Goal: Task Accomplishment & Management: Manage account settings

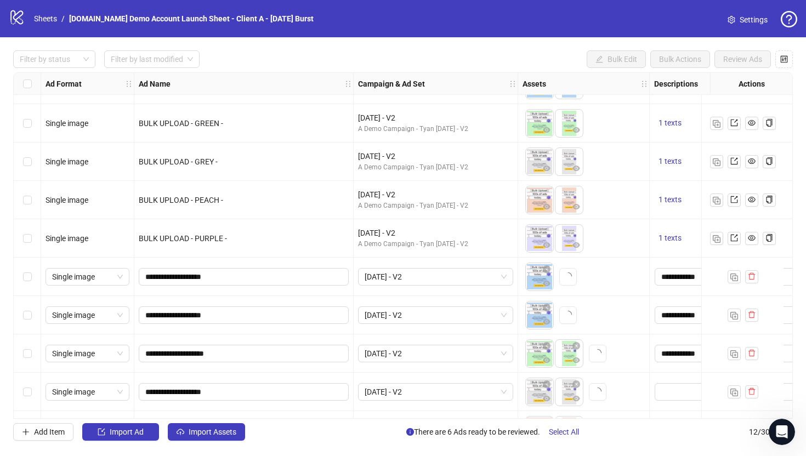
scroll to position [29, 304]
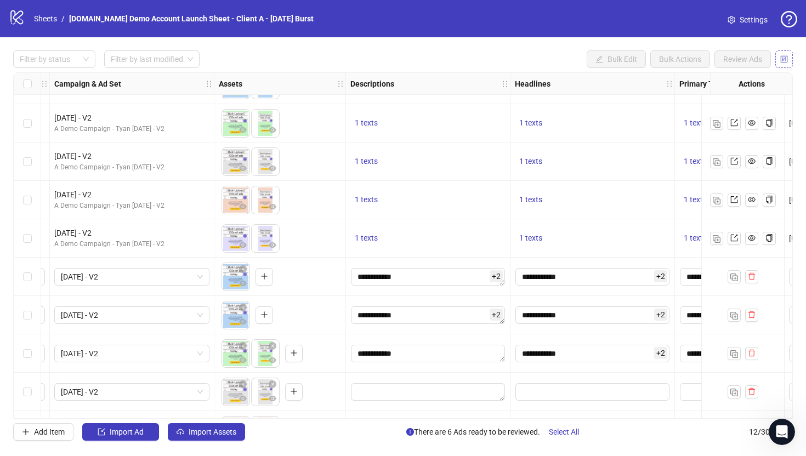
click at [788, 61] on button "button" at bounding box center [784, 59] width 18 height 18
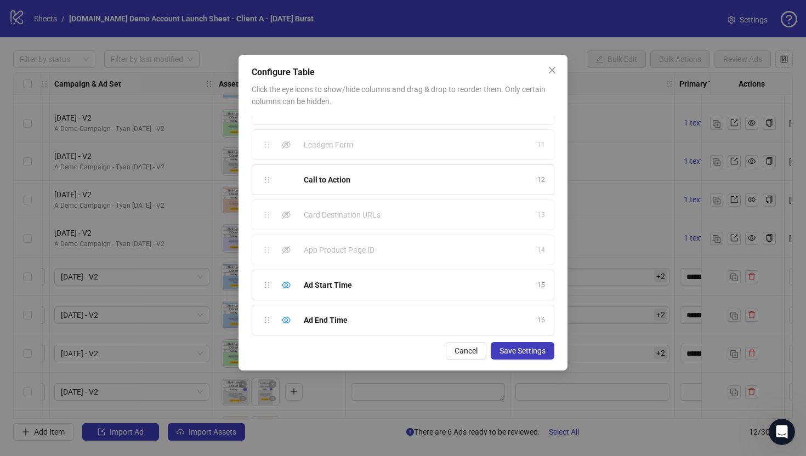
scroll to position [342, 0]
click at [284, 279] on icon "eye" at bounding box center [286, 280] width 9 height 9
click at [284, 279] on icon "eye-invisible" at bounding box center [286, 280] width 9 height 9
click at [520, 352] on span "Save Settings" at bounding box center [522, 351] width 46 height 9
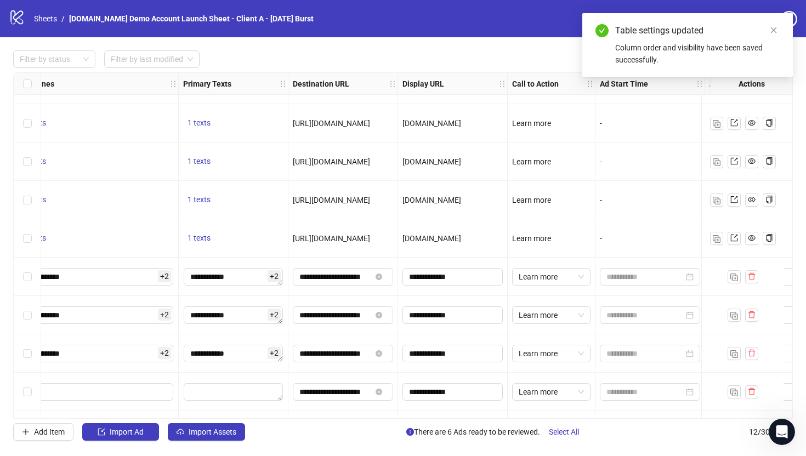
scroll to position [29, 913]
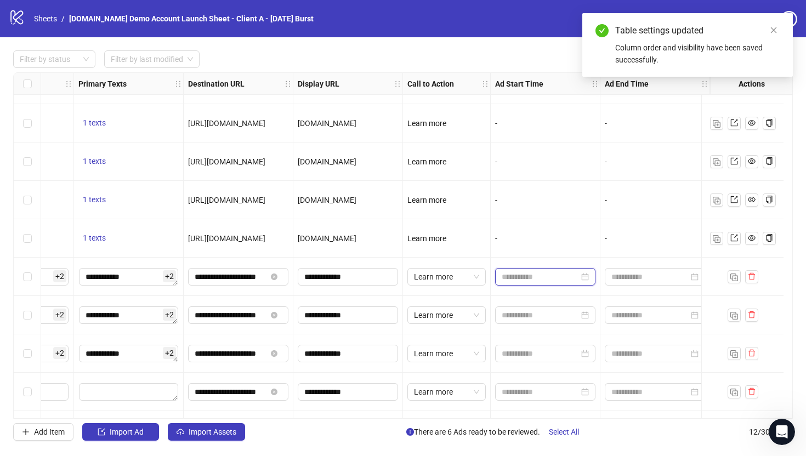
click at [508, 277] on input at bounding box center [540, 277] width 77 height 12
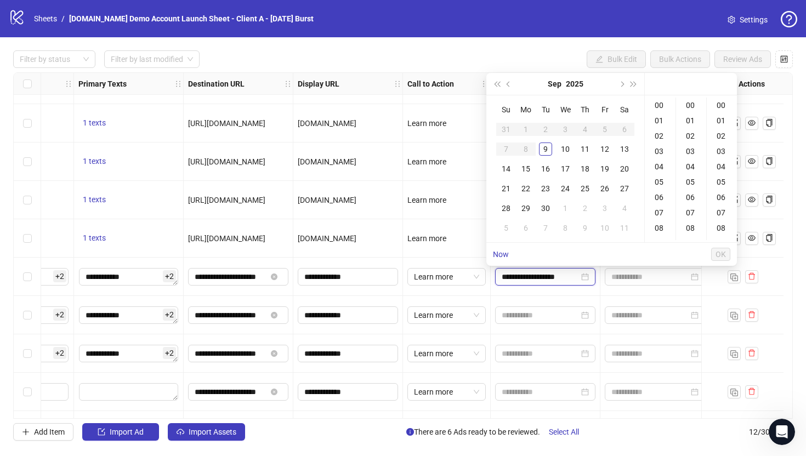
type input "**********"
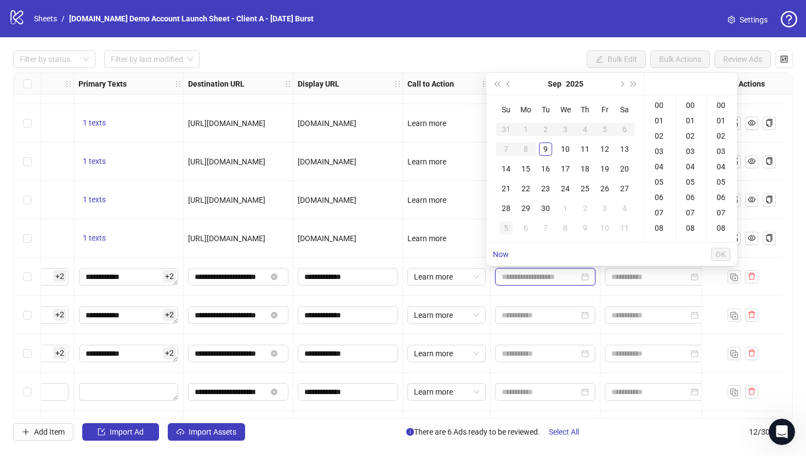
type input "**********"
click at [549, 168] on div "16" at bounding box center [545, 168] width 13 height 13
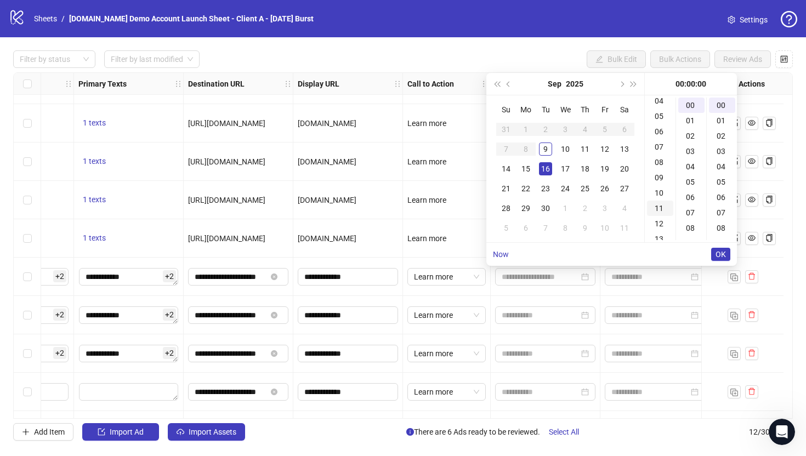
click at [659, 208] on div "11" at bounding box center [660, 208] width 26 height 15
click at [695, 231] on div "15" at bounding box center [691, 227] width 26 height 15
click at [721, 194] on div "13" at bounding box center [722, 190] width 26 height 15
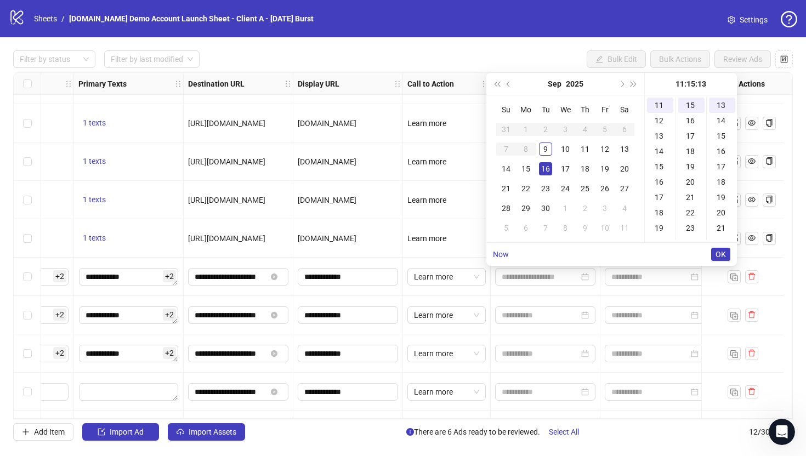
scroll to position [200, 0]
type input "**********"
click at [722, 256] on span "OK" at bounding box center [720, 254] width 10 height 9
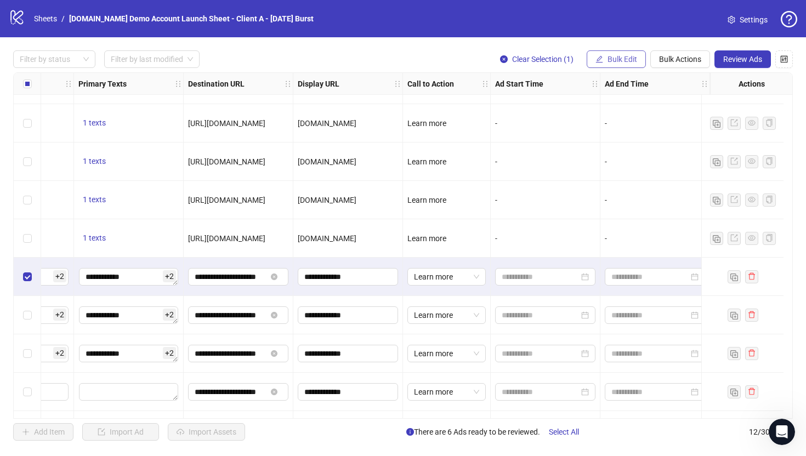
click at [624, 62] on span "Bulk Edit" at bounding box center [622, 59] width 30 height 9
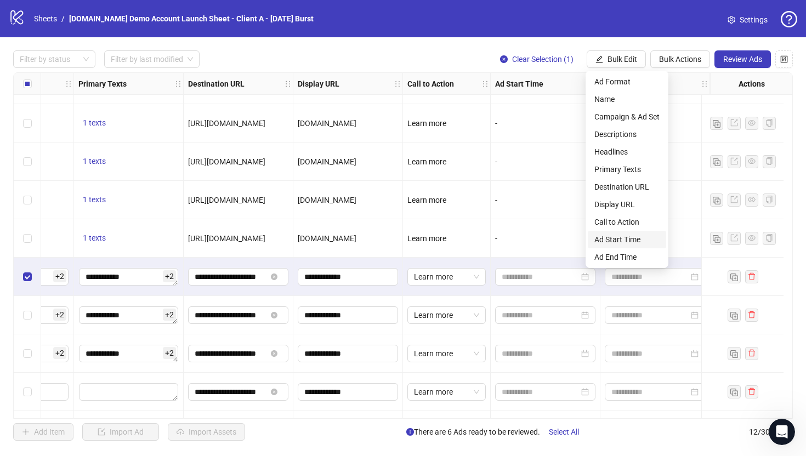
click at [623, 237] on span "Ad Start Time" at bounding box center [626, 240] width 65 height 12
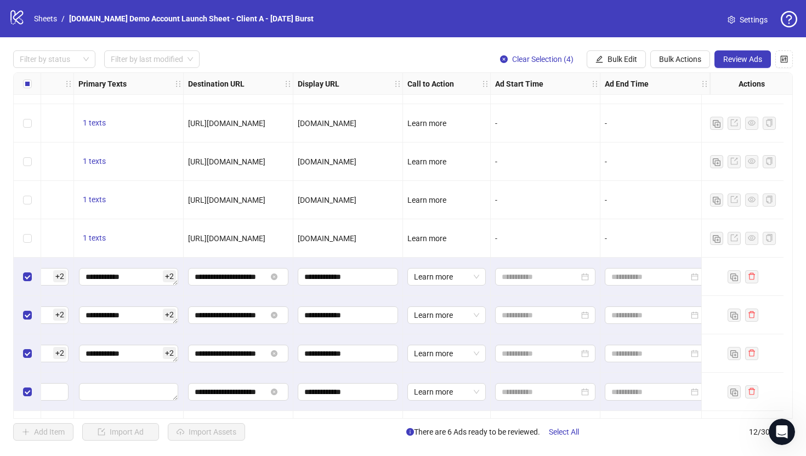
scroll to position [141, 913]
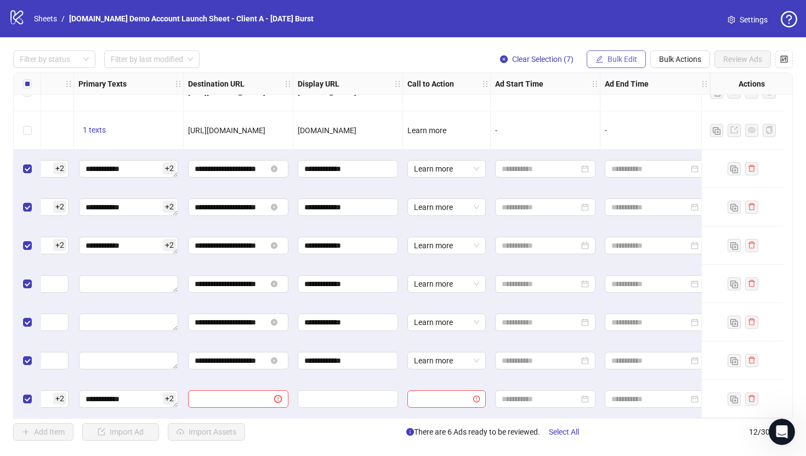
click at [623, 63] on span "Bulk Edit" at bounding box center [622, 59] width 30 height 9
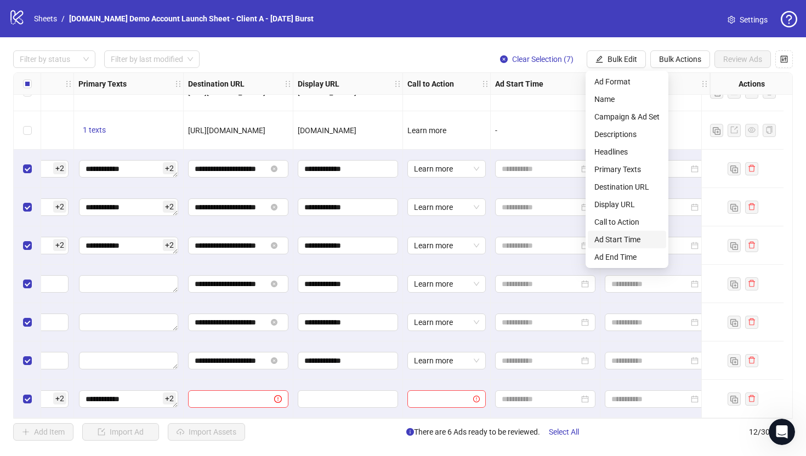
click at [616, 237] on span "Ad Start Time" at bounding box center [626, 240] width 65 height 12
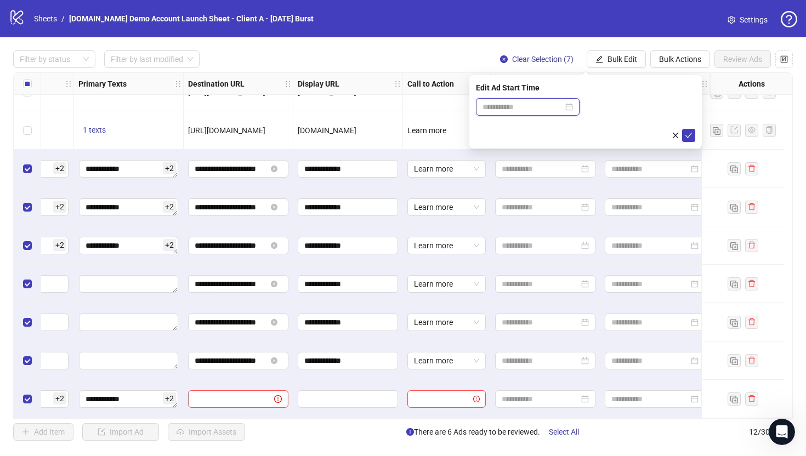
click at [538, 107] on input at bounding box center [522, 107] width 81 height 12
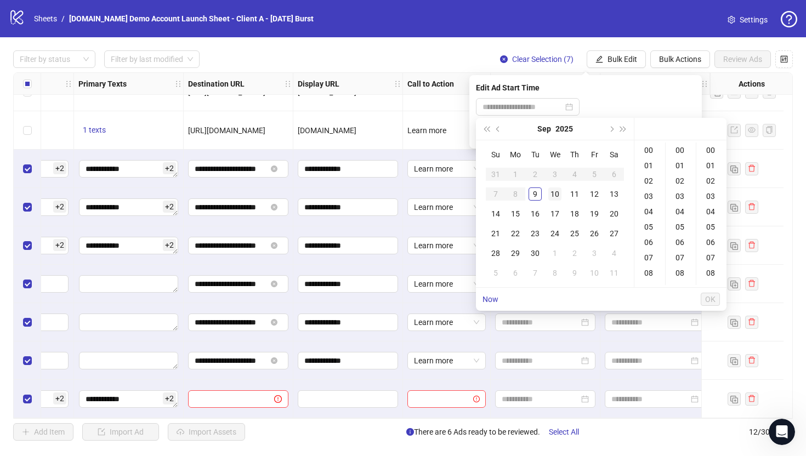
click at [554, 195] on div "10" at bounding box center [554, 194] width 13 height 13
click at [647, 263] on div "07" at bounding box center [650, 257] width 26 height 15
type input "**********"
click at [712, 300] on span "OK" at bounding box center [710, 299] width 10 height 9
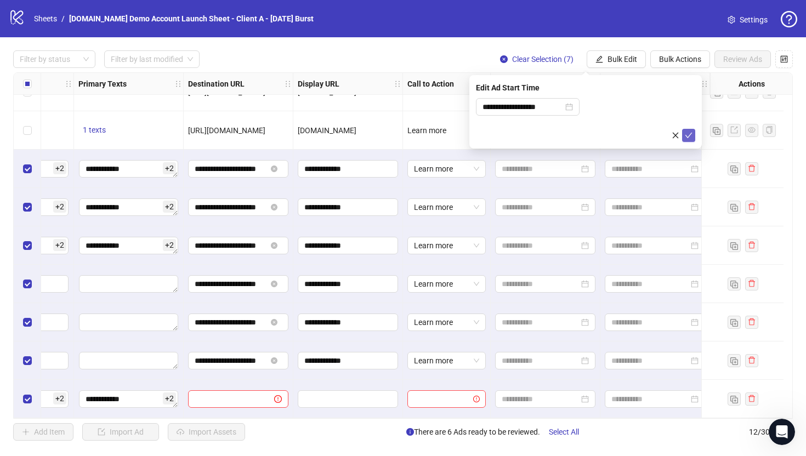
click at [688, 134] on icon "check" at bounding box center [689, 136] width 8 height 8
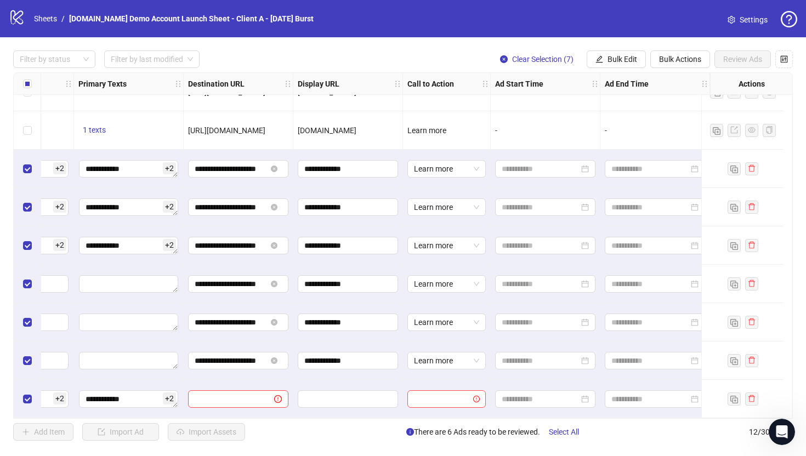
scroll to position [141, 913]
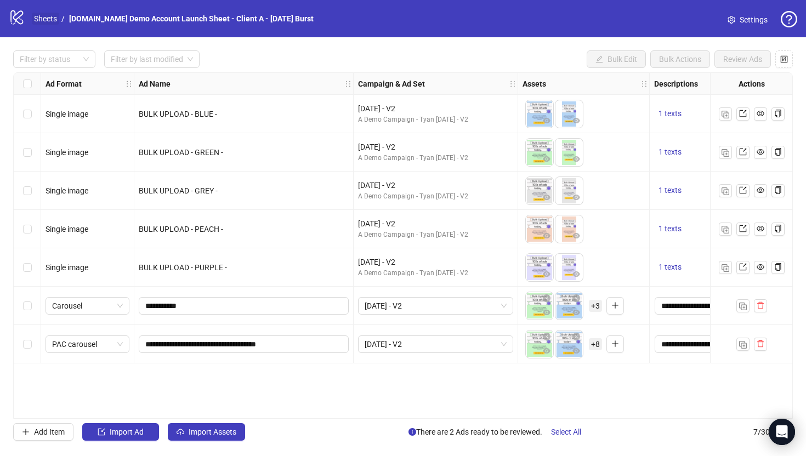
click at [46, 21] on link "Sheets" at bounding box center [45, 19] width 27 height 12
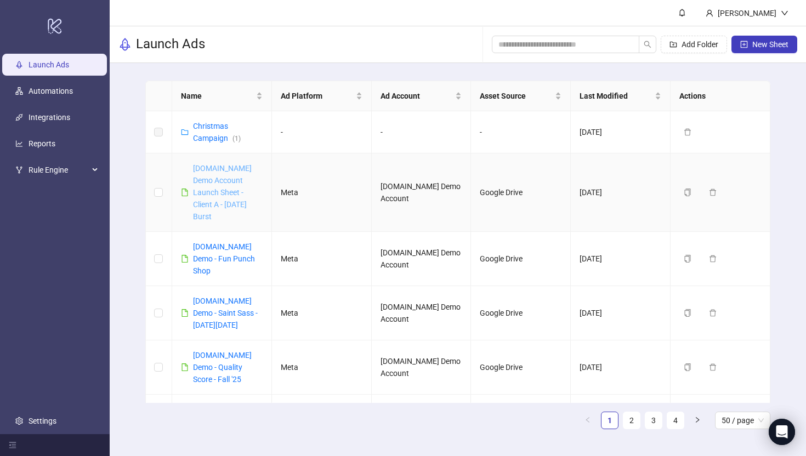
click at [225, 188] on link "[DOMAIN_NAME] Demo Account Launch Sheet - Client A - [DATE] Burst" at bounding box center [222, 192] width 59 height 57
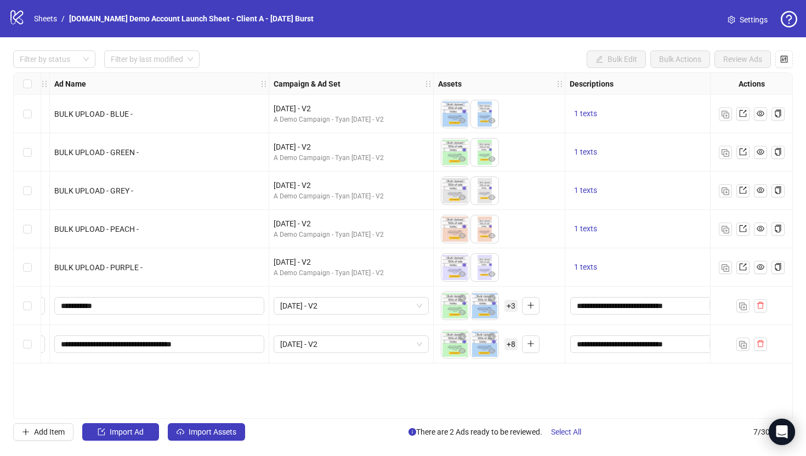
scroll to position [0, 905]
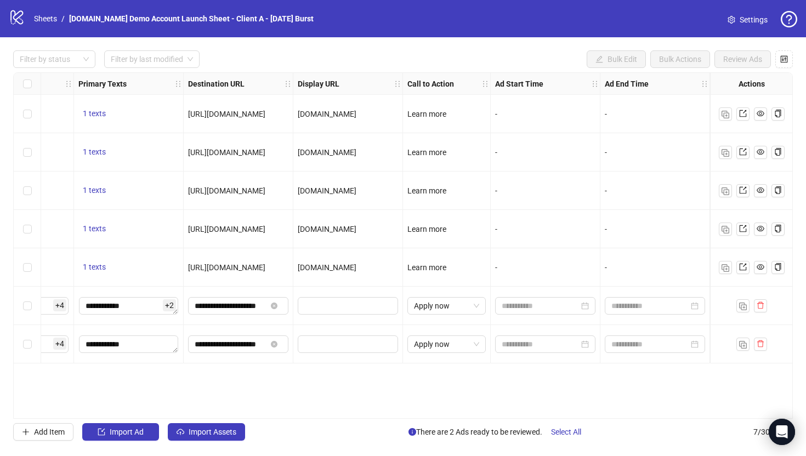
click at [22, 301] on div "Select row 6" at bounding box center [27, 306] width 27 height 38
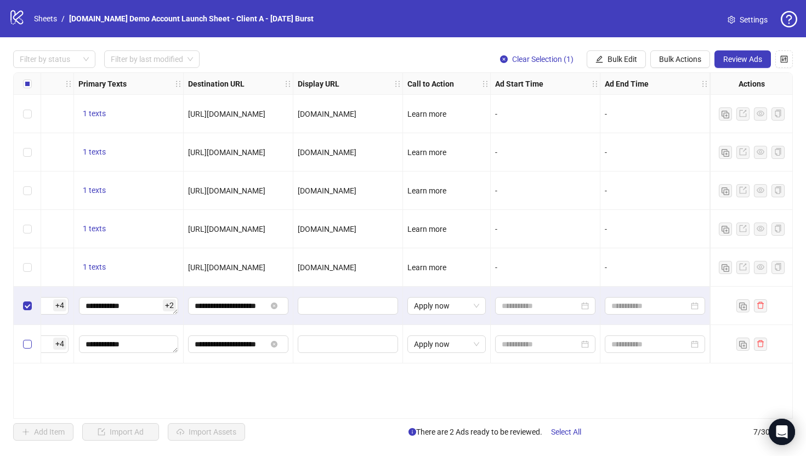
click at [26, 338] on label "Select row 7" at bounding box center [27, 344] width 9 height 12
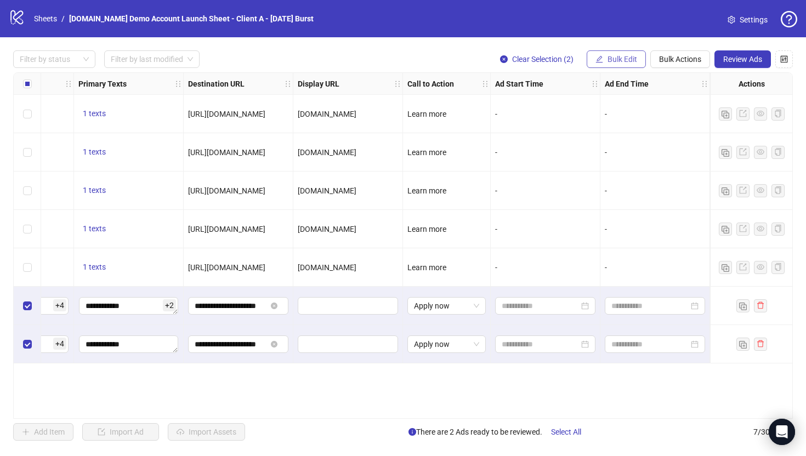
click at [633, 61] on span "Bulk Edit" at bounding box center [622, 59] width 30 height 9
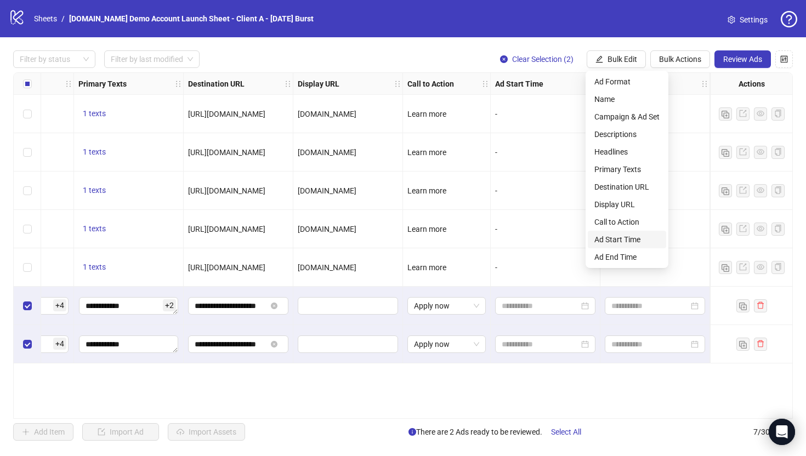
click at [614, 236] on span "Ad Start Time" at bounding box center [626, 240] width 65 height 12
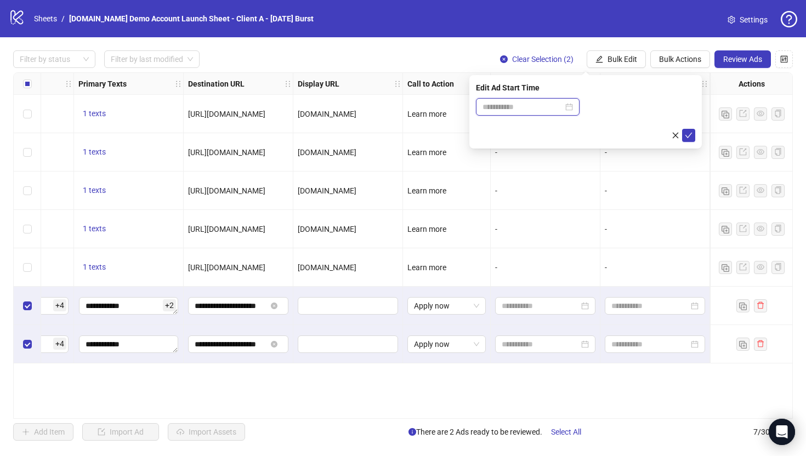
click at [501, 112] on input at bounding box center [522, 107] width 81 height 12
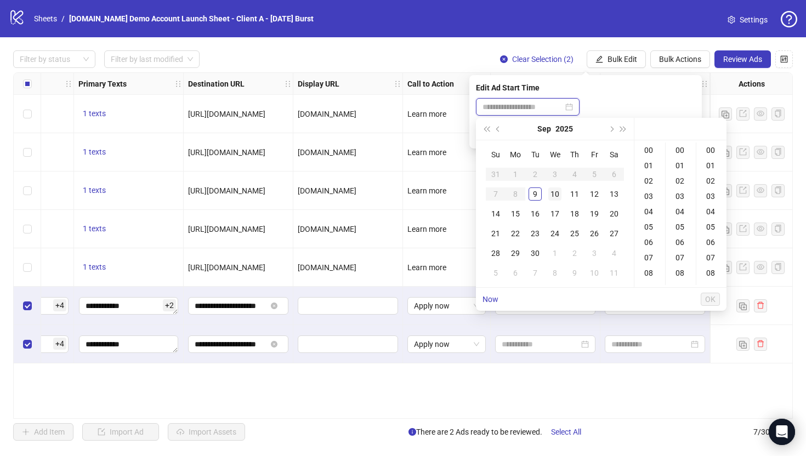
type input "**********"
click at [552, 184] on td "10" at bounding box center [555, 194] width 20 height 20
click at [646, 257] on div "07" at bounding box center [650, 257] width 26 height 15
type input "**********"
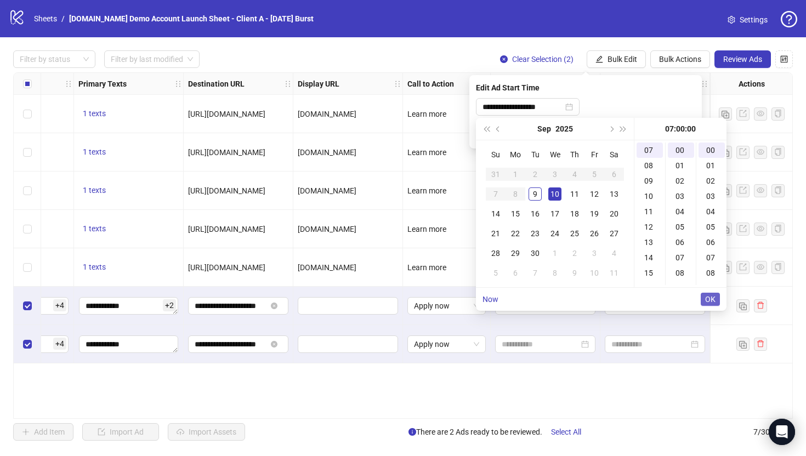
click at [707, 301] on span "OK" at bounding box center [710, 299] width 10 height 9
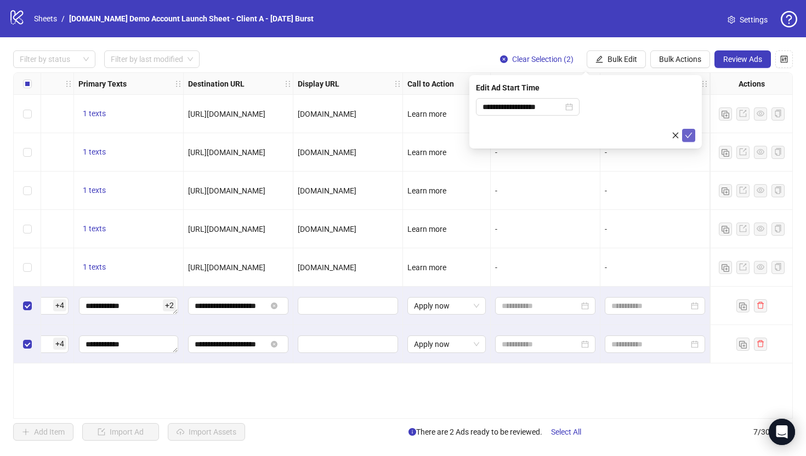
click at [692, 138] on button "submit" at bounding box center [688, 135] width 13 height 13
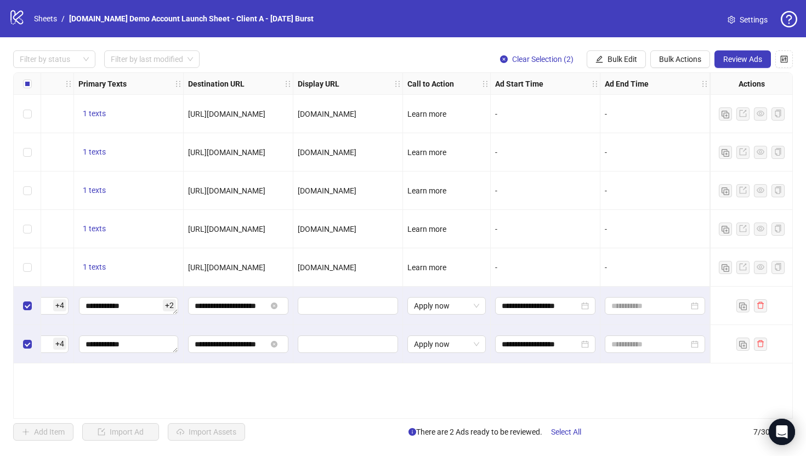
click at [570, 388] on div "**********" at bounding box center [403, 245] width 780 height 347
click at [607, 59] on span "Bulk Edit" at bounding box center [622, 59] width 30 height 9
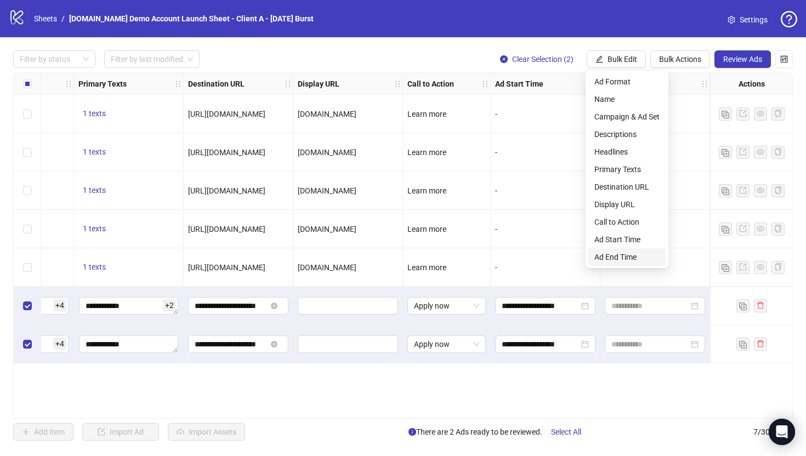
click at [615, 258] on span "Ad End Time" at bounding box center [626, 257] width 65 height 12
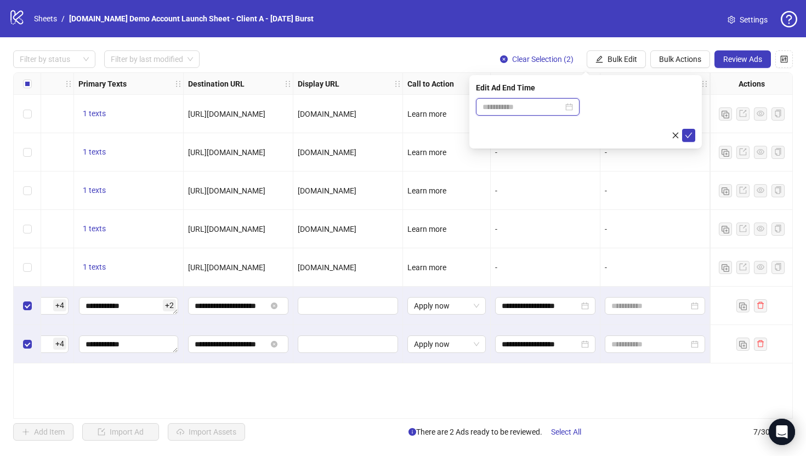
click at [553, 112] on input at bounding box center [522, 107] width 81 height 12
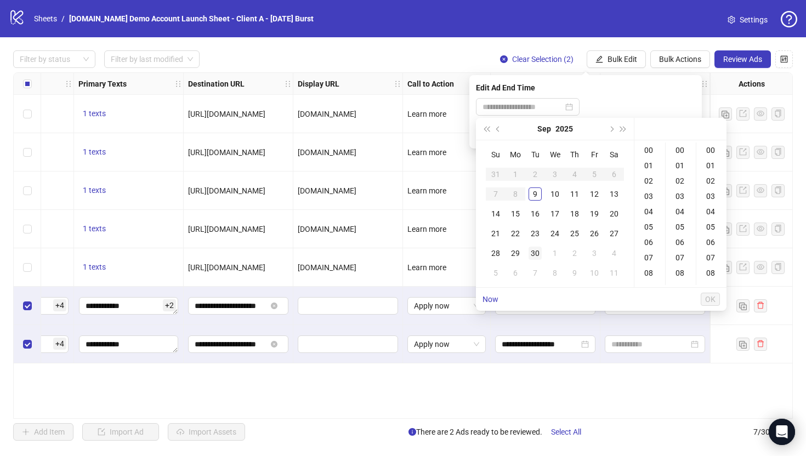
click at [538, 257] on div "30" at bounding box center [535, 253] width 13 height 13
click at [652, 272] on div "08" at bounding box center [650, 272] width 26 height 15
click at [645, 158] on div "22" at bounding box center [650, 160] width 26 height 15
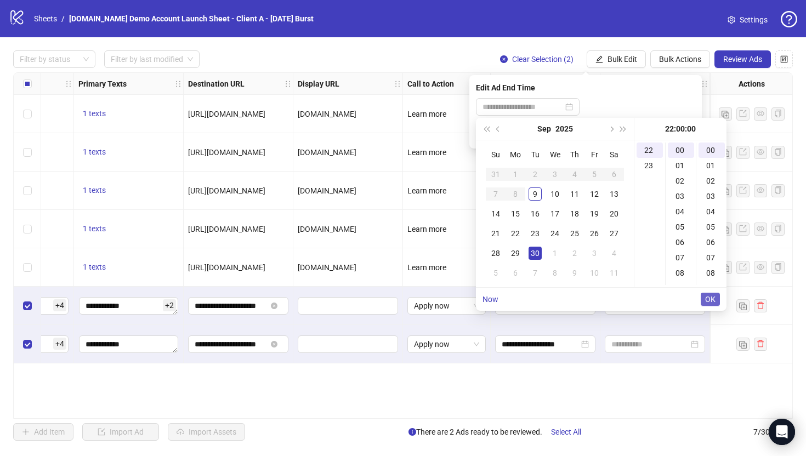
type input "**********"
click at [713, 296] on span "OK" at bounding box center [710, 299] width 10 height 9
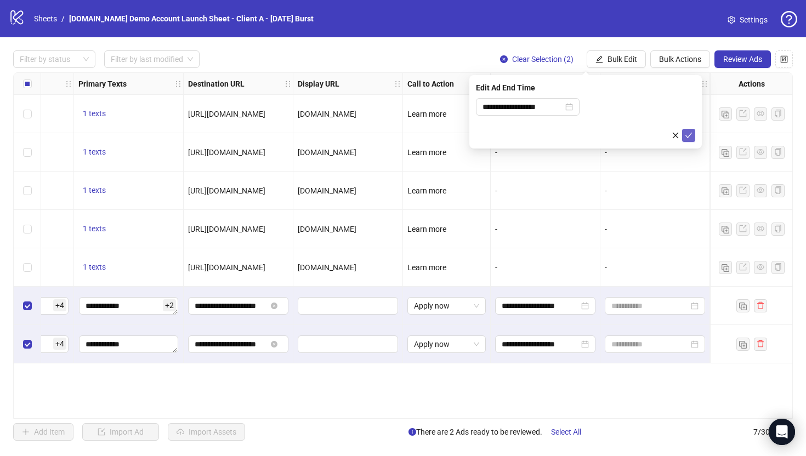
click at [688, 137] on icon "check" at bounding box center [688, 135] width 7 height 5
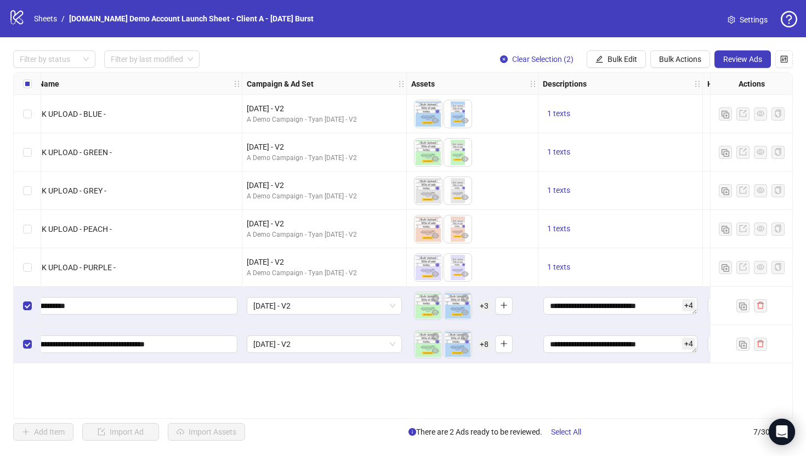
scroll to position [0, 106]
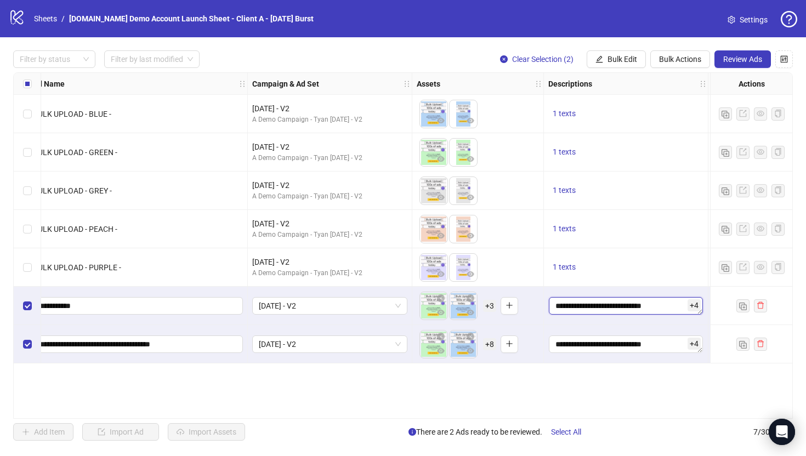
click at [660, 307] on textarea "**********" at bounding box center [626, 306] width 154 height 18
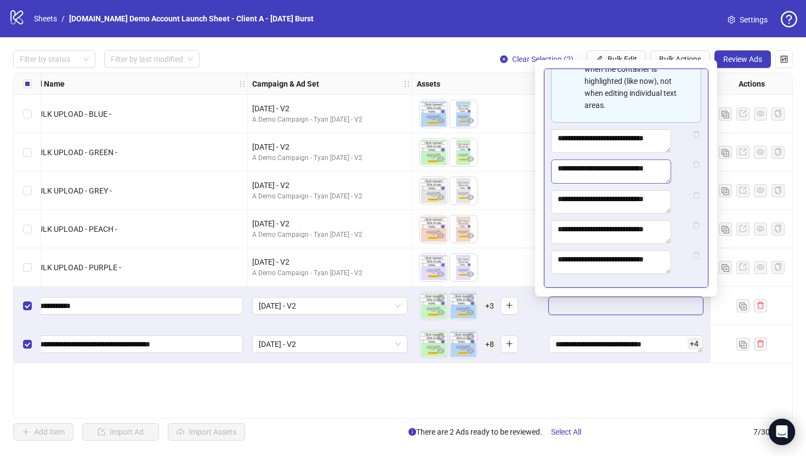
scroll to position [206, 0]
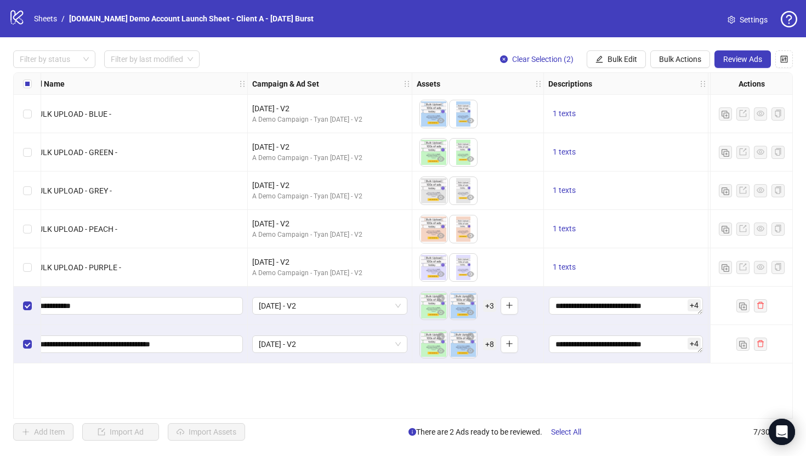
click at [567, 381] on div "Ad Format Ad Name Campaign & Ad Set Assets Descriptions Headlines Primary Texts…" at bounding box center [403, 245] width 780 height 347
click at [489, 306] on span "+ 3" at bounding box center [489, 306] width 13 height 12
click at [401, 383] on div "Ad Format Ad Name Campaign & Ad Set Assets Descriptions Headlines Primary Texts…" at bounding box center [403, 245] width 780 height 347
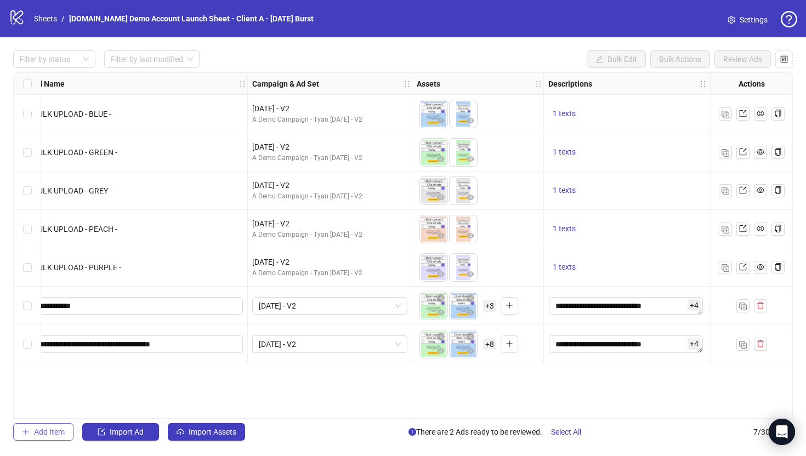
click at [34, 436] on span "Add Item" at bounding box center [49, 432] width 31 height 9
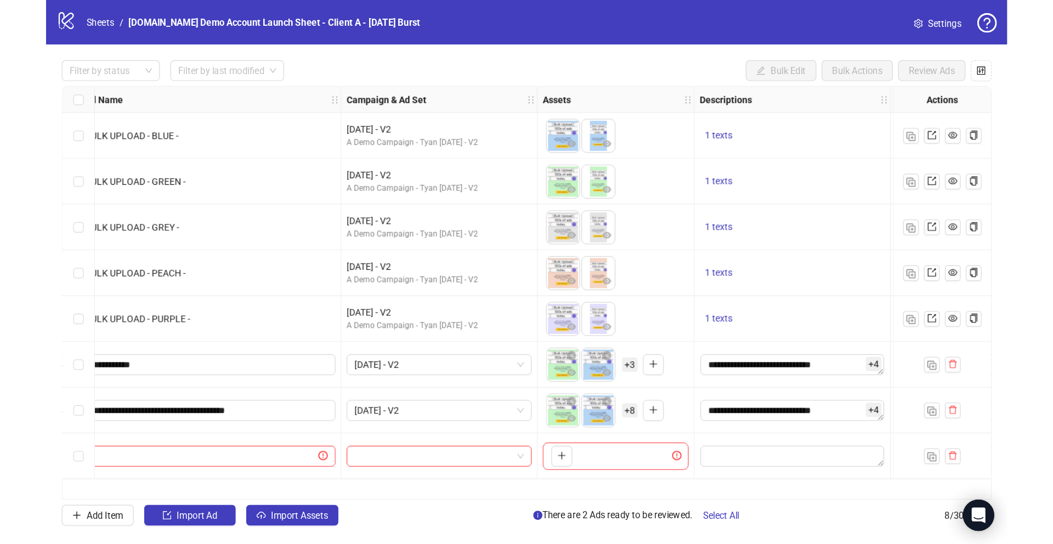
scroll to position [0, 0]
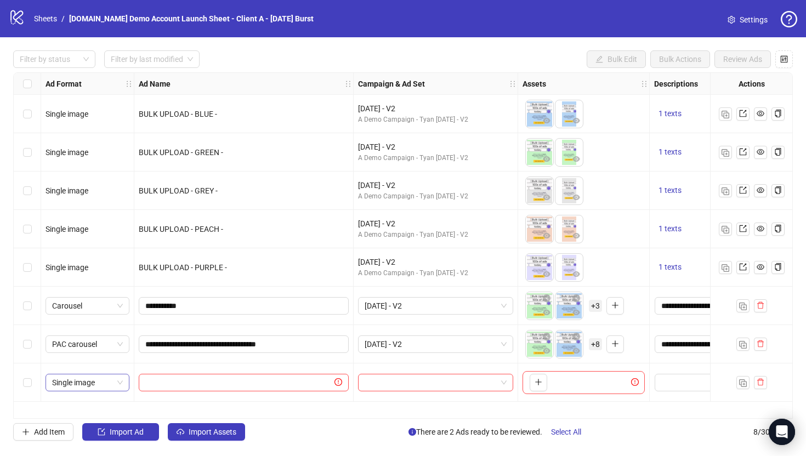
click at [76, 382] on span "Single image" at bounding box center [87, 382] width 71 height 16
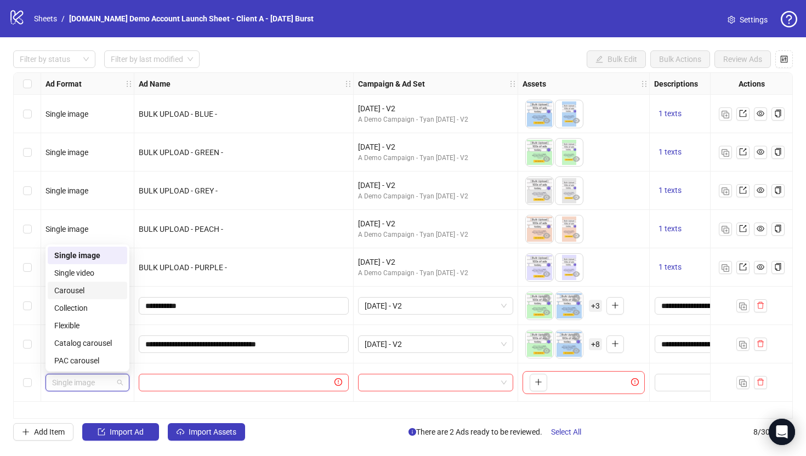
click at [78, 293] on div "Carousel" at bounding box center [87, 291] width 66 height 12
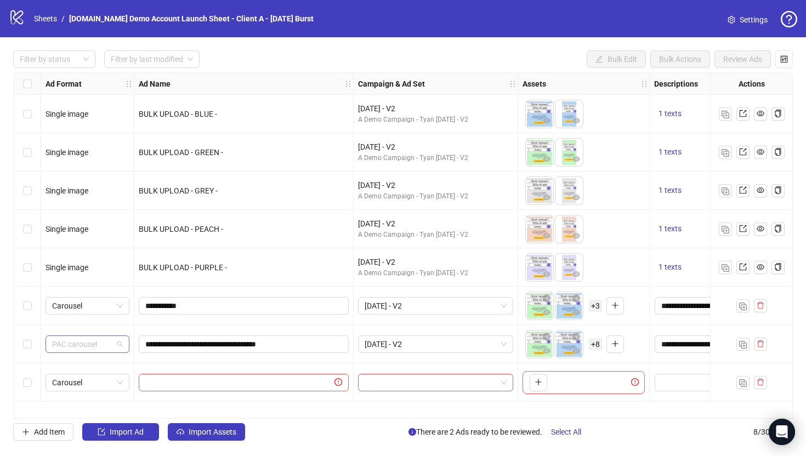
click at [79, 341] on span "PAC carousel" at bounding box center [87, 344] width 71 height 16
click at [536, 381] on icon "plus" at bounding box center [539, 382] width 8 height 8
click at [567, 376] on button "button" at bounding box center [568, 383] width 18 height 18
click at [592, 383] on button "button" at bounding box center [598, 383] width 18 height 18
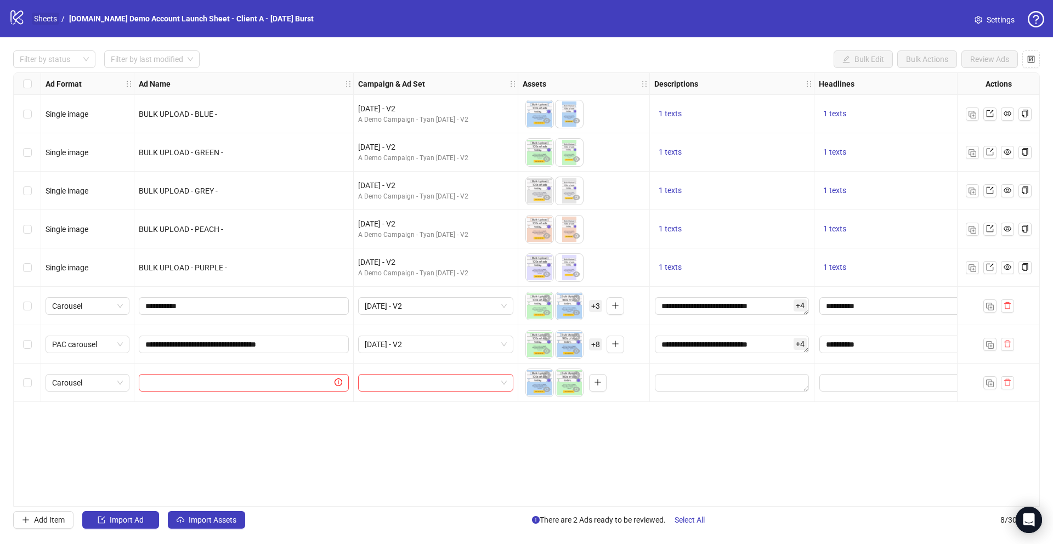
click at [45, 22] on link "Sheets" at bounding box center [45, 19] width 27 height 12
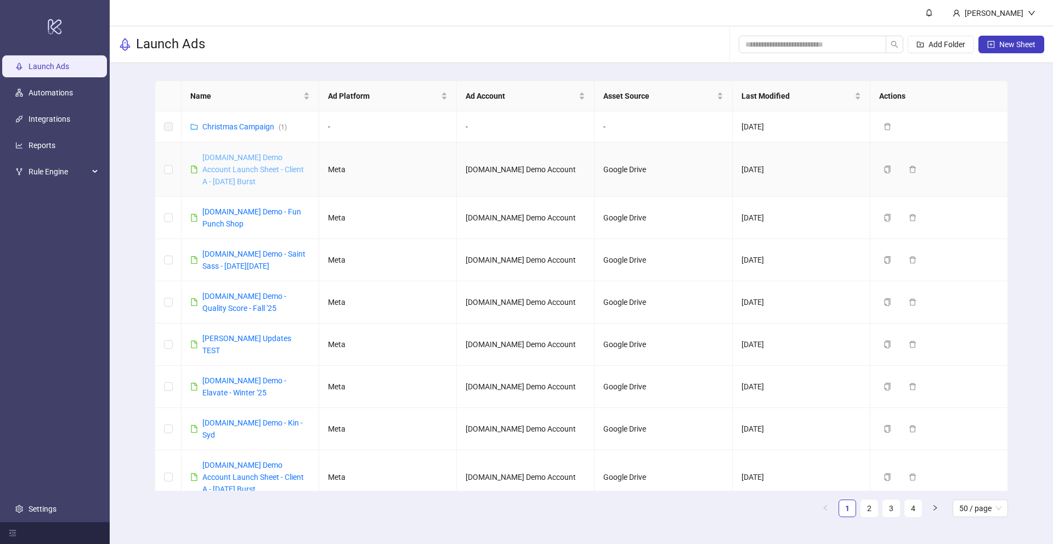
click at [236, 168] on link "[DOMAIN_NAME] Demo Account Launch Sheet - Client A - [DATE] Burst" at bounding box center [252, 169] width 101 height 33
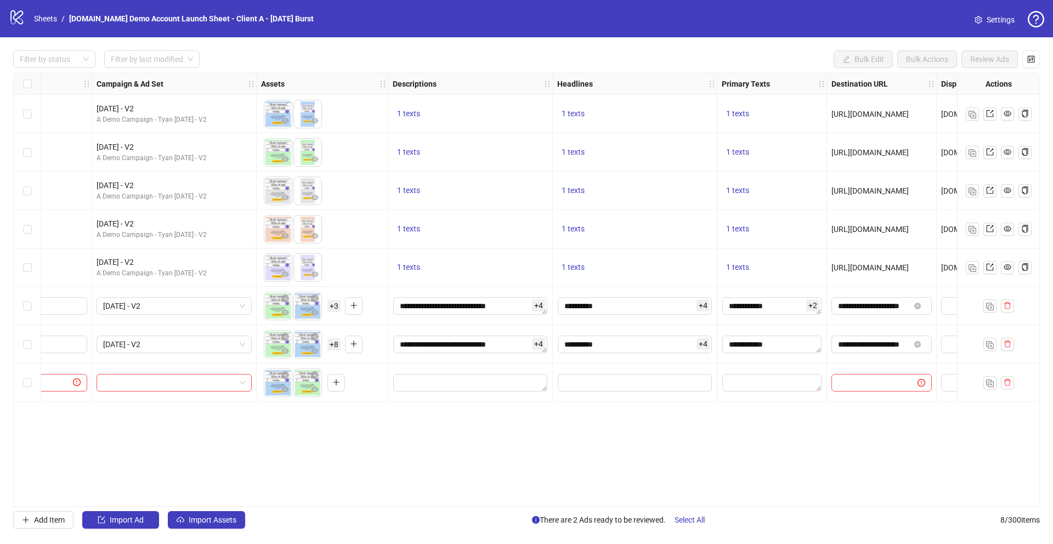
scroll to position [0, 264]
click at [312, 372] on icon "close-circle" at bounding box center [313, 375] width 8 height 8
click at [614, 385] on input "Edit values" at bounding box center [632, 383] width 154 height 18
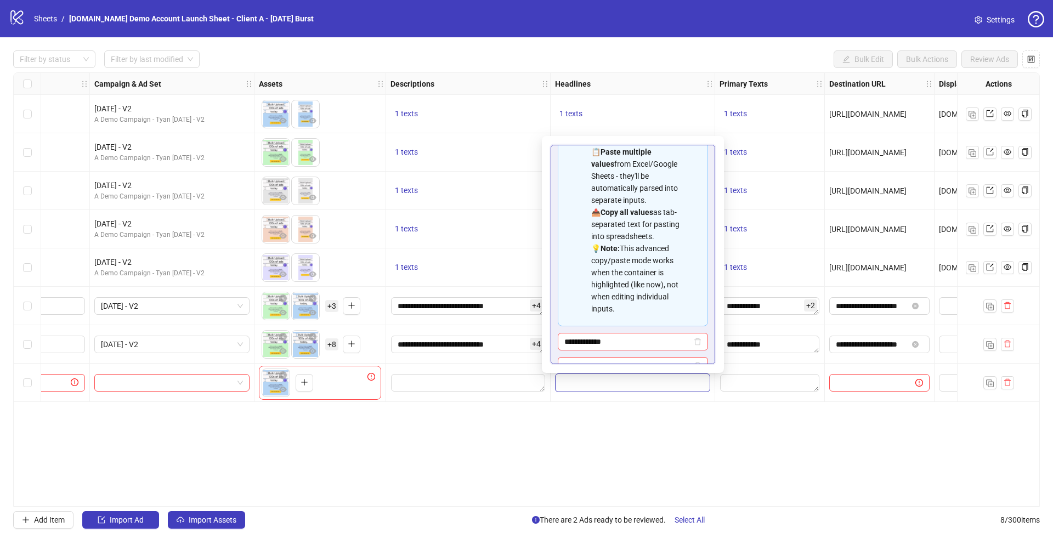
scroll to position [98, 0]
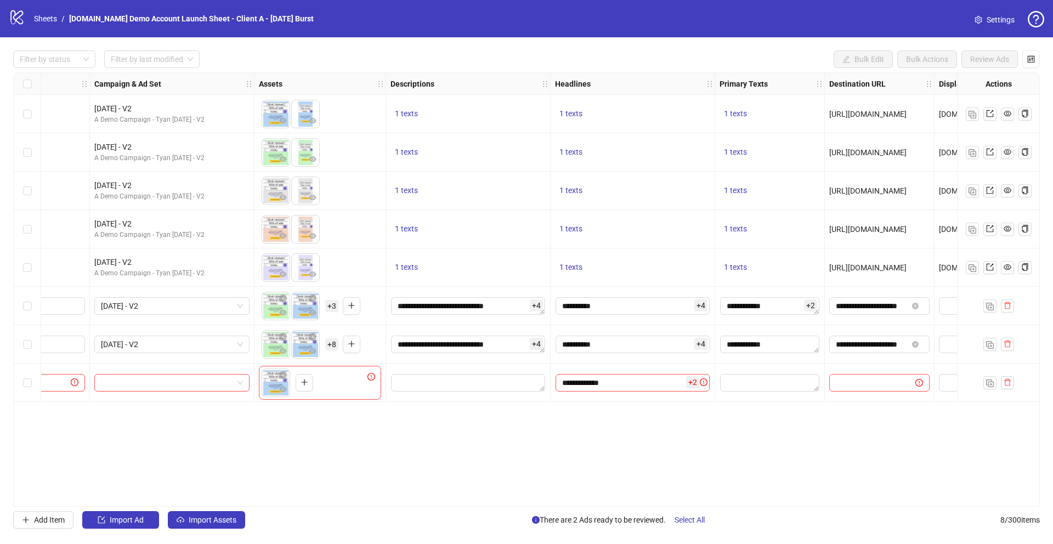
click at [576, 447] on div "Ad Format Ad Name Campaign & Ad Set Assets Descriptions Headlines Primary Texts…" at bounding box center [526, 289] width 1026 height 434
click at [334, 384] on div "To pick up a draggable item, press the space bar. While dragging, use the arrow…" at bounding box center [320, 383] width 122 height 34
click at [696, 383] on span "+ 2" at bounding box center [692, 382] width 13 height 12
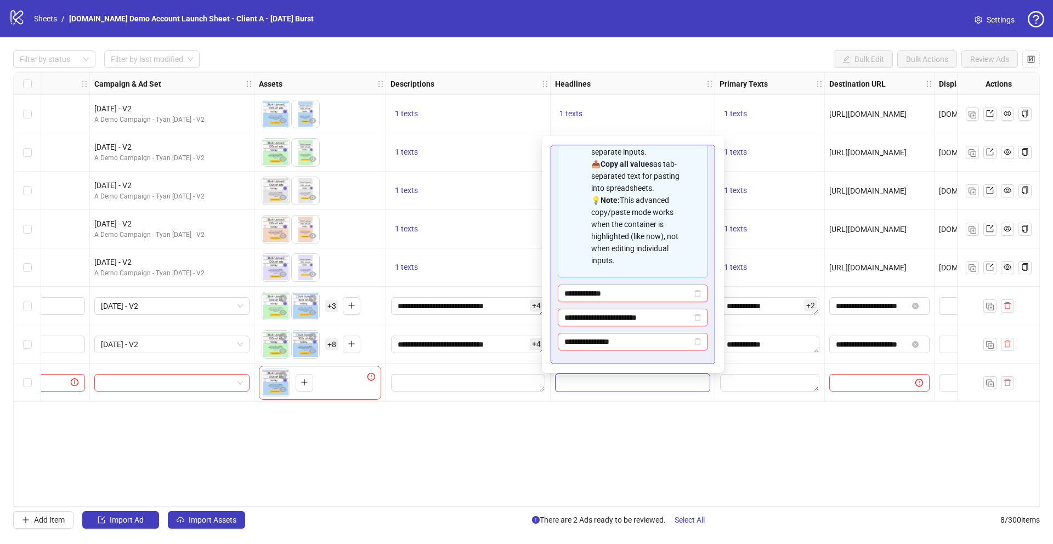
click at [480, 456] on div "Ad Format Ad Name Campaign & Ad Set Assets Descriptions Headlines Primary Texts…" at bounding box center [526, 289] width 1026 height 434
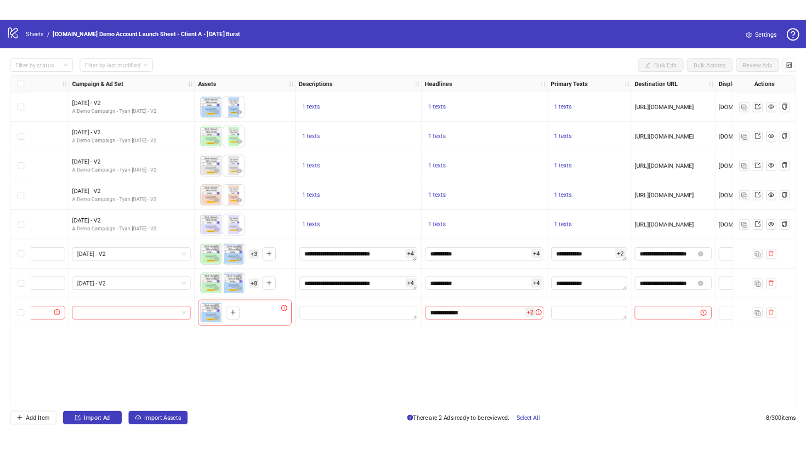
scroll to position [0, 0]
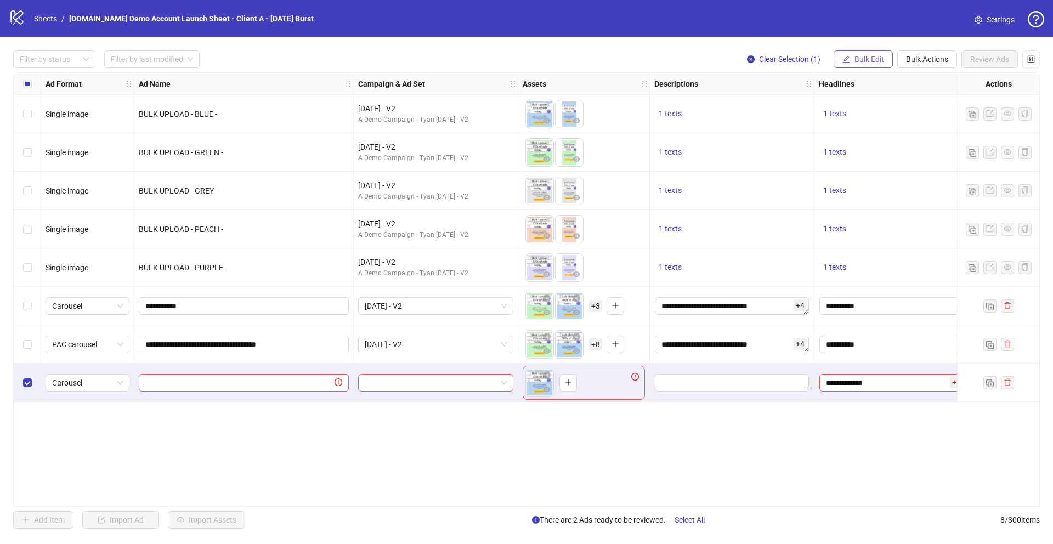
click at [805, 63] on span "Bulk Edit" at bounding box center [869, 59] width 30 height 9
click at [805, 64] on button "Bulk Actions" at bounding box center [927, 59] width 60 height 18
click at [805, 80] on span "Delete" at bounding box center [942, 81] width 75 height 12
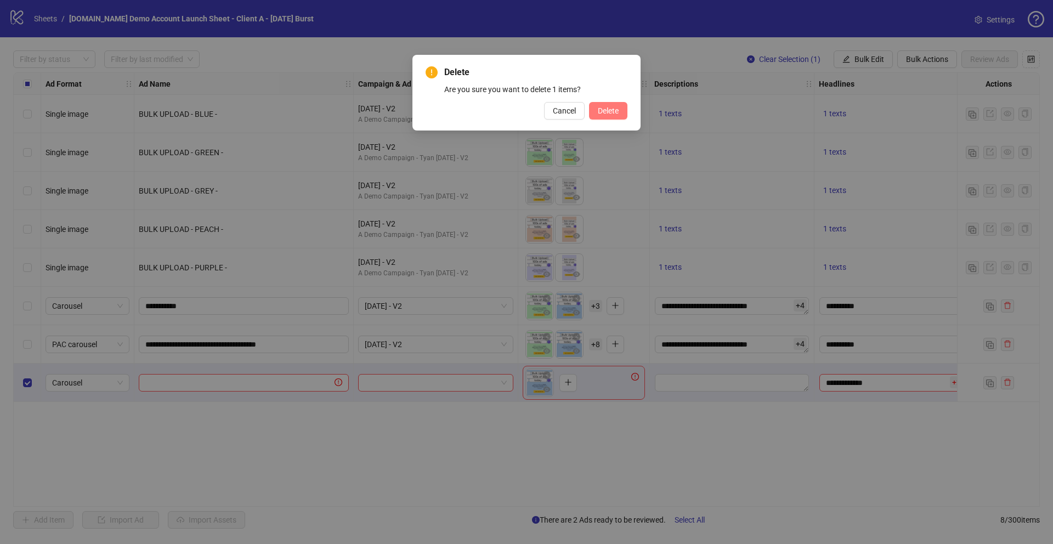
click at [603, 111] on span "Delete" at bounding box center [608, 110] width 21 height 9
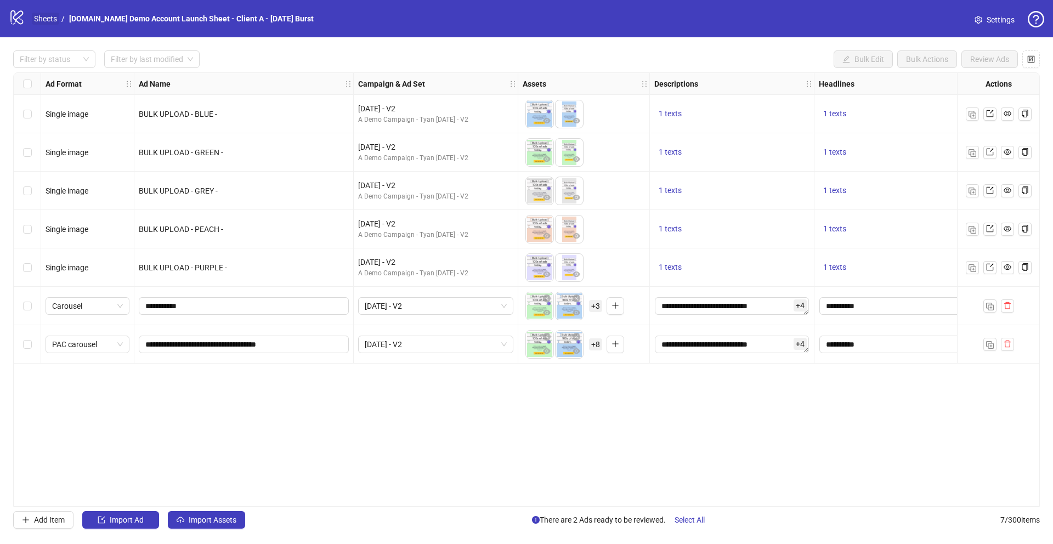
click at [44, 24] on link "Sheets" at bounding box center [45, 19] width 27 height 12
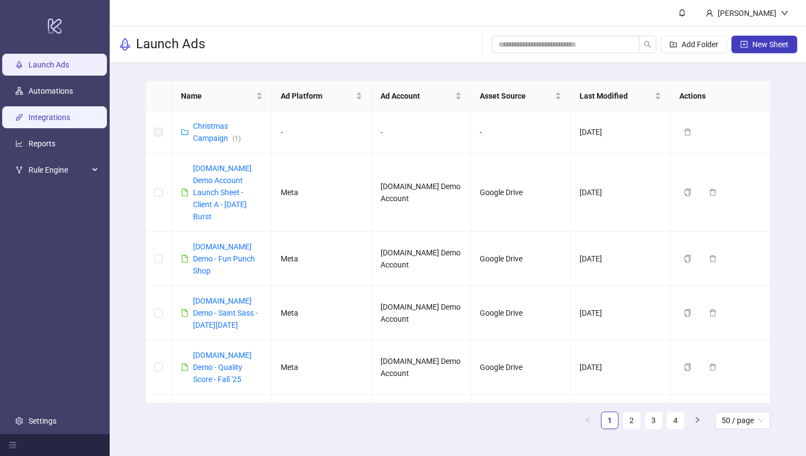
click at [38, 115] on link "Integrations" at bounding box center [50, 117] width 42 height 9
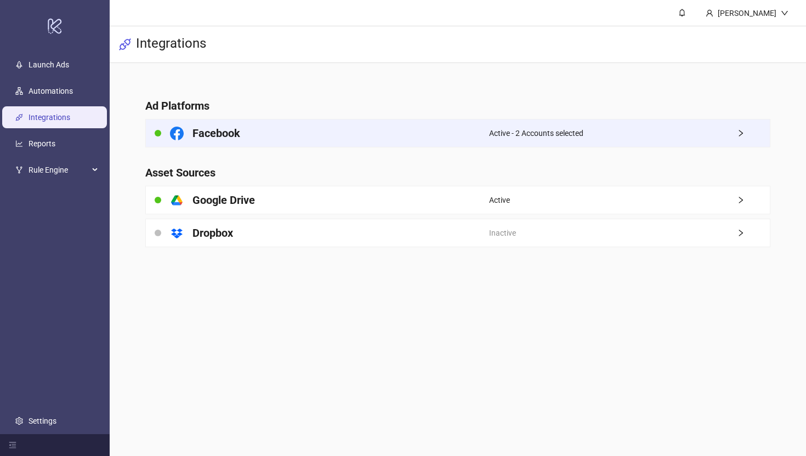
click at [431, 125] on div "Facebook" at bounding box center [317, 133] width 343 height 27
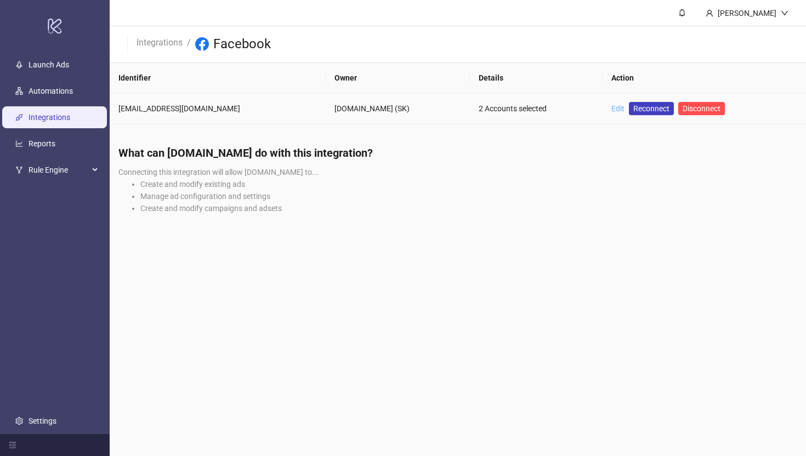
click at [611, 104] on link "Edit" at bounding box center [617, 108] width 13 height 9
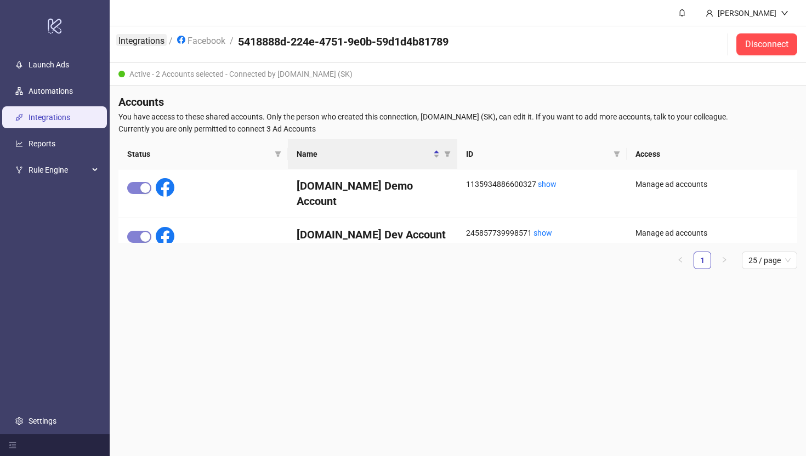
click at [134, 40] on link "Integrations" at bounding box center [141, 40] width 50 height 12
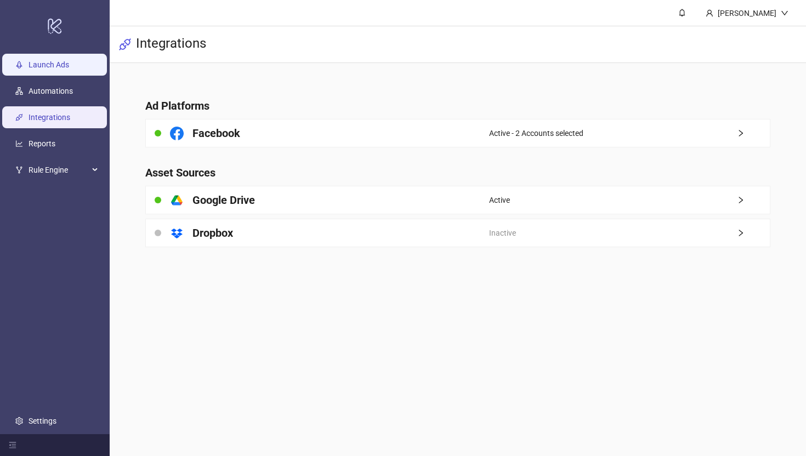
click at [36, 69] on link "Launch Ads" at bounding box center [49, 64] width 41 height 9
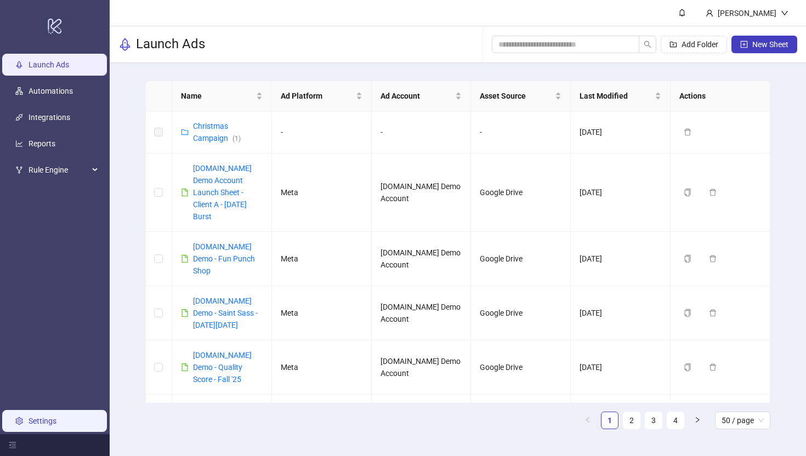
click at [34, 419] on link "Settings" at bounding box center [43, 421] width 28 height 9
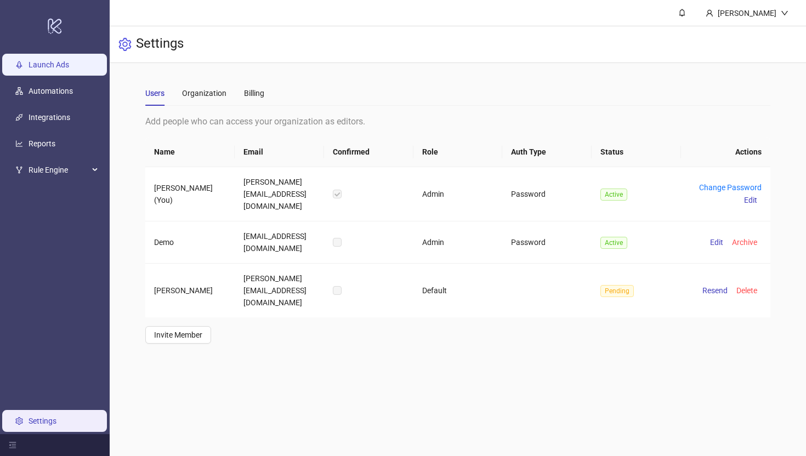
click at [55, 63] on link "Launch Ads" at bounding box center [49, 64] width 41 height 9
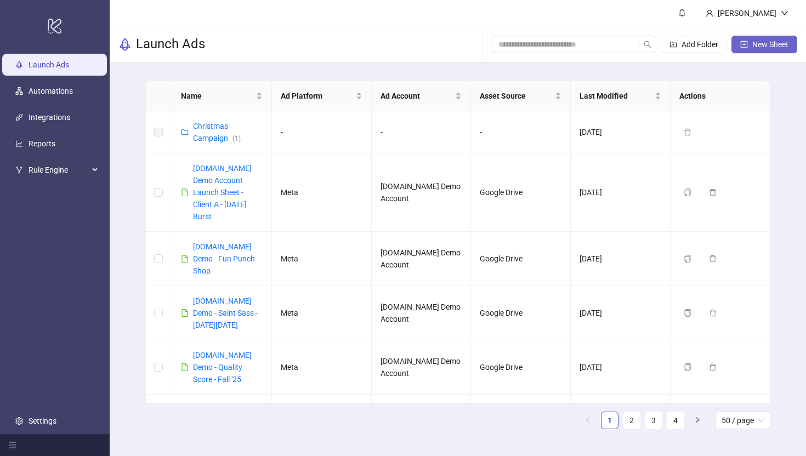
click at [762, 44] on span "New Sheet" at bounding box center [770, 44] width 36 height 9
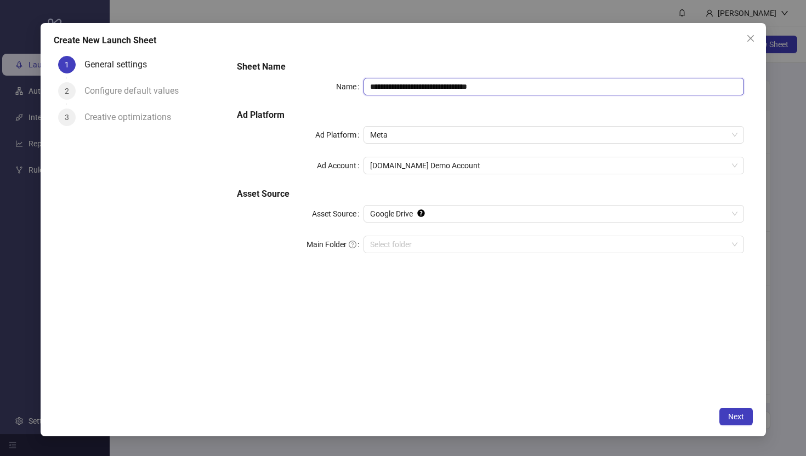
click at [514, 93] on input "**********" at bounding box center [553, 87] width 380 height 18
click at [378, 132] on span "Meta" at bounding box center [553, 135] width 367 height 16
type input "**********"
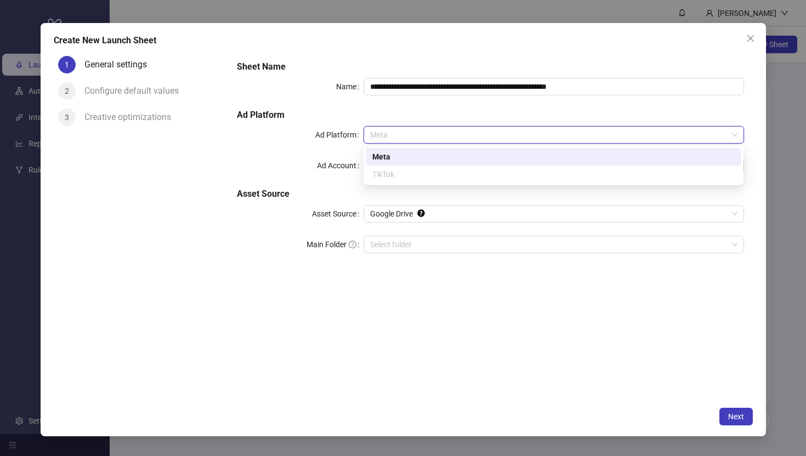
click at [255, 132] on div "Ad Platform" at bounding box center [300, 135] width 127 height 18
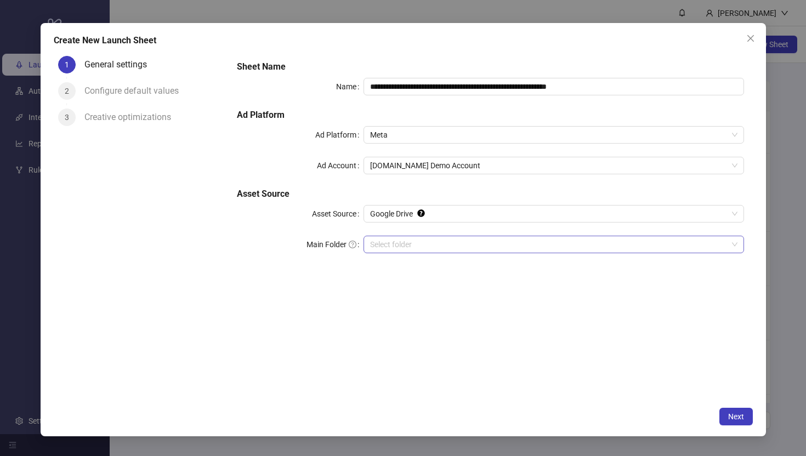
click at [393, 246] on input "Main Folder" at bounding box center [548, 244] width 357 height 16
click at [735, 421] on span "Next" at bounding box center [736, 416] width 16 height 9
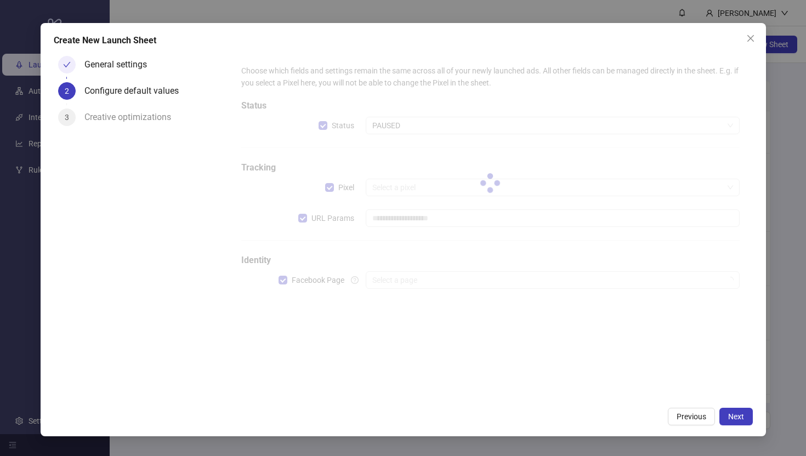
type input "**********"
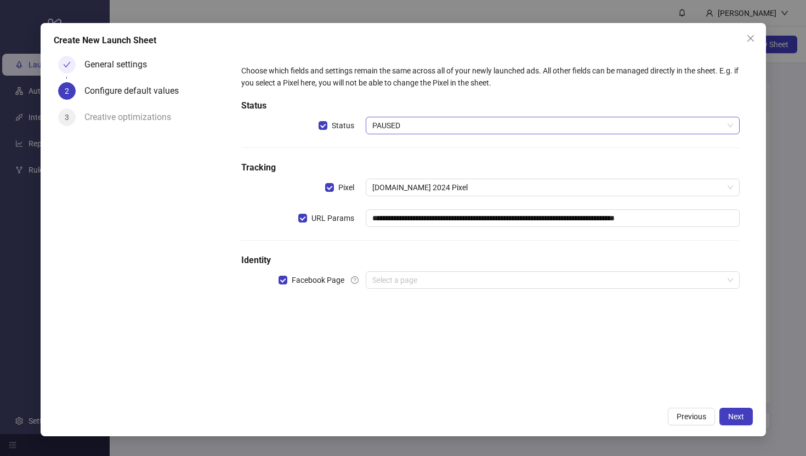
click at [394, 133] on span "PAUSED" at bounding box center [552, 125] width 360 height 16
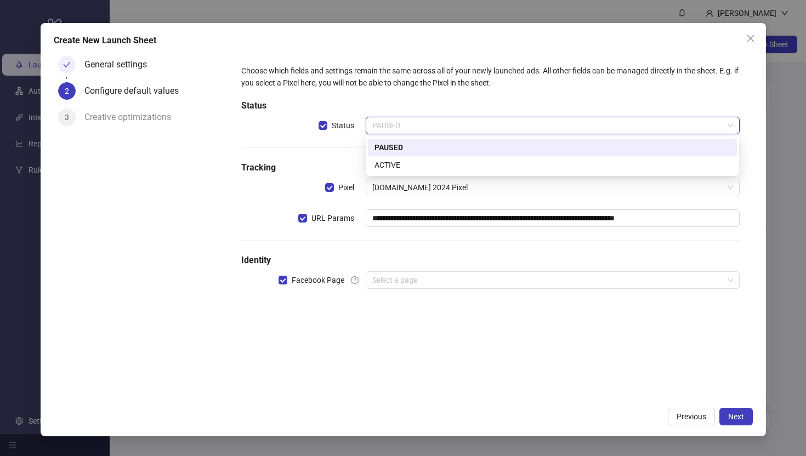
click at [390, 150] on div "PAUSED" at bounding box center [552, 147] width 356 height 12
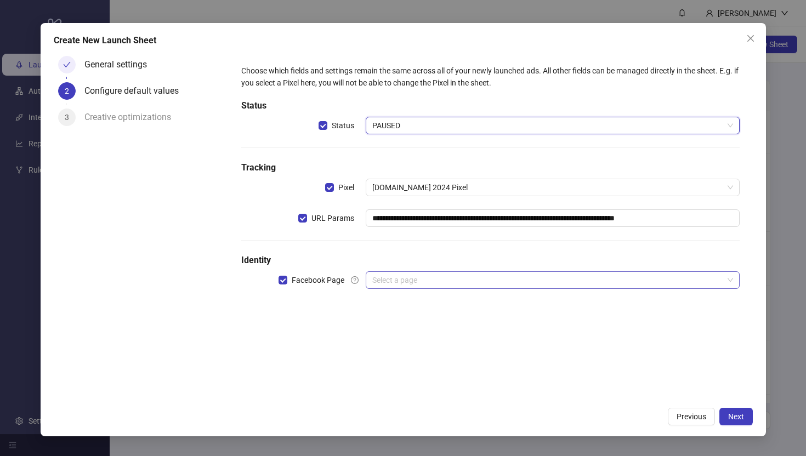
click at [396, 279] on input "search" at bounding box center [547, 280] width 350 height 16
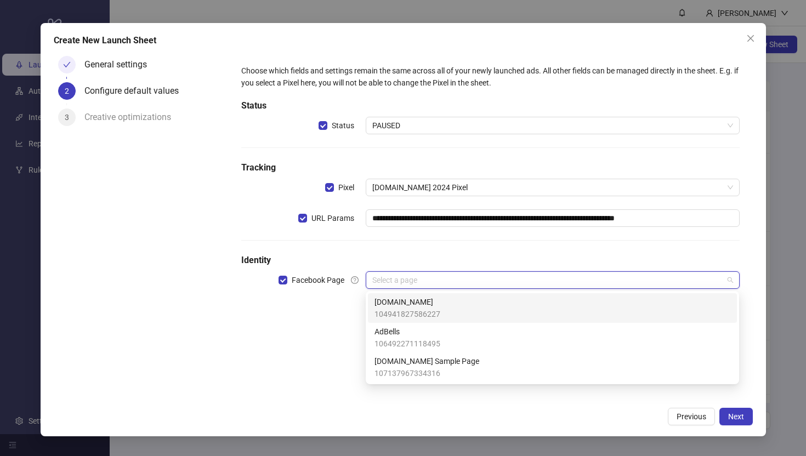
click at [396, 311] on span "104941827586227" at bounding box center [407, 314] width 66 height 12
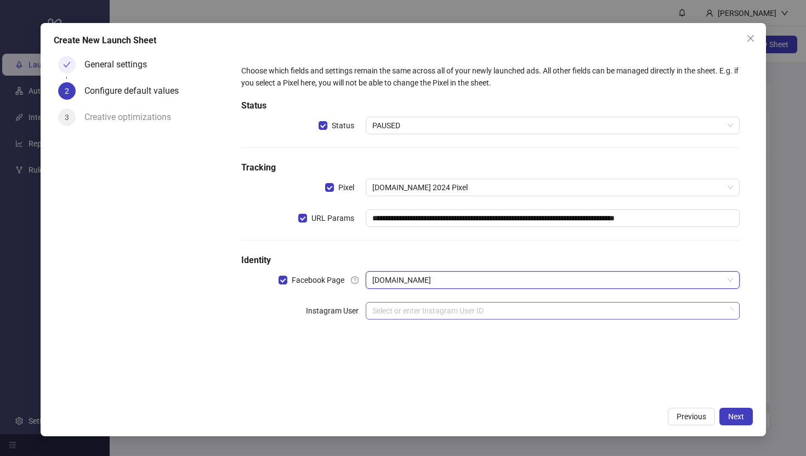
click at [387, 314] on input "search" at bounding box center [547, 311] width 350 height 16
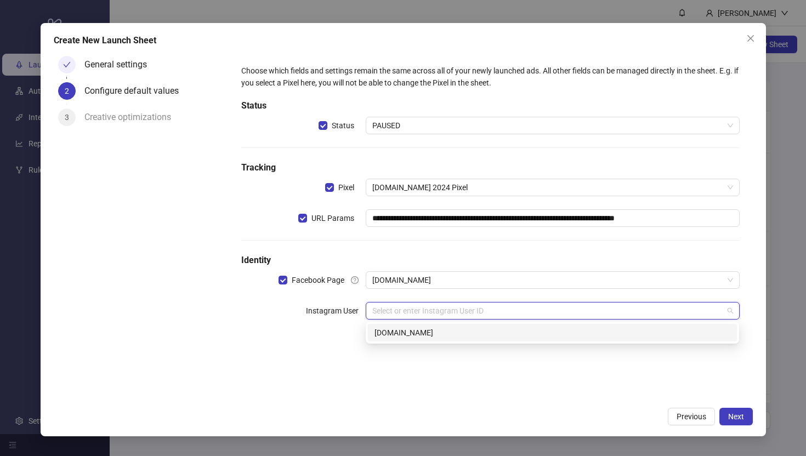
click at [386, 333] on div "[DOMAIN_NAME]" at bounding box center [552, 333] width 356 height 12
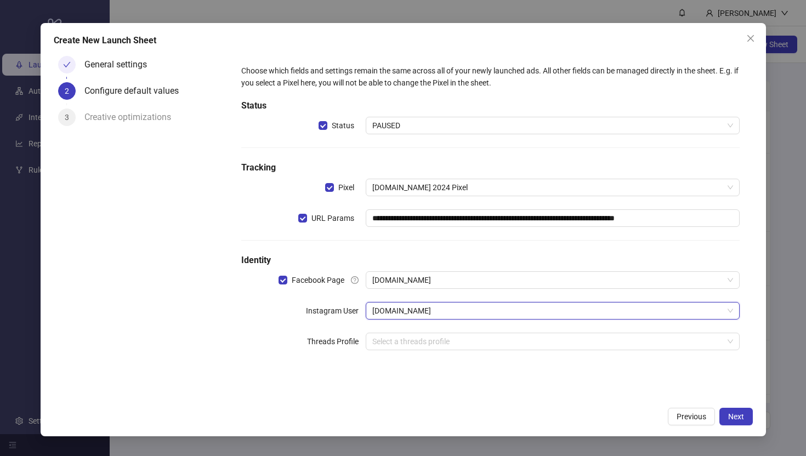
click at [214, 367] on div "General settings 2 Configure default values 3 Creative optimizations" at bounding box center [141, 227] width 175 height 350
click at [739, 416] on span "Next" at bounding box center [736, 416] width 16 height 9
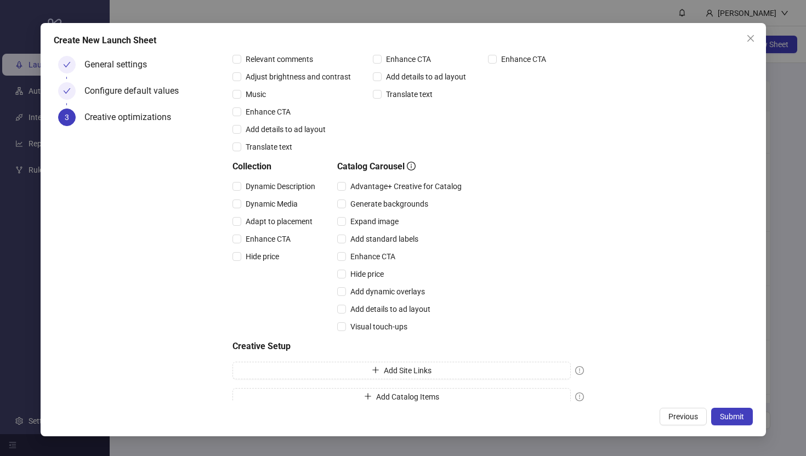
scroll to position [209, 0]
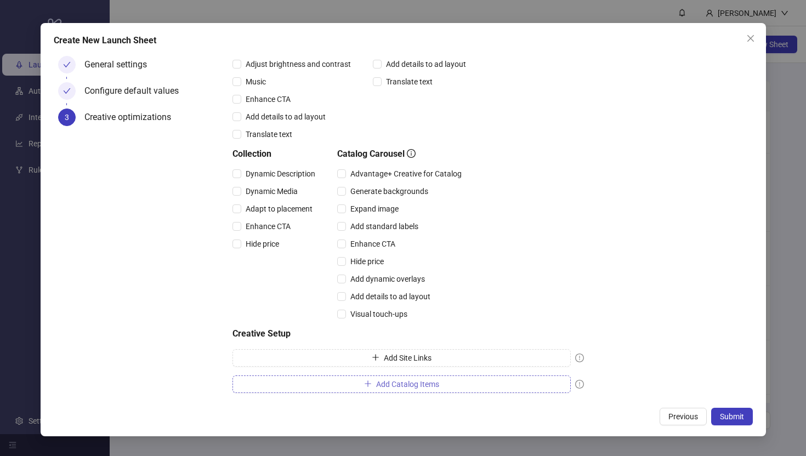
click at [393, 388] on span "Add Catalog Items" at bounding box center [407, 384] width 63 height 9
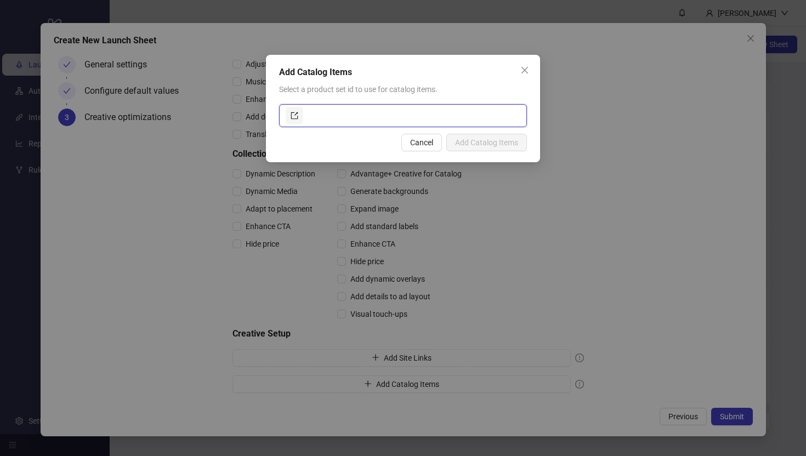
click at [343, 111] on input "text" at bounding box center [412, 116] width 215 height 18
click at [524, 67] on icon "close" at bounding box center [524, 70] width 9 height 9
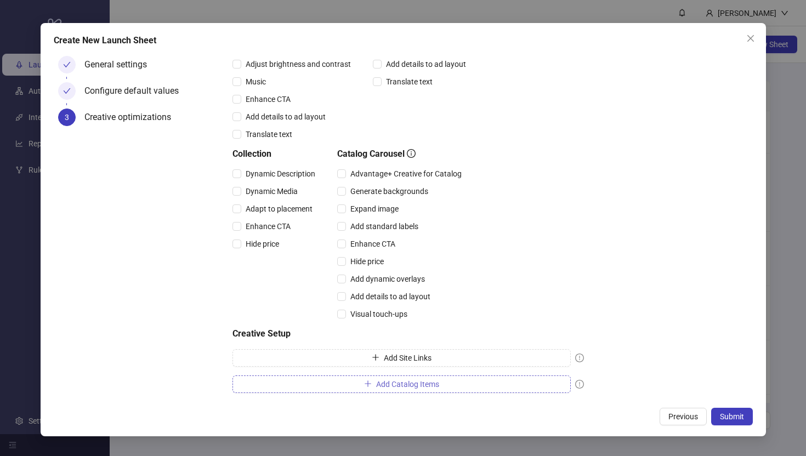
click at [400, 389] on button "Add Catalog Items" at bounding box center [401, 385] width 338 height 18
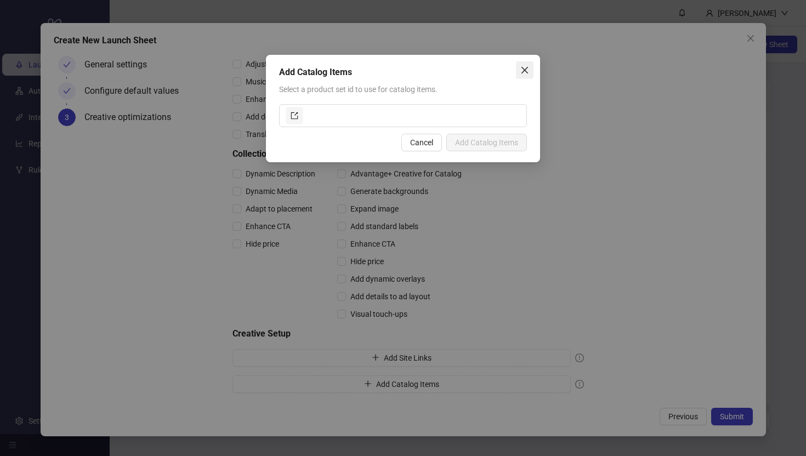
click at [522, 66] on icon "close" at bounding box center [524, 70] width 9 height 9
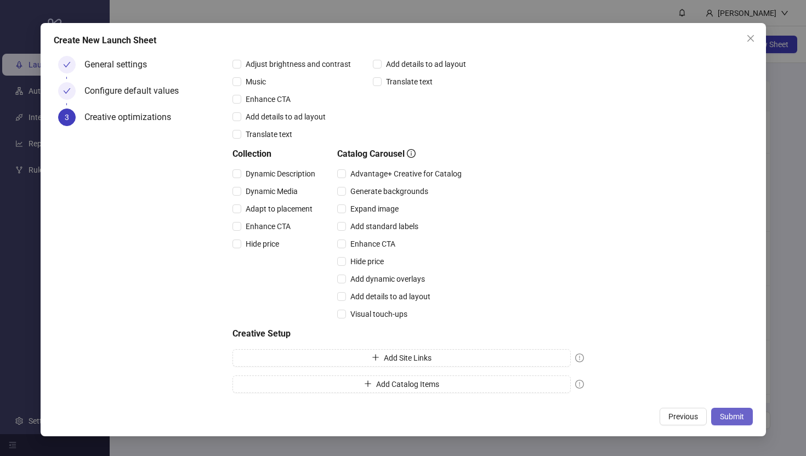
click at [735, 418] on span "Submit" at bounding box center [732, 416] width 24 height 9
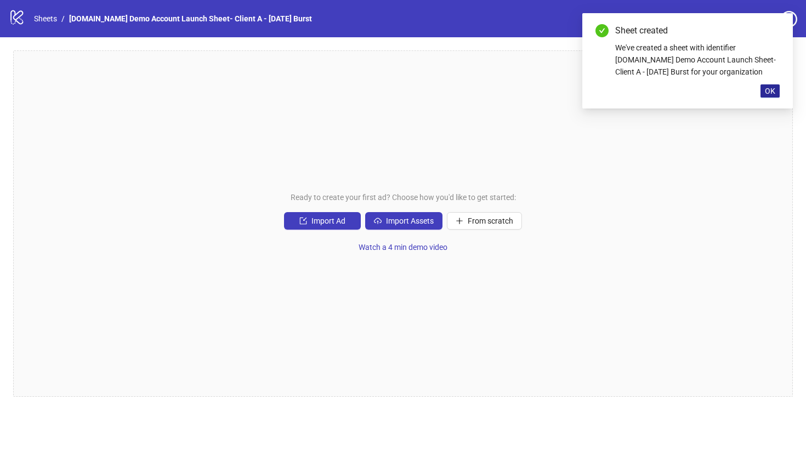
click at [771, 93] on span "OK" at bounding box center [770, 91] width 10 height 9
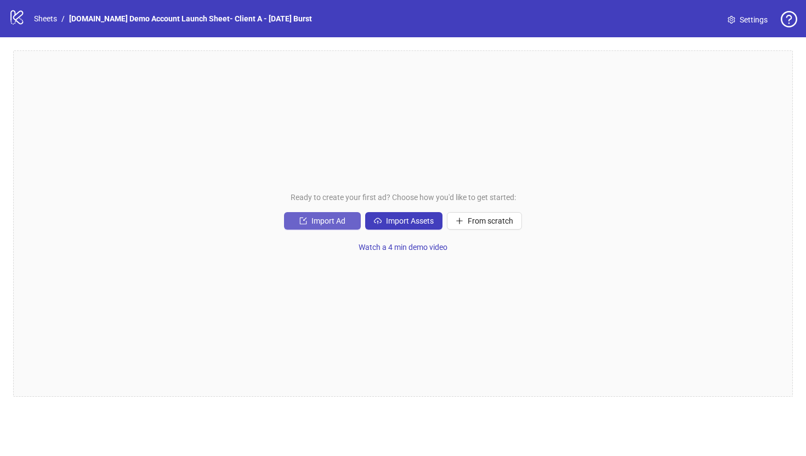
click at [314, 220] on span "Import Ad" at bounding box center [328, 221] width 34 height 9
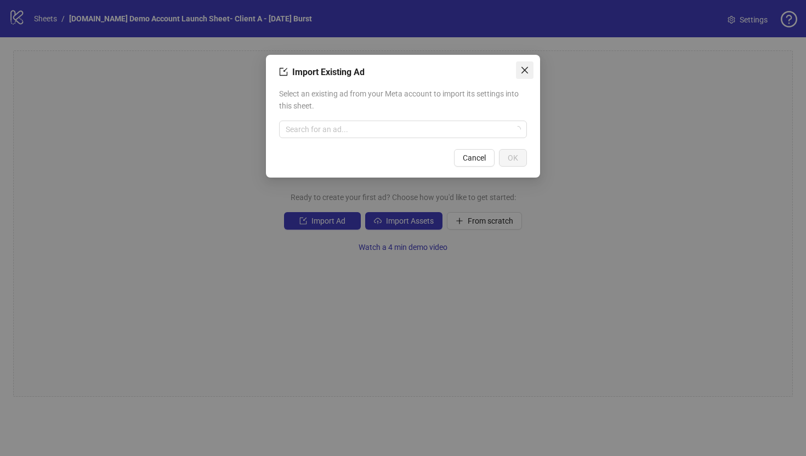
click at [527, 67] on icon "close" at bounding box center [524, 70] width 7 height 7
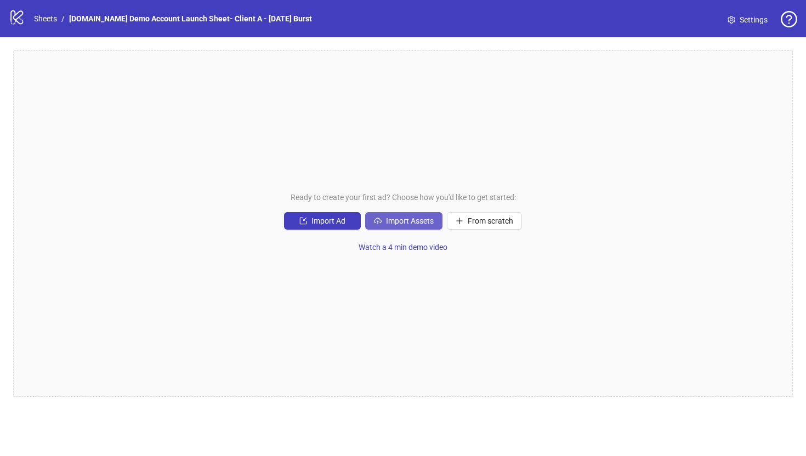
click at [404, 223] on span "Import Assets" at bounding box center [410, 221] width 48 height 9
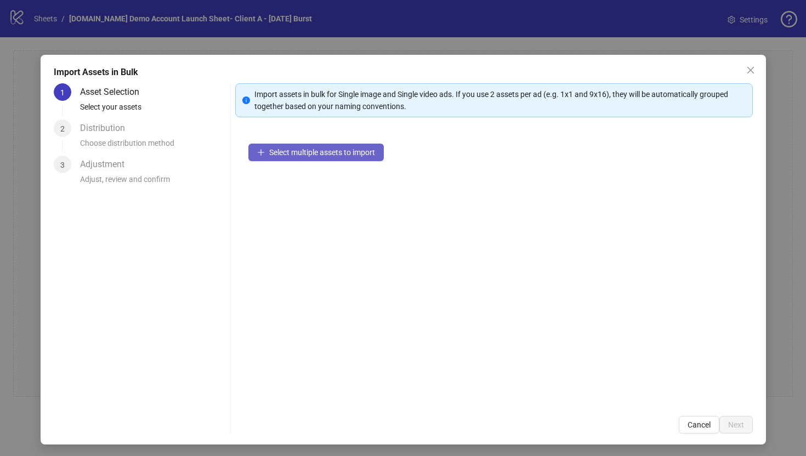
click at [281, 155] on span "Select multiple assets to import" at bounding box center [322, 152] width 106 height 9
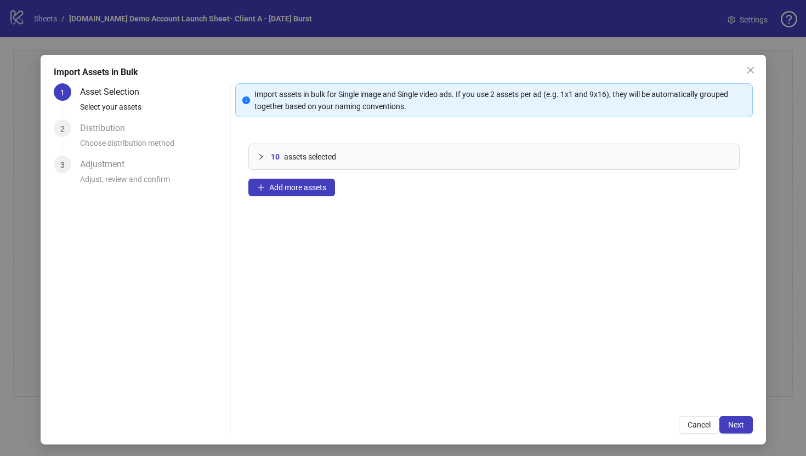
click at [261, 154] on icon "collapsed" at bounding box center [261, 157] width 7 height 7
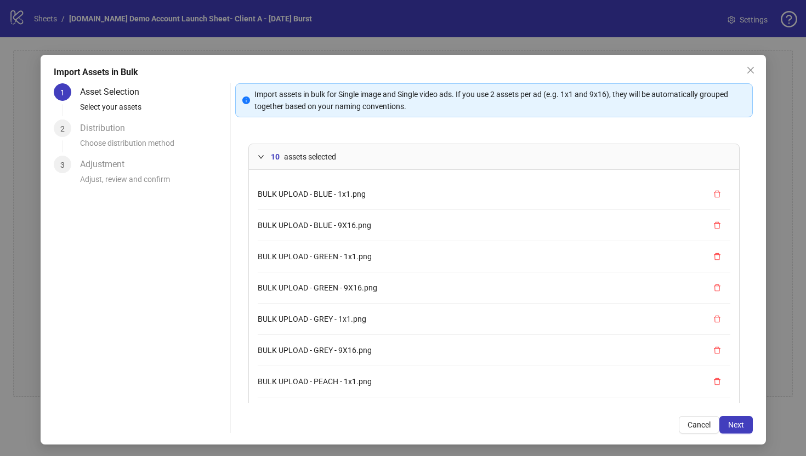
click at [261, 154] on icon "expanded" at bounding box center [261, 157] width 7 height 7
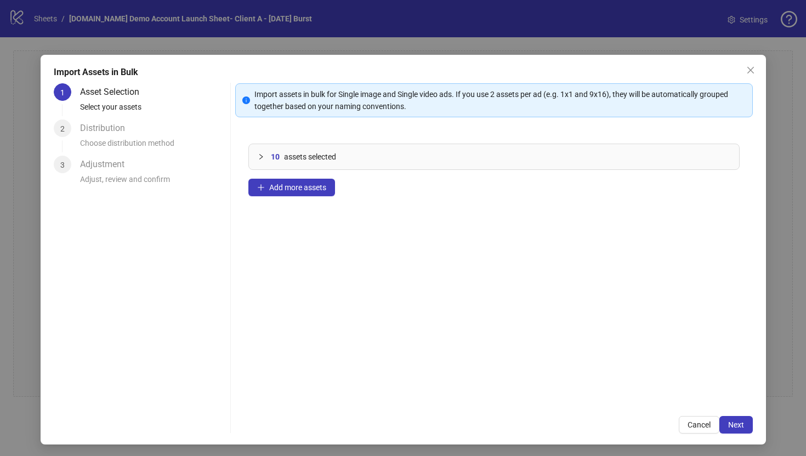
click at [261, 154] on icon "collapsed" at bounding box center [261, 157] width 7 height 7
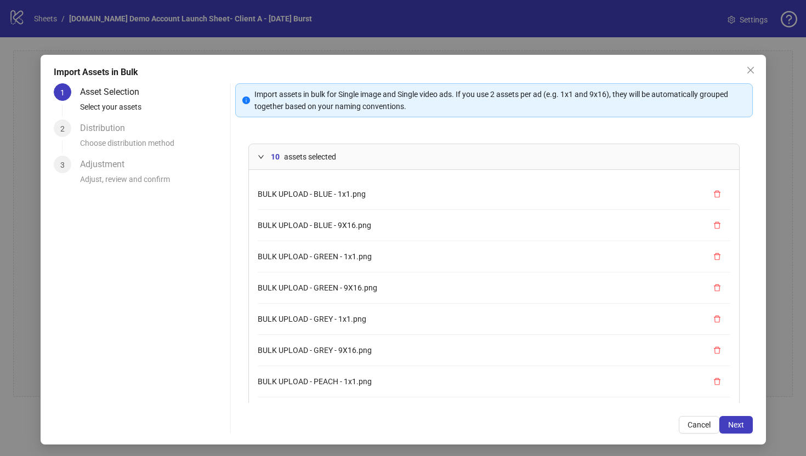
click at [257, 155] on div "10 assets selected" at bounding box center [494, 156] width 490 height 25
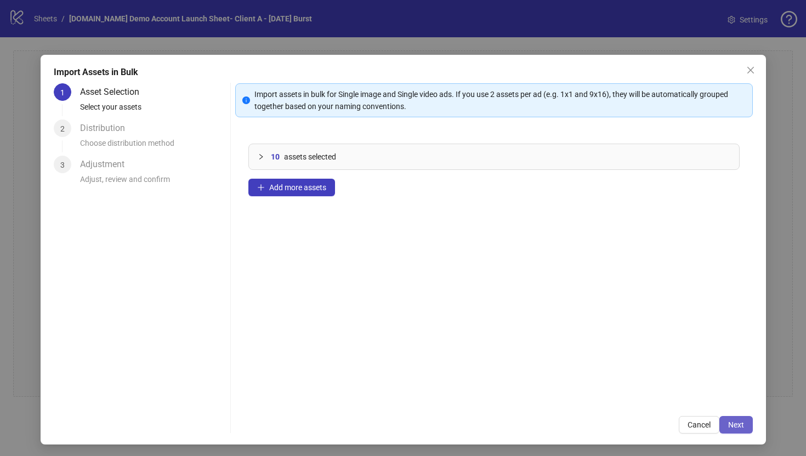
click at [733, 426] on span "Next" at bounding box center [736, 425] width 16 height 9
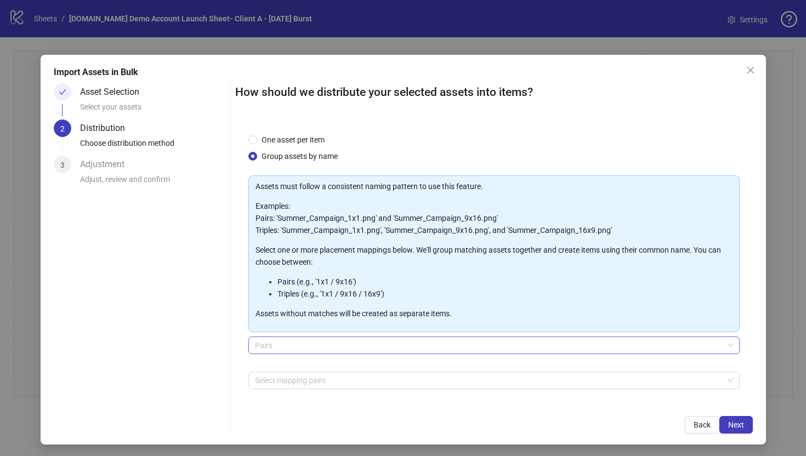
click at [265, 349] on span "Pairs" at bounding box center [494, 345] width 478 height 16
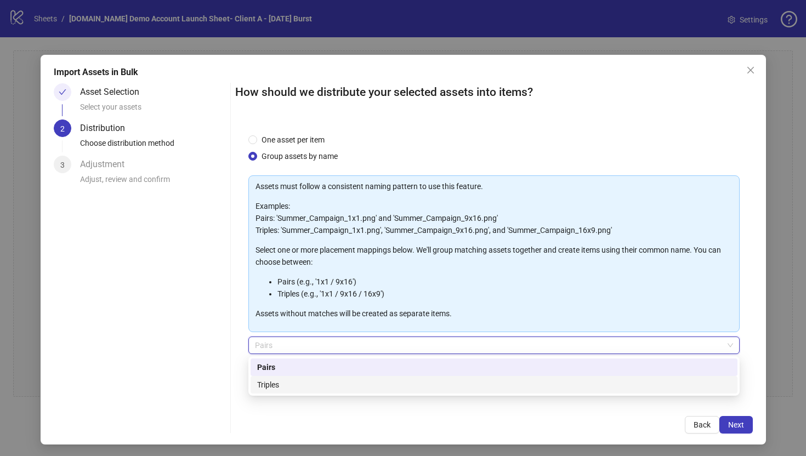
click at [267, 385] on div "Triples" at bounding box center [494, 385] width 474 height 12
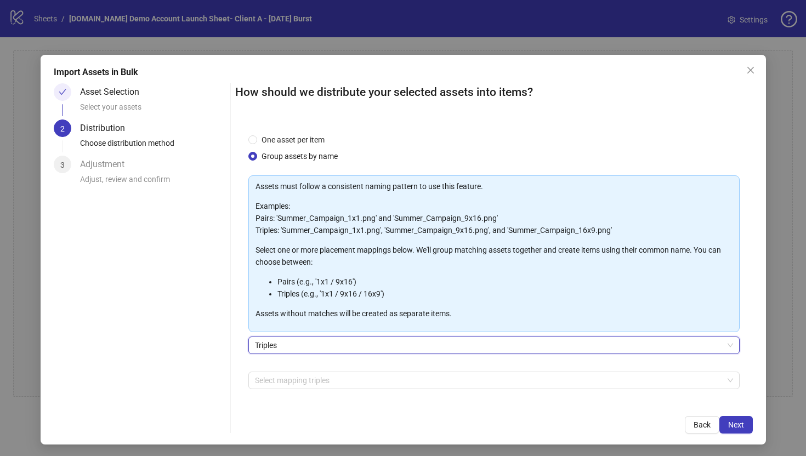
click at [265, 349] on span "Triples" at bounding box center [494, 345] width 478 height 16
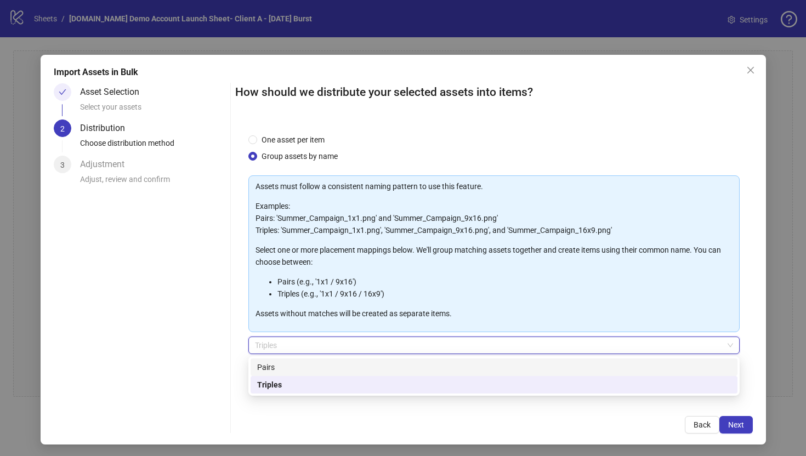
click at [268, 370] on div "Pairs" at bounding box center [494, 367] width 474 height 12
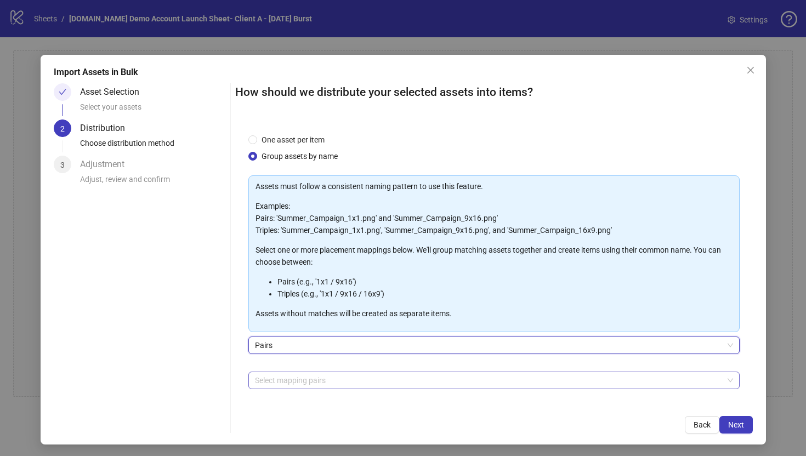
click at [263, 384] on div at bounding box center [488, 380] width 475 height 15
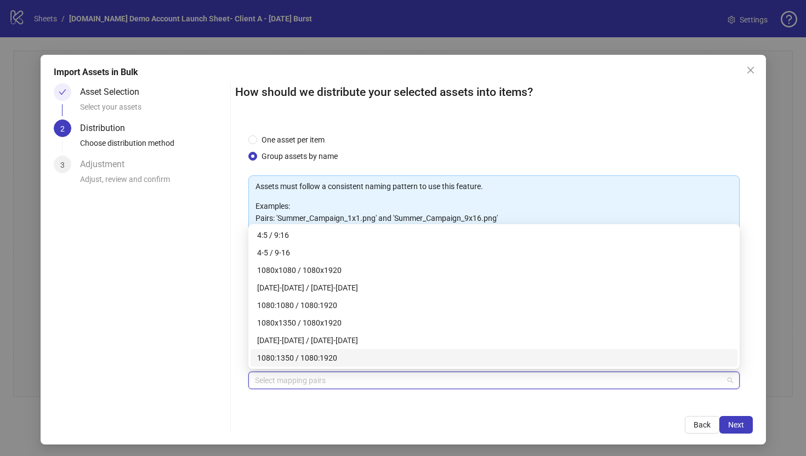
scroll to position [2, 0]
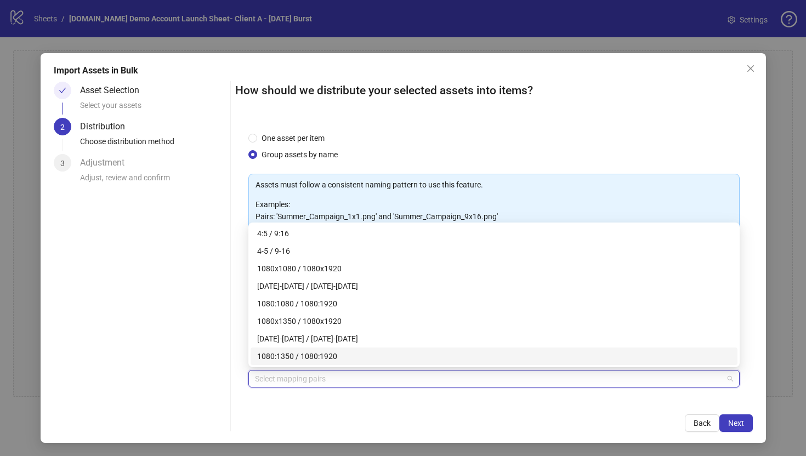
click at [234, 391] on div "Asset Selection Select your assets 2 Distribution Choose distribution method 3 …" at bounding box center [403, 257] width 699 height 350
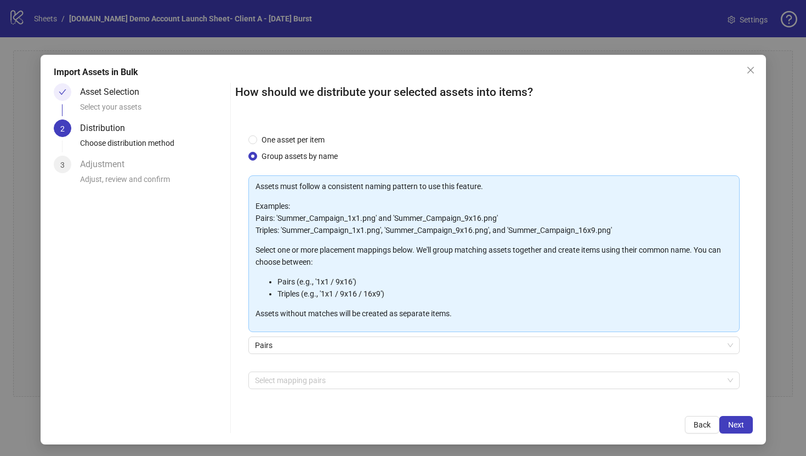
scroll to position [38, 0]
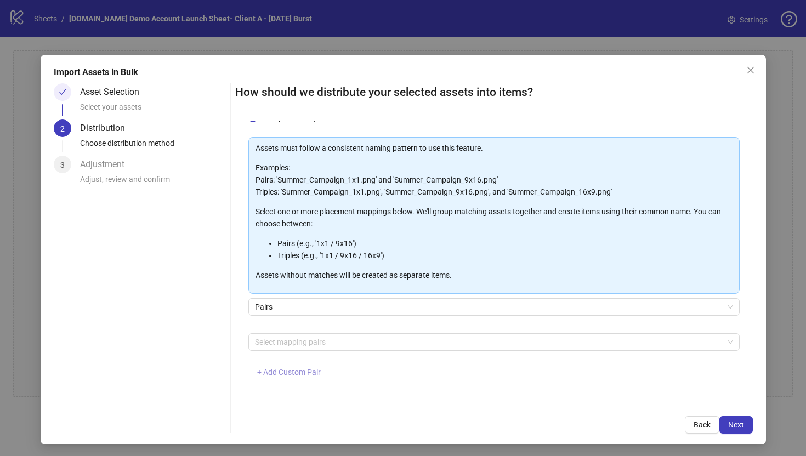
click at [280, 373] on span "+ Add Custom Pair" at bounding box center [289, 372] width 64 height 9
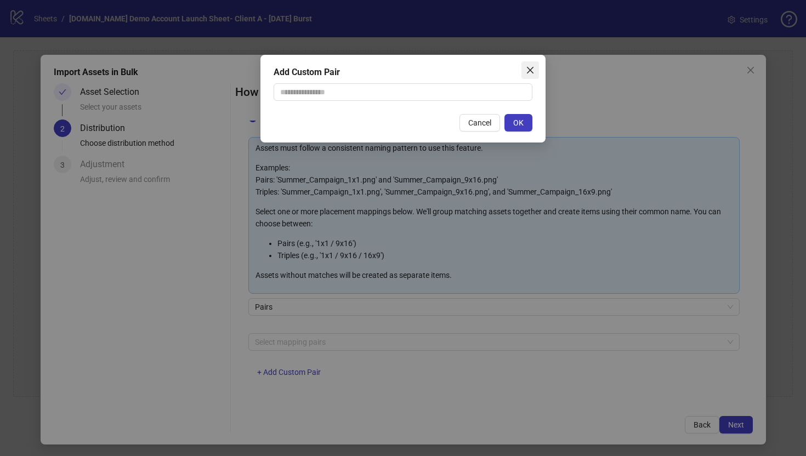
click at [533, 70] on icon "close" at bounding box center [530, 70] width 9 height 9
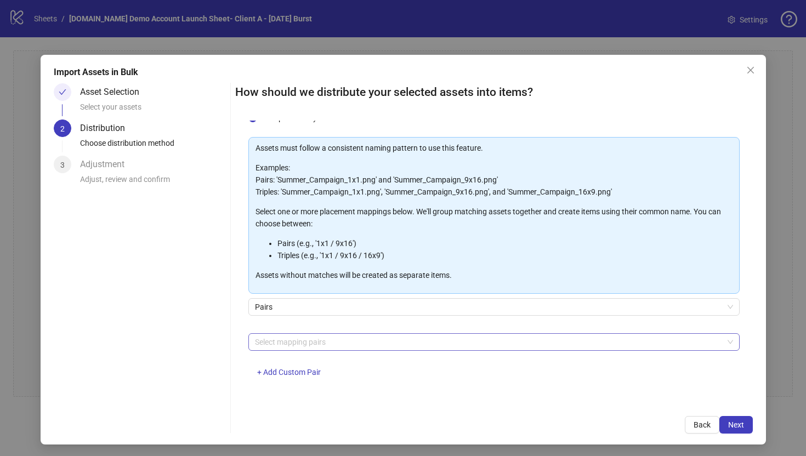
click at [273, 344] on div at bounding box center [488, 341] width 475 height 15
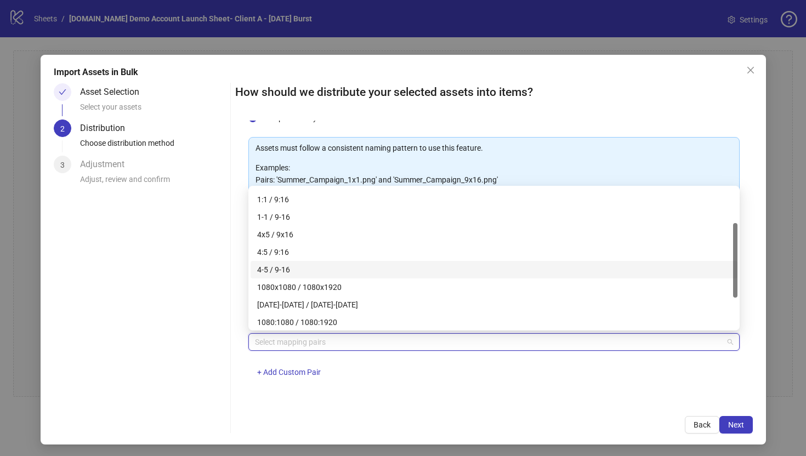
scroll to position [45, 0]
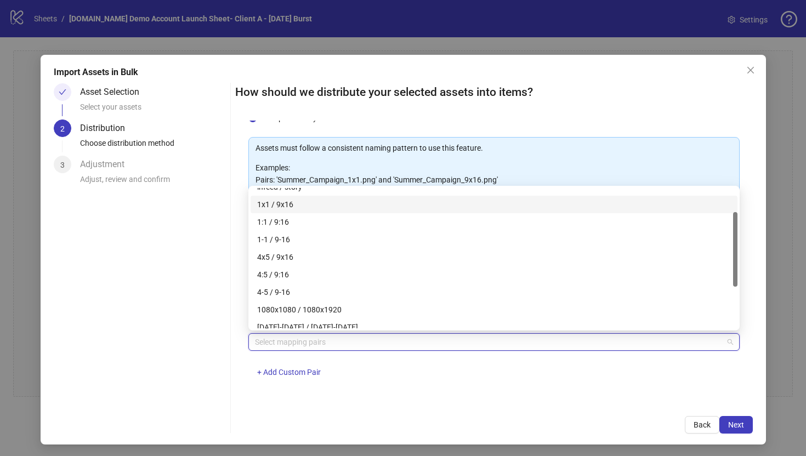
click at [266, 202] on div "1x1 / 9x16" at bounding box center [494, 204] width 474 height 12
click at [371, 410] on div "How should we distribute your selected assets into items? One asset per item Gr…" at bounding box center [494, 258] width 518 height 350
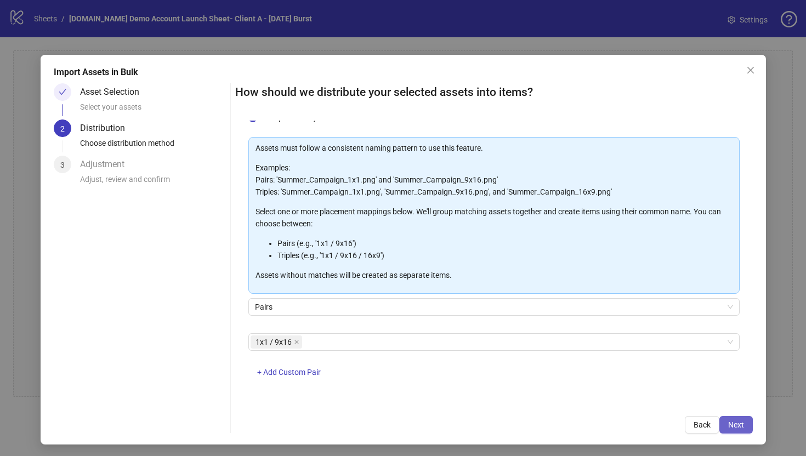
click at [731, 427] on span "Next" at bounding box center [736, 425] width 16 height 9
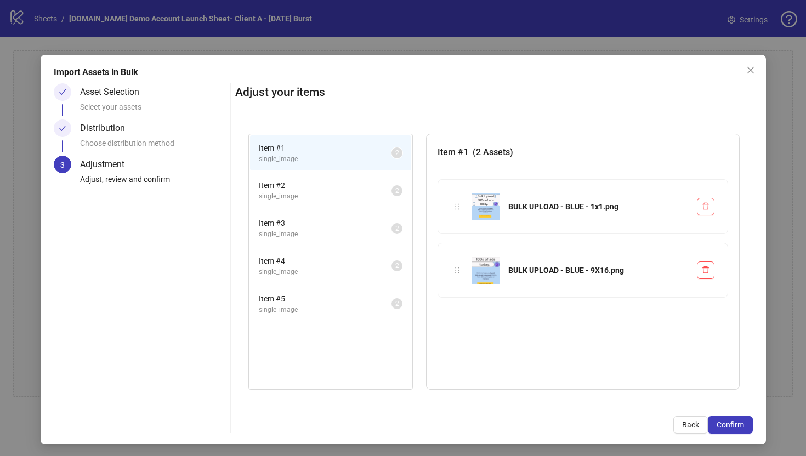
click at [368, 168] on li "Item # 1 single_image 2" at bounding box center [330, 153] width 161 height 36
click at [366, 189] on span "Item # 2" at bounding box center [325, 185] width 133 height 12
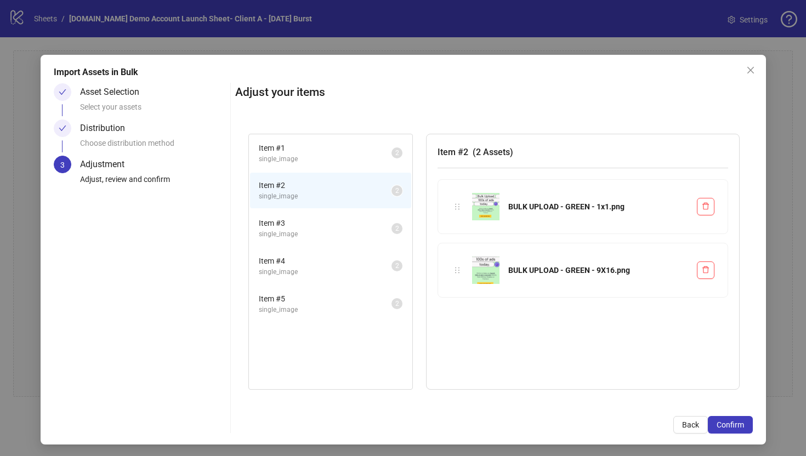
click at [366, 220] on span "Item # 3" at bounding box center [325, 223] width 133 height 12
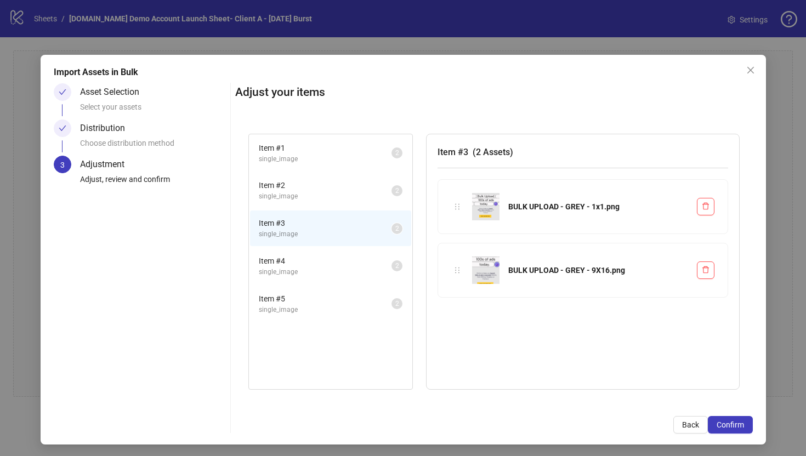
click at [365, 264] on span "Item # 4" at bounding box center [325, 261] width 133 height 12
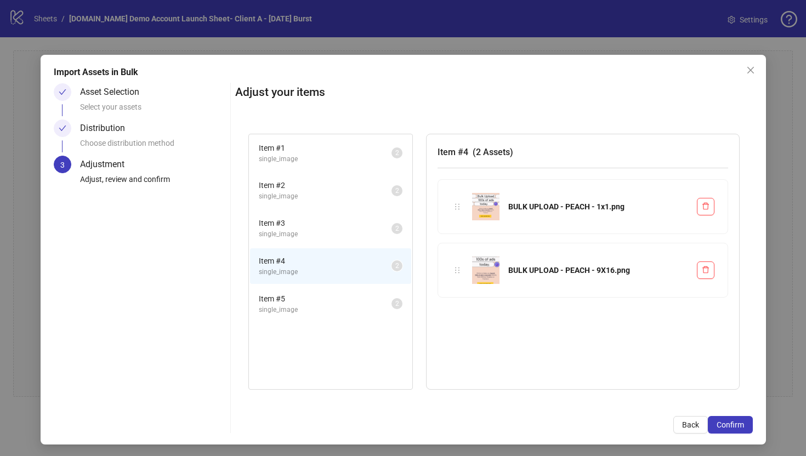
click at [365, 299] on span "Item # 5" at bounding box center [325, 299] width 133 height 12
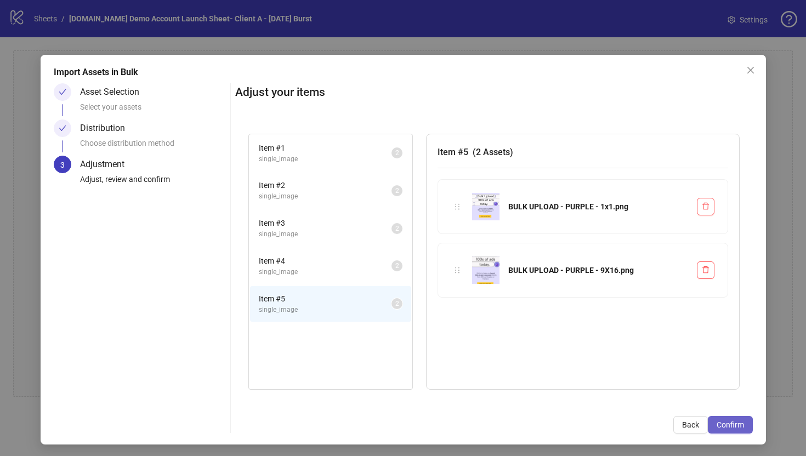
click at [728, 424] on span "Confirm" at bounding box center [730, 425] width 27 height 9
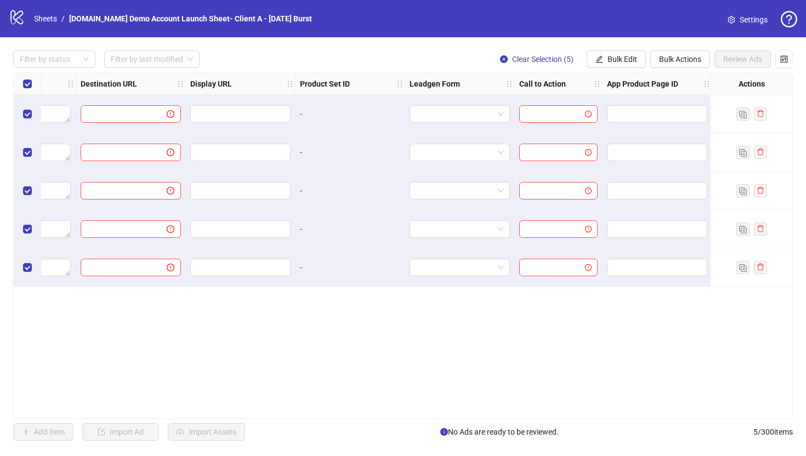
scroll to position [0, 1014]
click at [782, 61] on icon "control" at bounding box center [784, 58] width 7 height 7
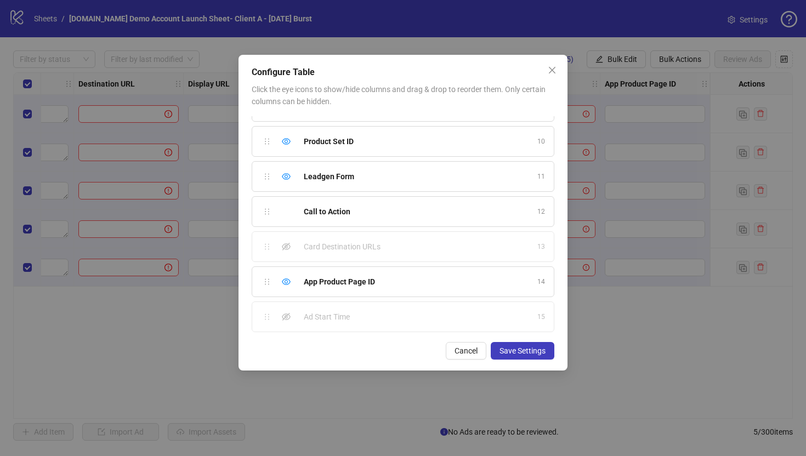
scroll to position [342, 0]
click at [283, 247] on icon "eye" at bounding box center [286, 245] width 9 height 9
click at [286, 171] on icon "eye" at bounding box center [286, 171] width 9 height 9
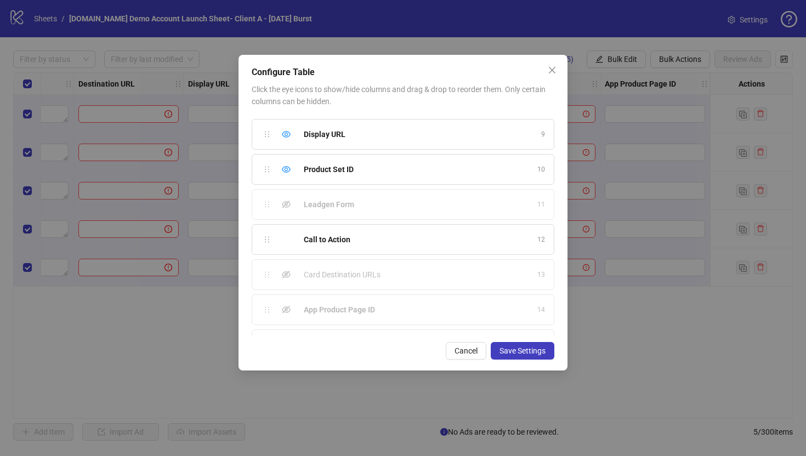
scroll to position [255, 0]
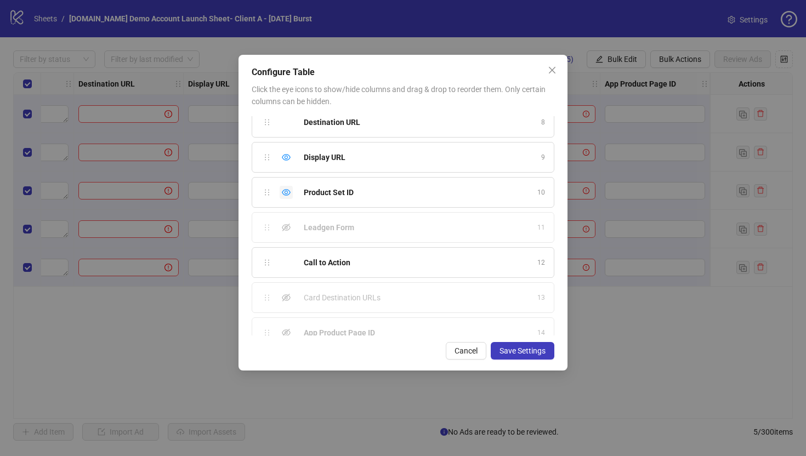
click at [286, 194] on icon "eye" at bounding box center [286, 192] width 9 height 7
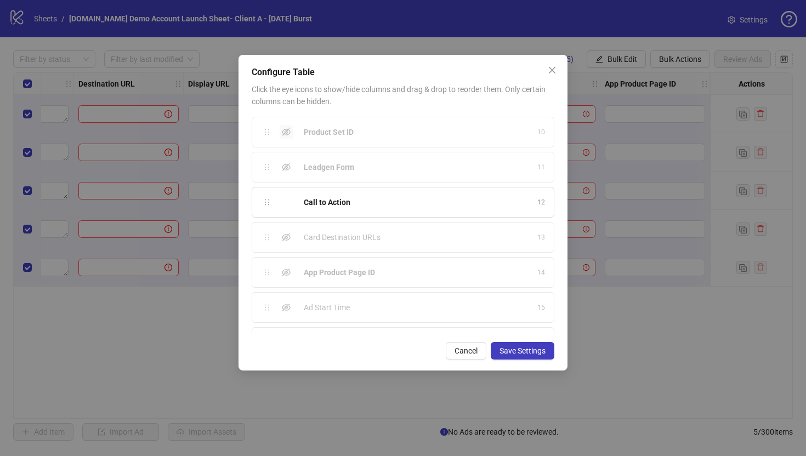
scroll to position [342, 0]
click at [286, 280] on icon "eye-invisible" at bounding box center [286, 281] width 9 height 8
click at [286, 316] on icon "eye-invisible" at bounding box center [286, 315] width 9 height 9
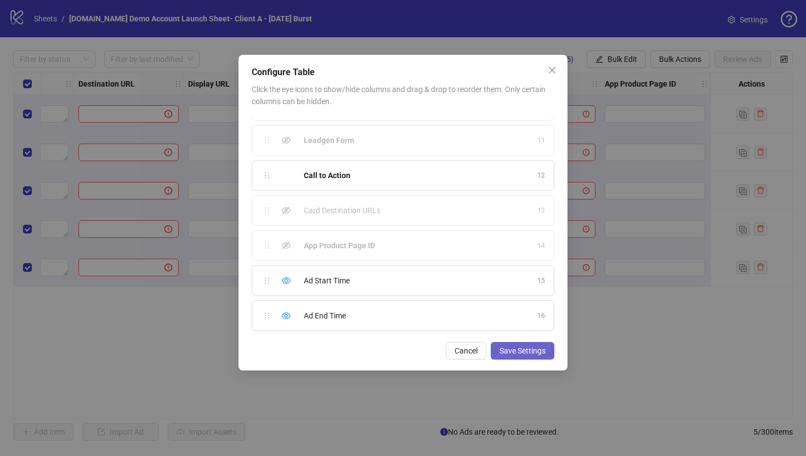
click at [521, 354] on span "Save Settings" at bounding box center [522, 351] width 46 height 9
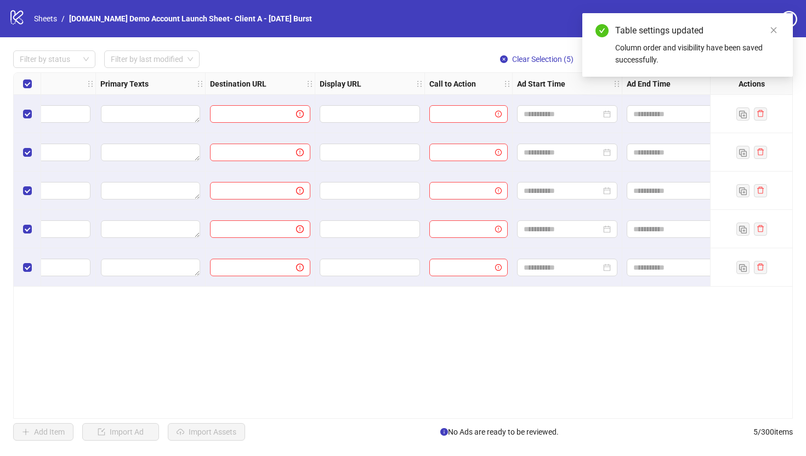
scroll to position [0, 905]
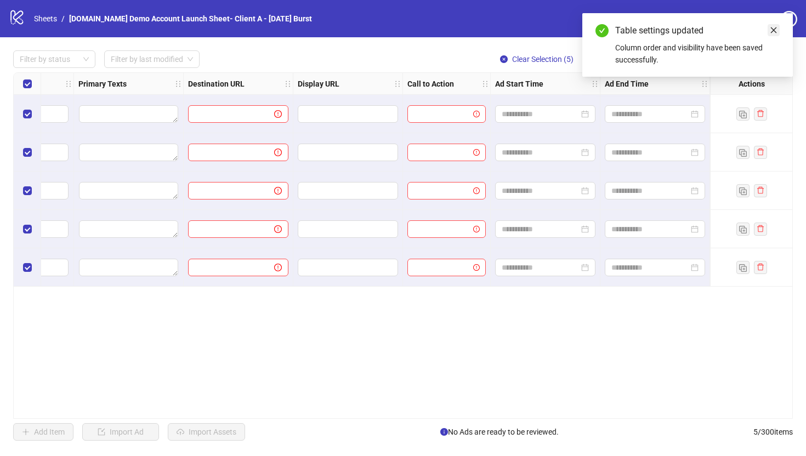
click at [777, 30] on icon "close" at bounding box center [774, 30] width 8 height 8
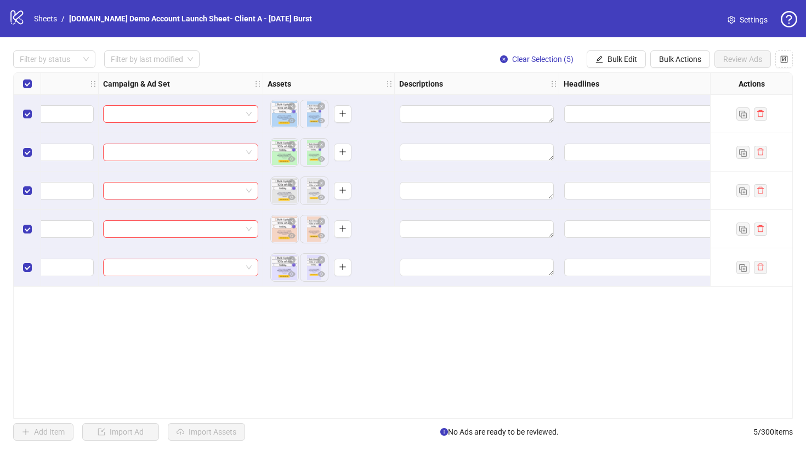
scroll to position [0, 0]
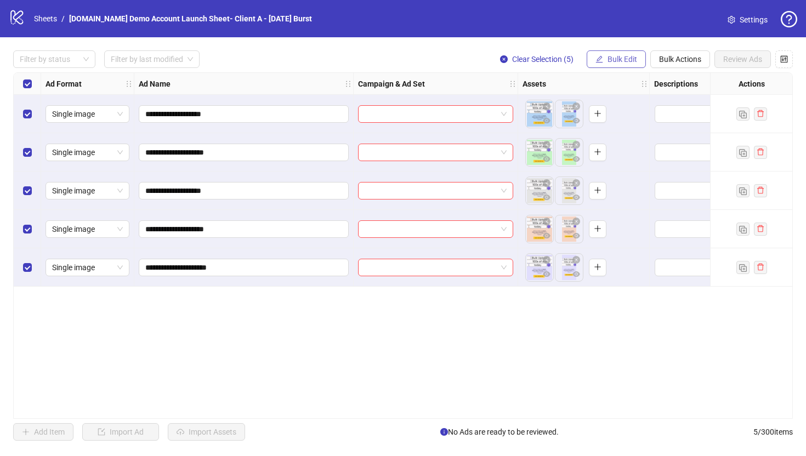
click at [610, 58] on span "Bulk Edit" at bounding box center [622, 59] width 30 height 9
click at [677, 53] on button "Bulk Actions" at bounding box center [680, 59] width 60 height 18
click at [607, 59] on span "Bulk Edit" at bounding box center [622, 59] width 30 height 9
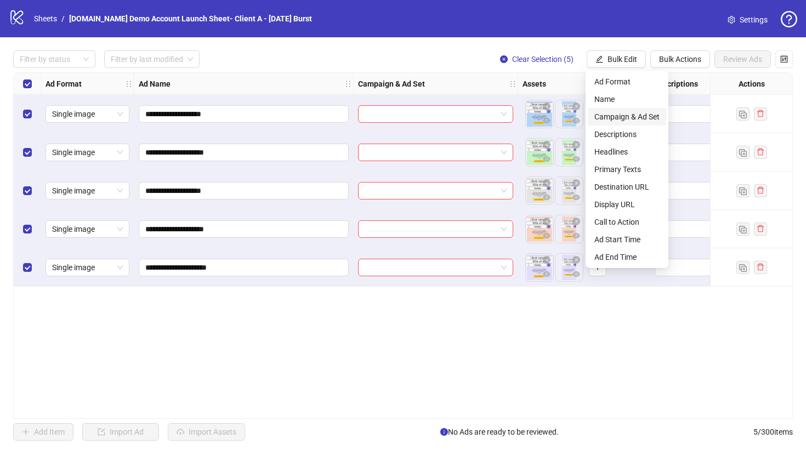
click at [604, 119] on span "Campaign & Ad Set" at bounding box center [626, 117] width 65 height 12
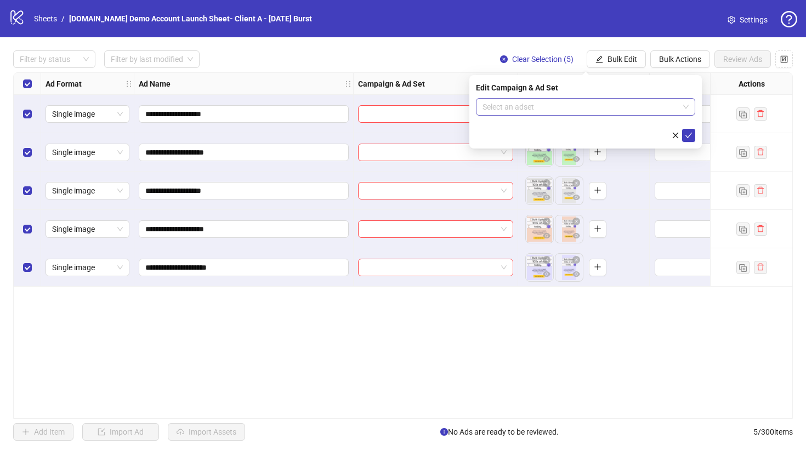
click at [525, 104] on input "search" at bounding box center [580, 107] width 196 height 16
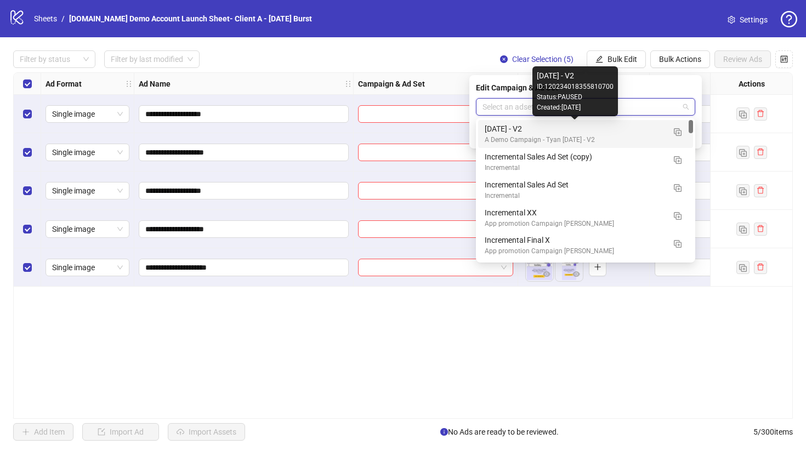
click at [495, 130] on div "[DATE] - V2" at bounding box center [575, 129] width 180 height 12
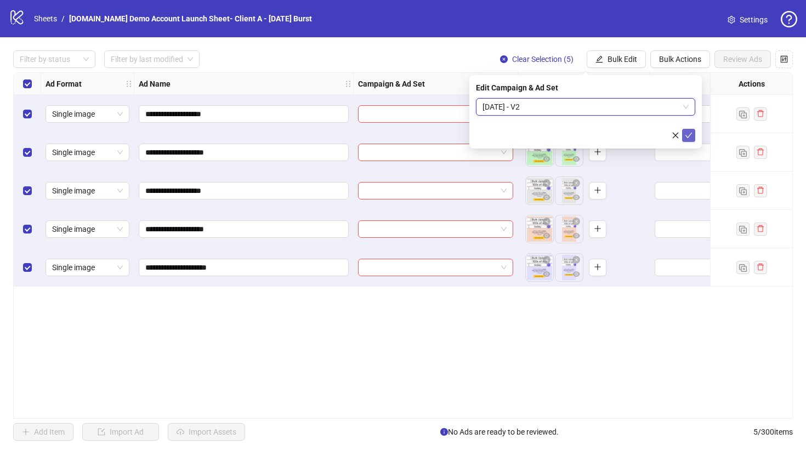
click at [687, 134] on icon "check" at bounding box center [689, 136] width 8 height 8
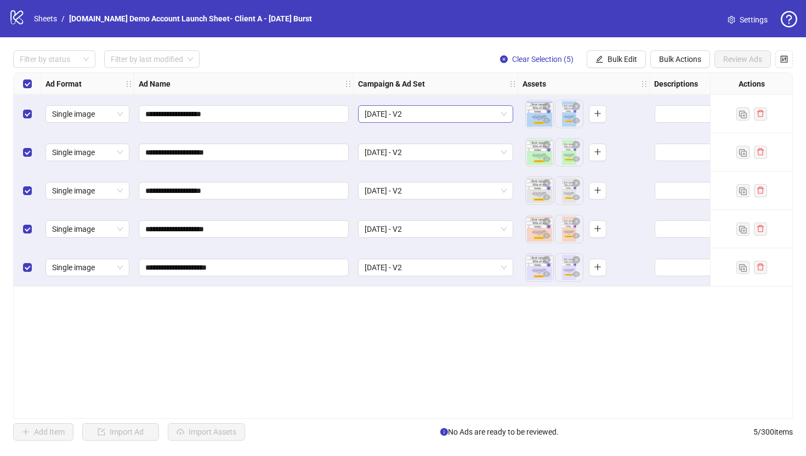
click at [434, 118] on span "[DATE] - V2" at bounding box center [436, 114] width 142 height 16
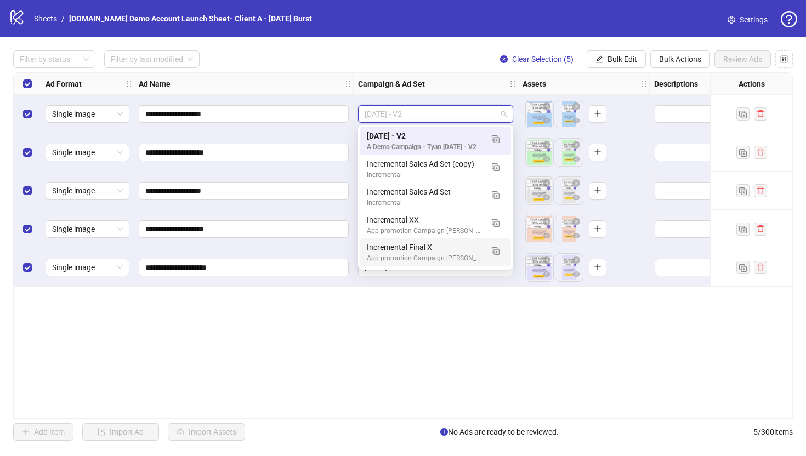
click at [385, 395] on div "**********" at bounding box center [403, 245] width 780 height 347
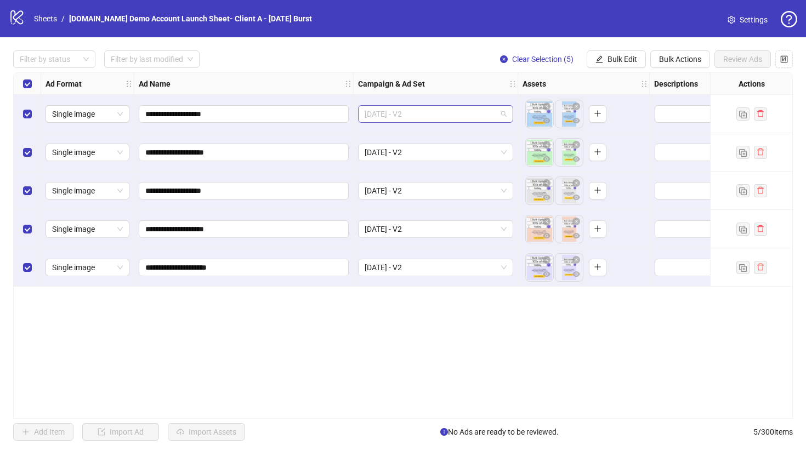
click at [440, 117] on span "[DATE] - V2" at bounding box center [436, 114] width 142 height 16
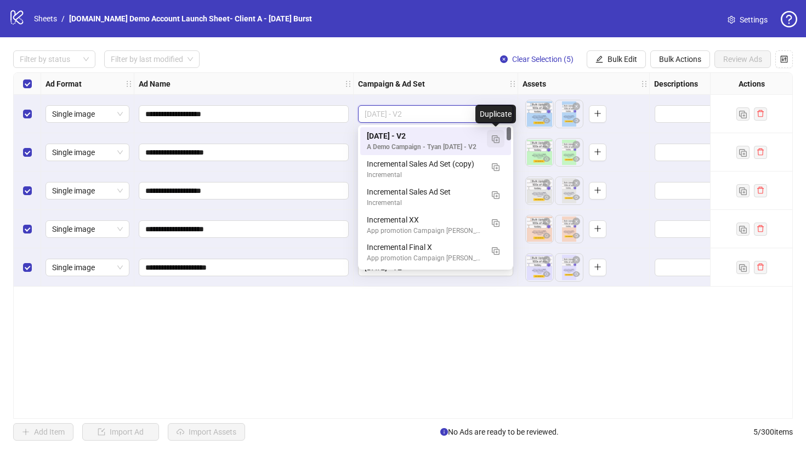
click at [496, 141] on img "button" at bounding box center [496, 139] width 8 height 8
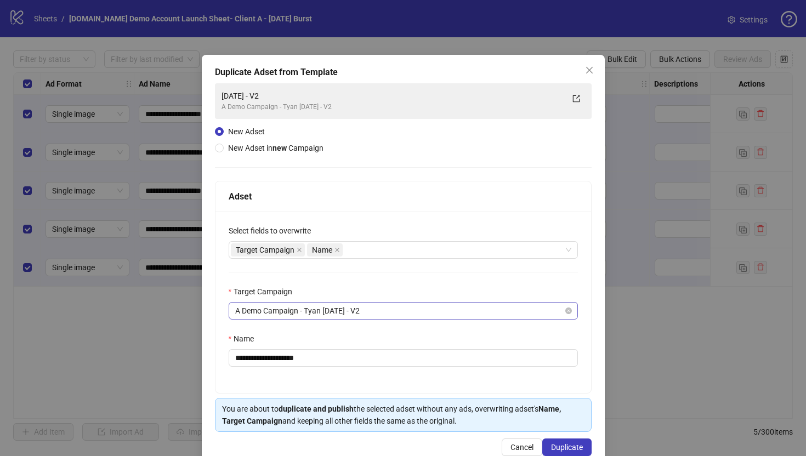
click at [311, 315] on span "A Demo Campaign - Tyan [DATE] - V2" at bounding box center [403, 311] width 336 height 16
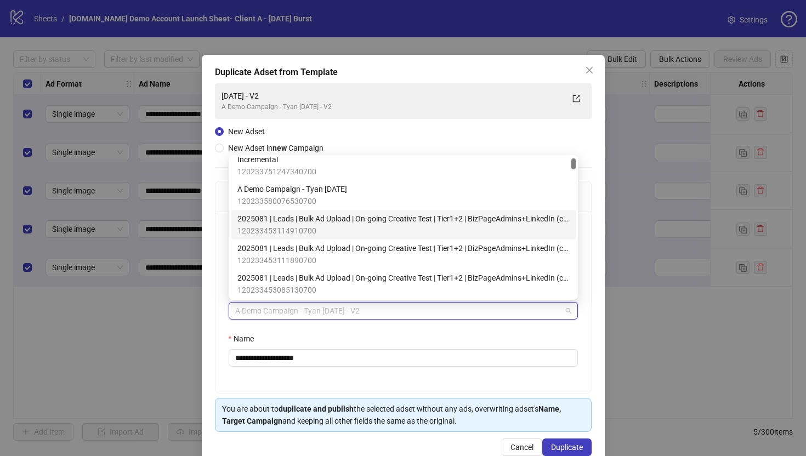
scroll to position [24, 0]
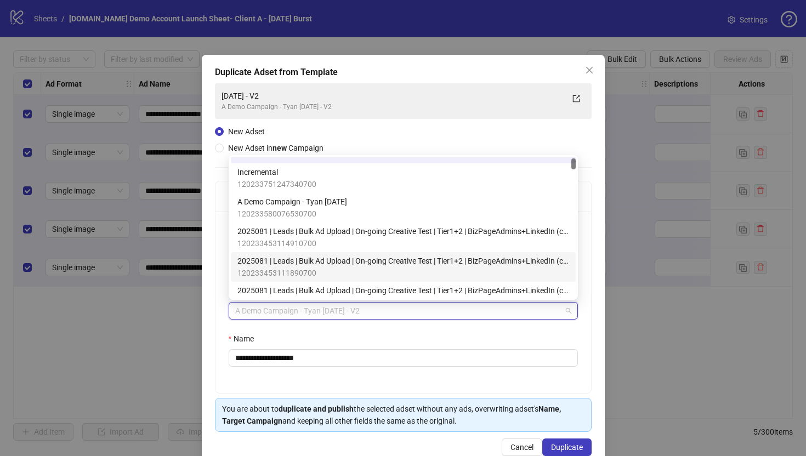
click at [217, 285] on div "**********" at bounding box center [403, 302] width 376 height 181
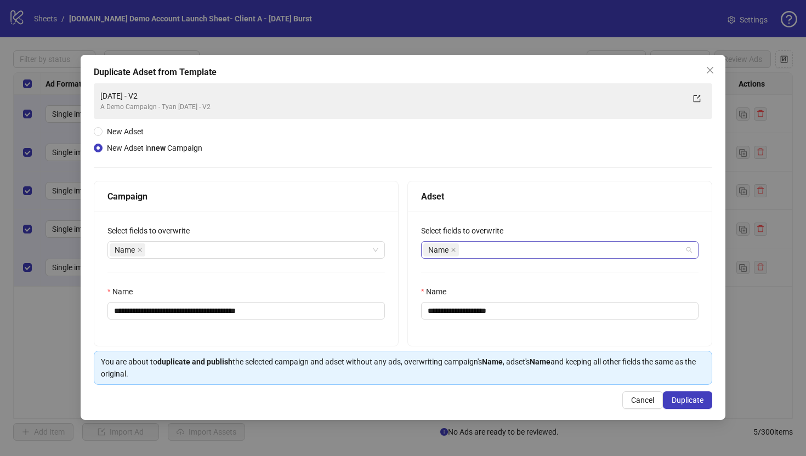
click at [509, 252] on div "Name" at bounding box center [554, 249] width 262 height 15
click at [709, 73] on icon "close" at bounding box center [710, 70] width 9 height 9
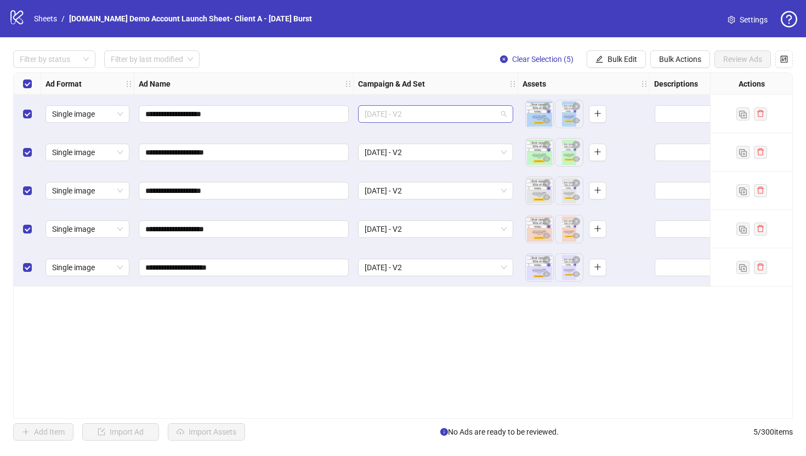
click at [446, 114] on span "[DATE] - V2" at bounding box center [436, 114] width 142 height 16
click at [397, 354] on div "**********" at bounding box center [403, 245] width 780 height 347
click at [461, 110] on span "[DATE] - V2" at bounding box center [436, 114] width 142 height 16
click at [432, 335] on div "**********" at bounding box center [403, 245] width 780 height 347
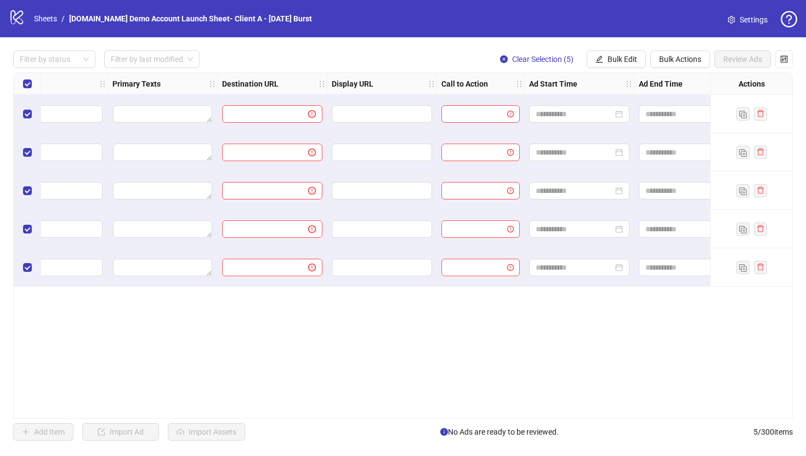
scroll to position [0, 905]
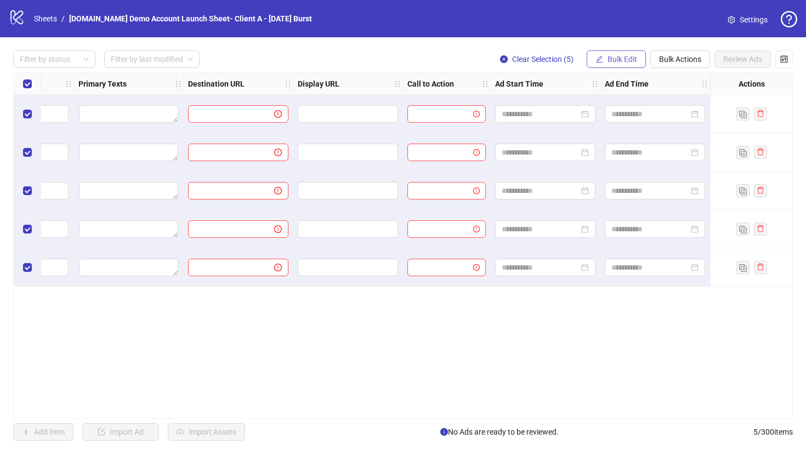
click at [616, 56] on span "Bulk Edit" at bounding box center [622, 59] width 30 height 9
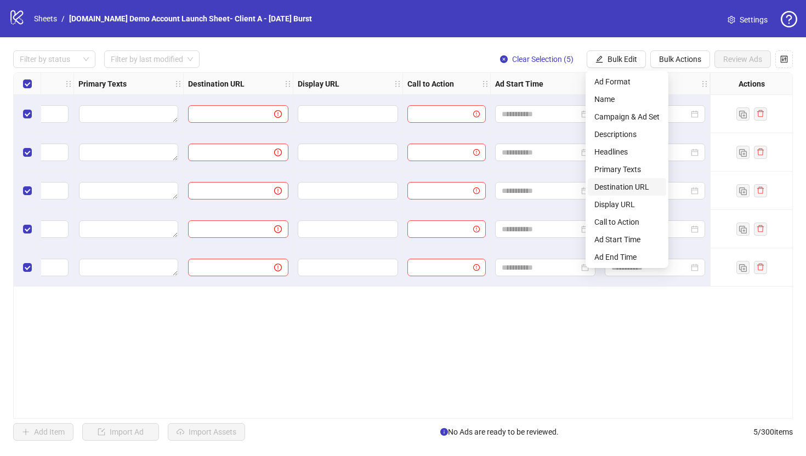
click at [607, 187] on span "Destination URL" at bounding box center [626, 187] width 65 height 12
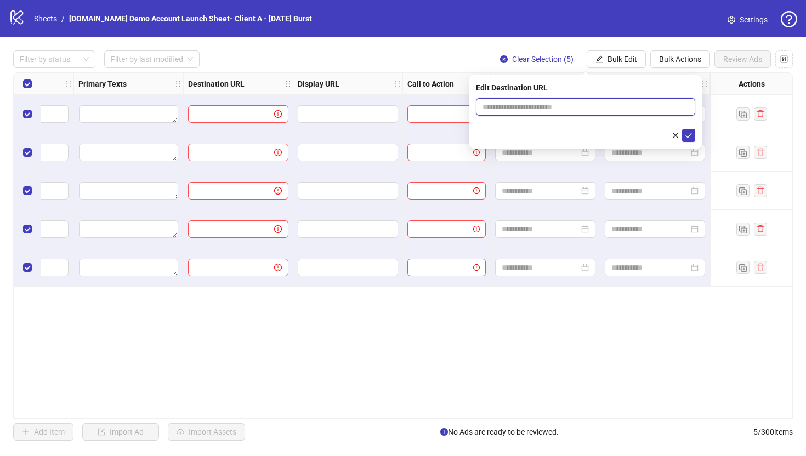
click at [538, 104] on input "text" at bounding box center [580, 107] width 197 height 12
type input "**********"
click at [689, 136] on icon "check" at bounding box center [689, 136] width 8 height 8
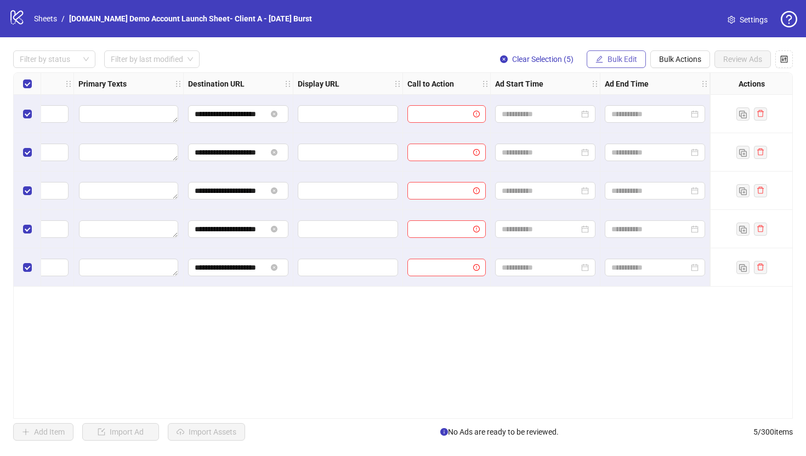
click at [616, 59] on span "Bulk Edit" at bounding box center [622, 59] width 30 height 9
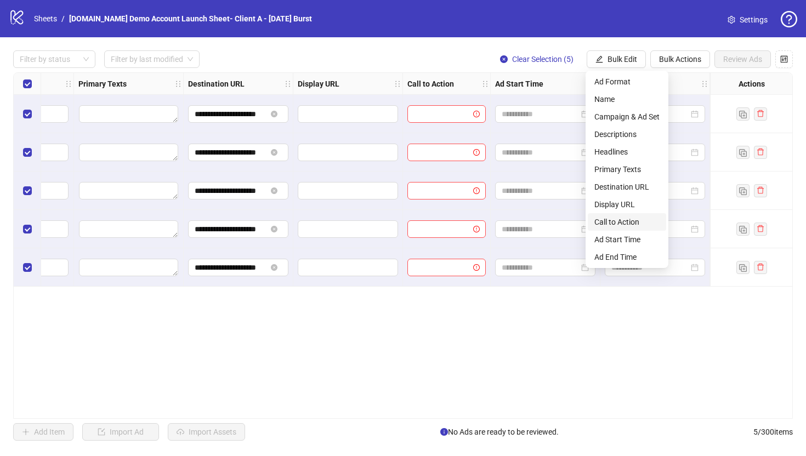
click at [621, 222] on span "Call to Action" at bounding box center [626, 222] width 65 height 12
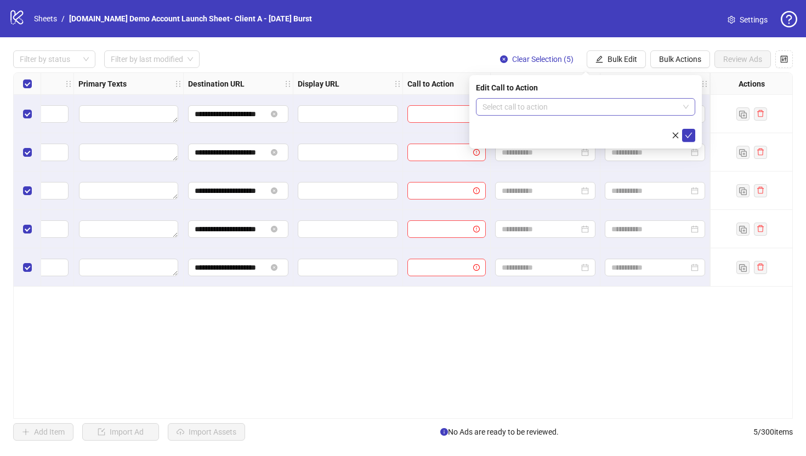
click at [578, 110] on input "search" at bounding box center [580, 107] width 196 height 16
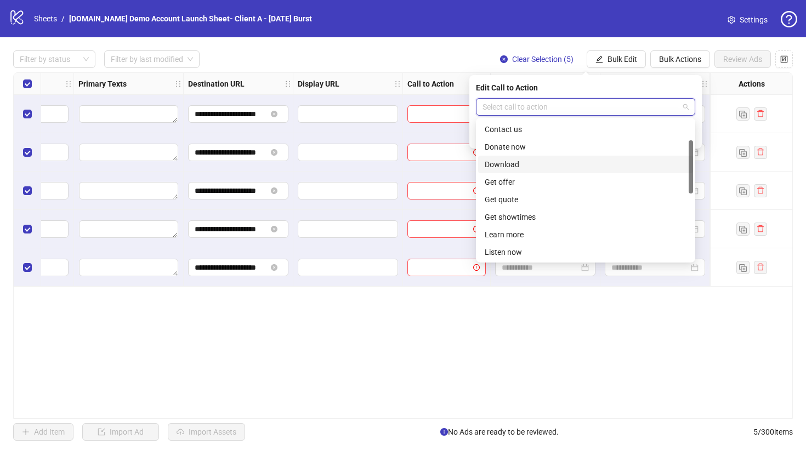
scroll to position [74, 0]
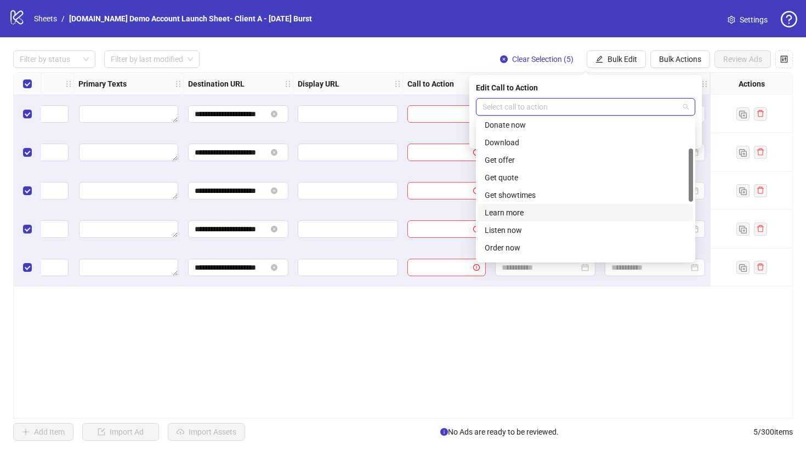
click at [497, 214] on div "Learn more" at bounding box center [586, 213] width 202 height 12
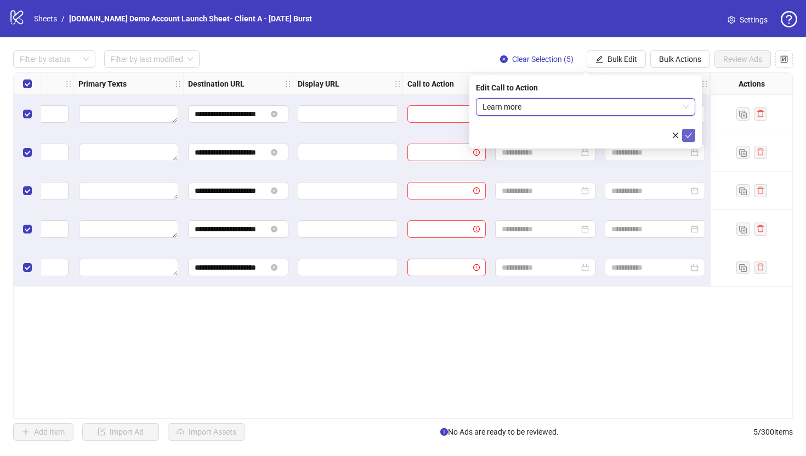
click at [692, 135] on icon "check" at bounding box center [689, 136] width 8 height 8
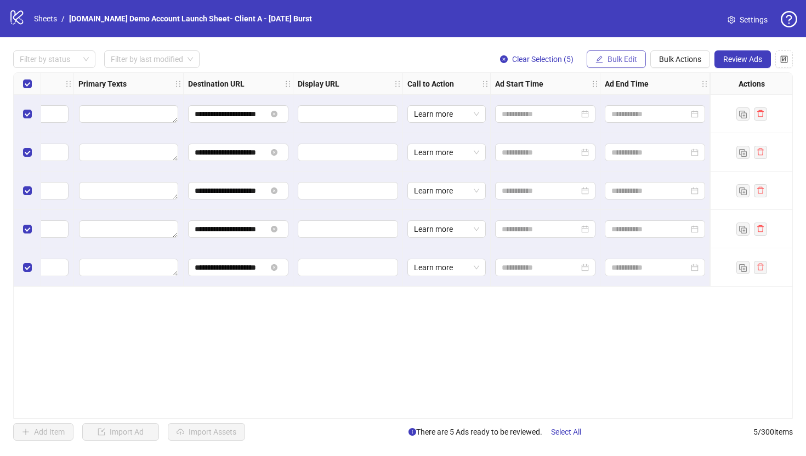
click at [610, 58] on span "Bulk Edit" at bounding box center [622, 59] width 30 height 9
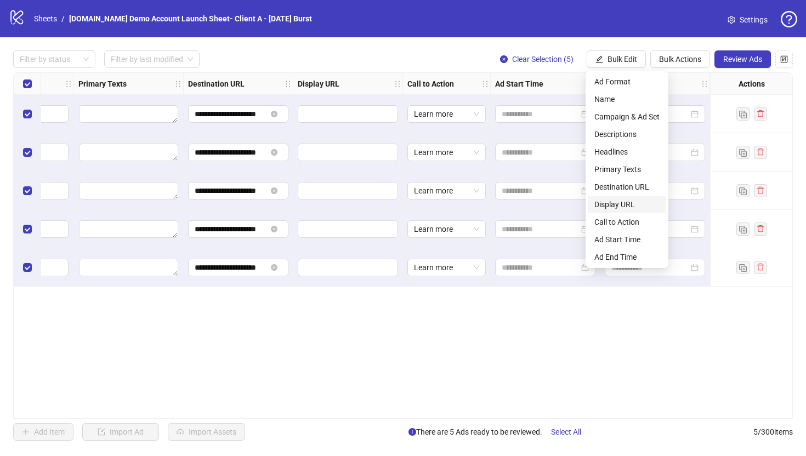
click at [605, 201] on span "Display URL" at bounding box center [626, 204] width 65 height 12
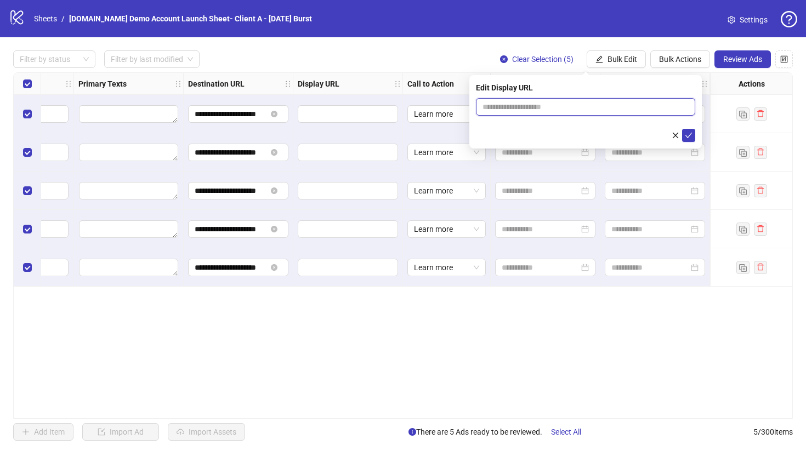
click at [532, 106] on input "text" at bounding box center [585, 107] width 219 height 18
type input "**********"
click at [688, 137] on icon "check" at bounding box center [688, 135] width 7 height 5
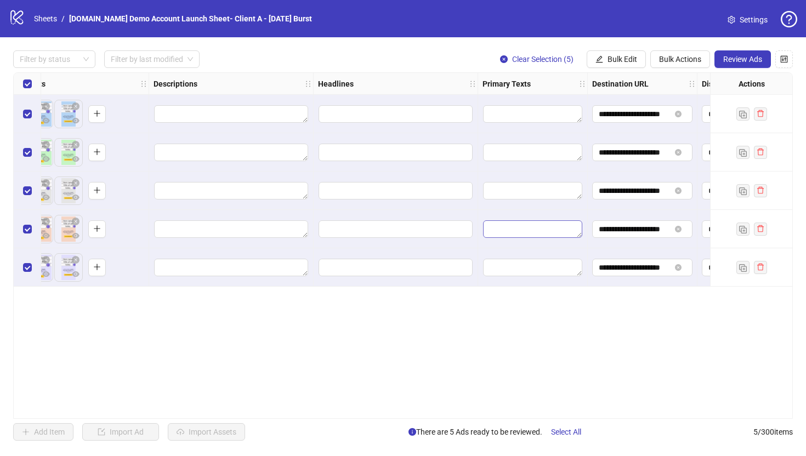
scroll to position [0, 496]
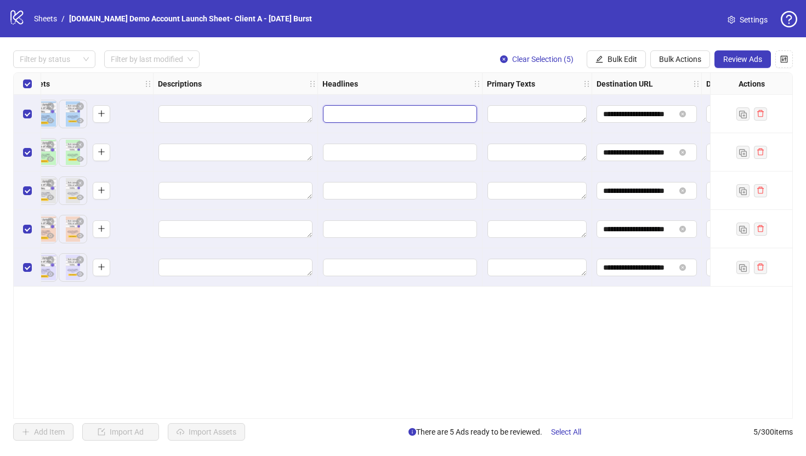
click at [390, 116] on input "Edit values" at bounding box center [400, 114] width 154 height 18
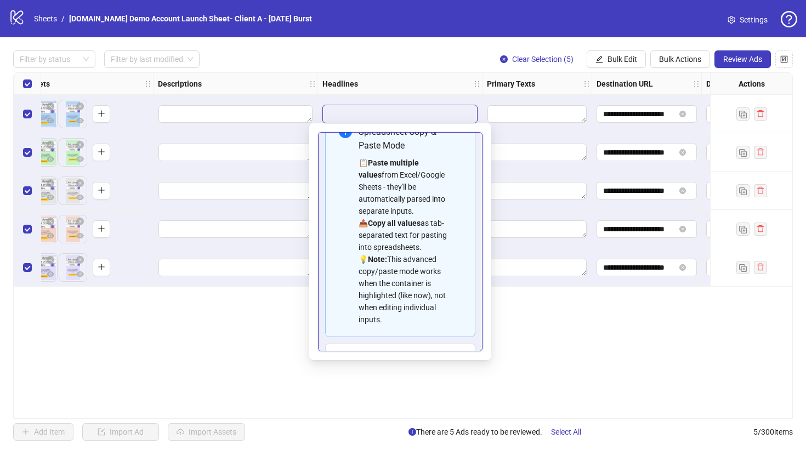
scroll to position [63, 0]
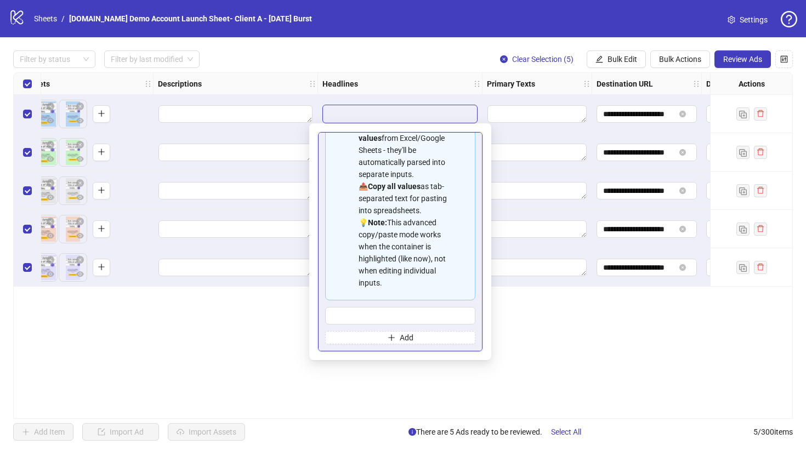
click at [258, 334] on div "**********" at bounding box center [403, 245] width 780 height 347
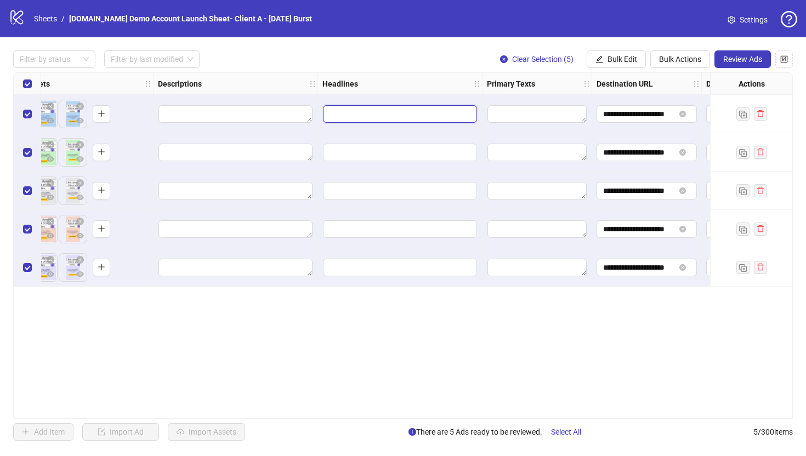
click at [364, 109] on input "Edit values" at bounding box center [400, 114] width 154 height 18
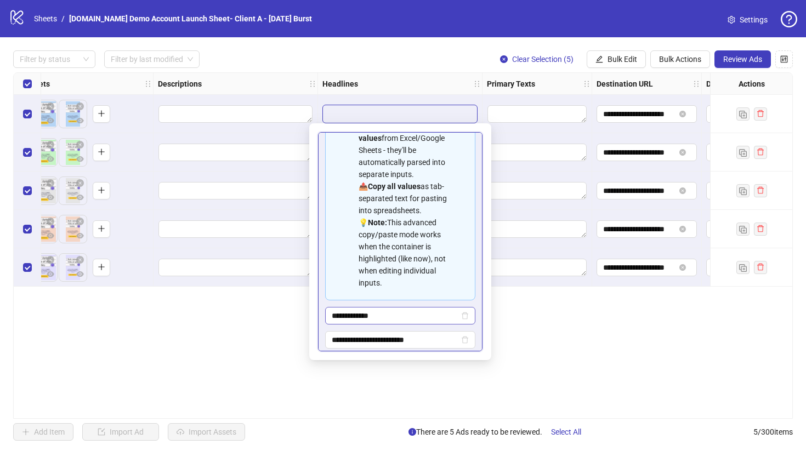
scroll to position [111, 0]
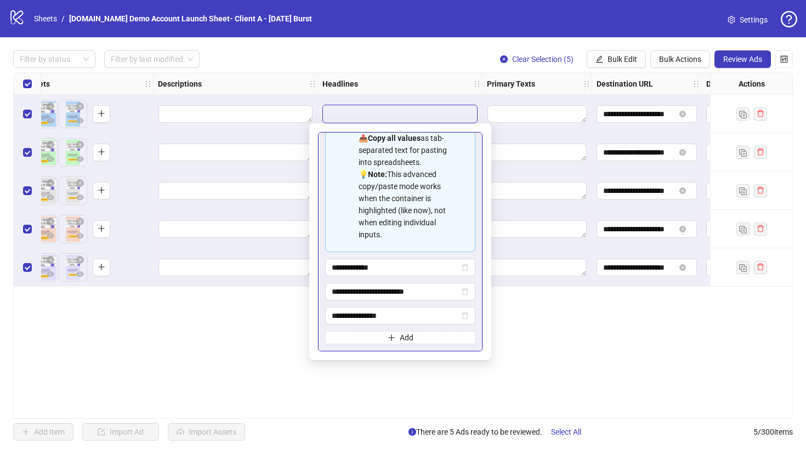
click at [588, 365] on div "**********" at bounding box center [403, 245] width 780 height 347
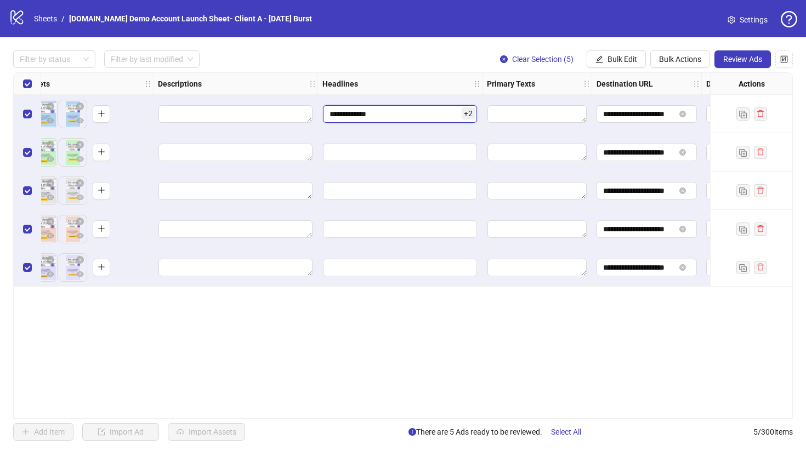
click at [411, 110] on input "**********" at bounding box center [400, 114] width 154 height 18
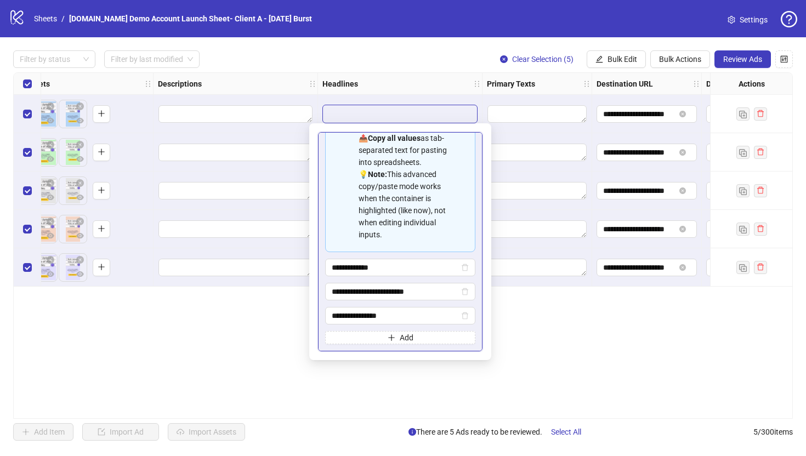
click at [533, 334] on div "**********" at bounding box center [403, 245] width 780 height 347
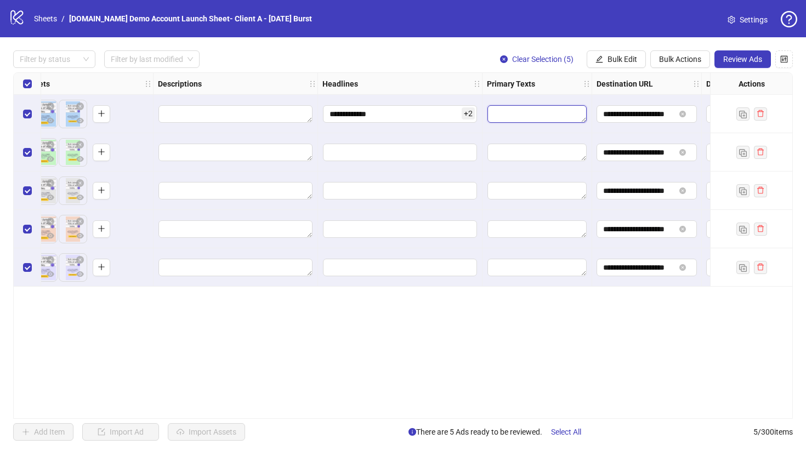
click at [509, 110] on textarea "Edit values" at bounding box center [536, 114] width 99 height 18
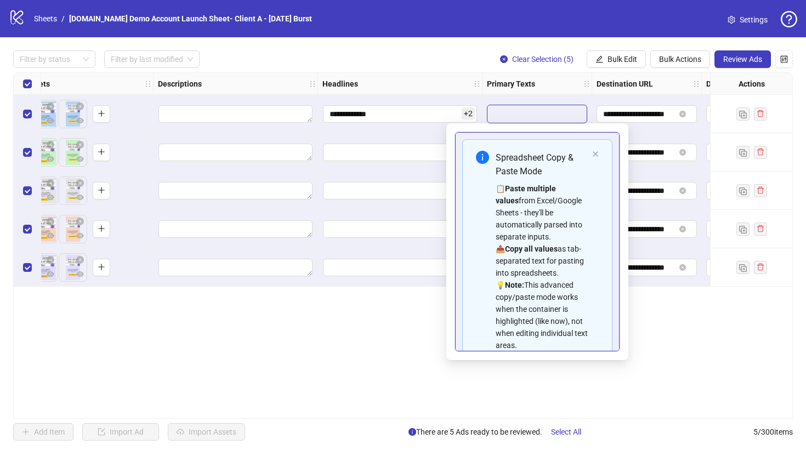
scroll to position [75, 0]
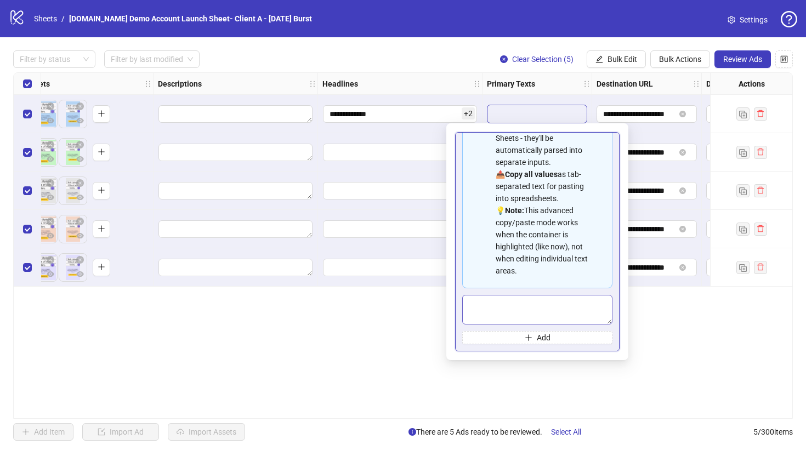
type textarea "**********"
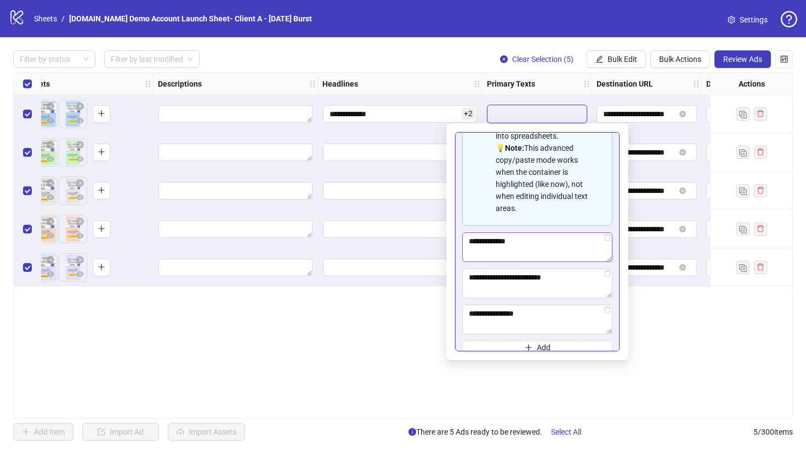
scroll to position [147, 0]
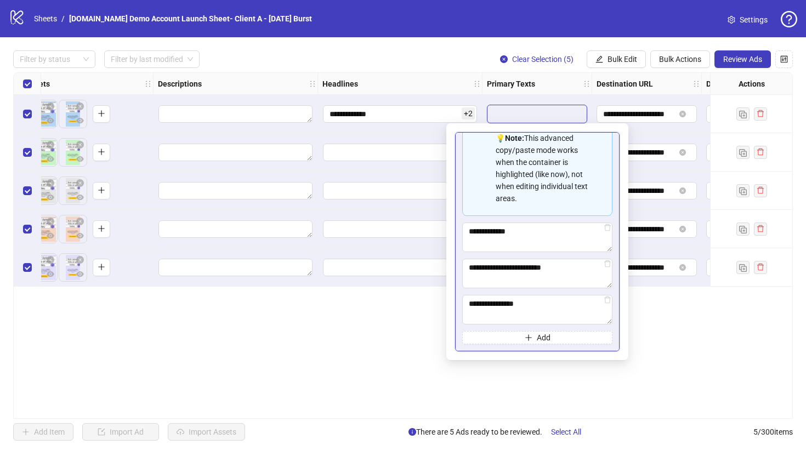
click at [681, 362] on div "**********" at bounding box center [403, 245] width 780 height 347
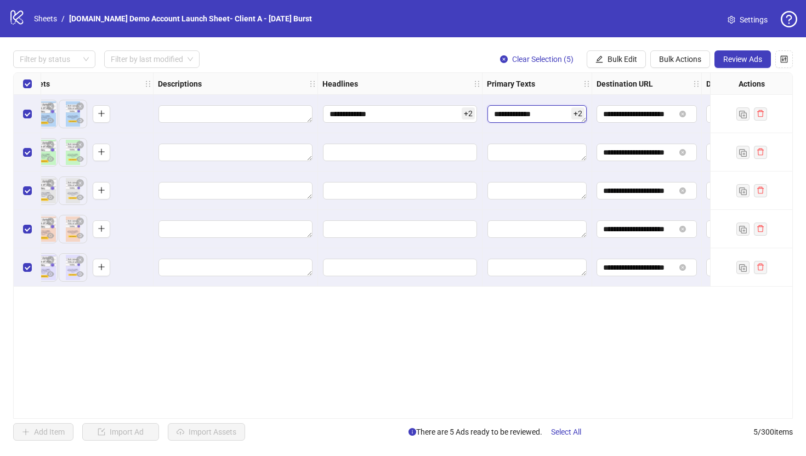
click at [554, 112] on textarea "**********" at bounding box center [536, 114] width 99 height 18
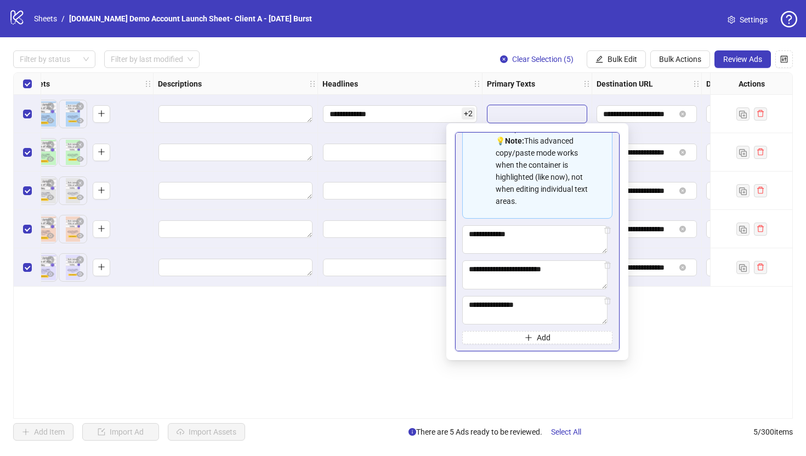
click at [655, 322] on div "**********" at bounding box center [403, 245] width 780 height 347
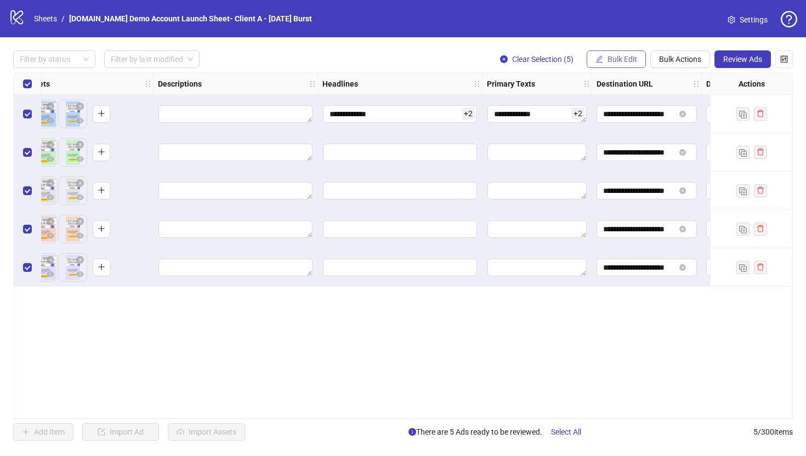
click at [613, 59] on span "Bulk Edit" at bounding box center [622, 59] width 30 height 9
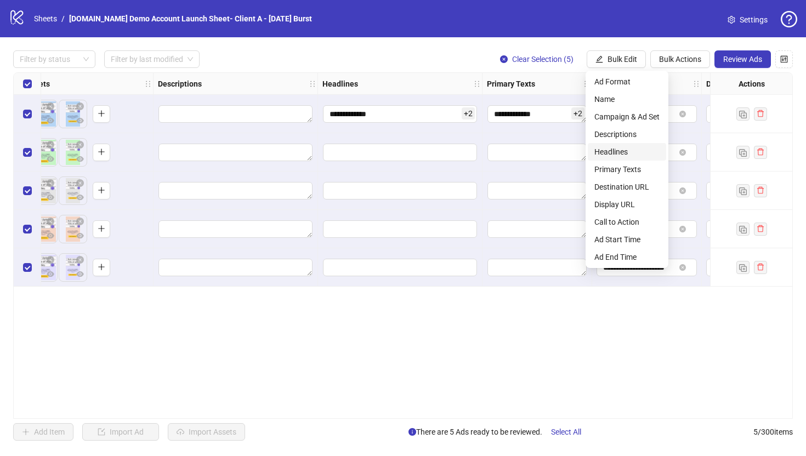
click at [607, 143] on li "Headlines" at bounding box center [627, 152] width 78 height 18
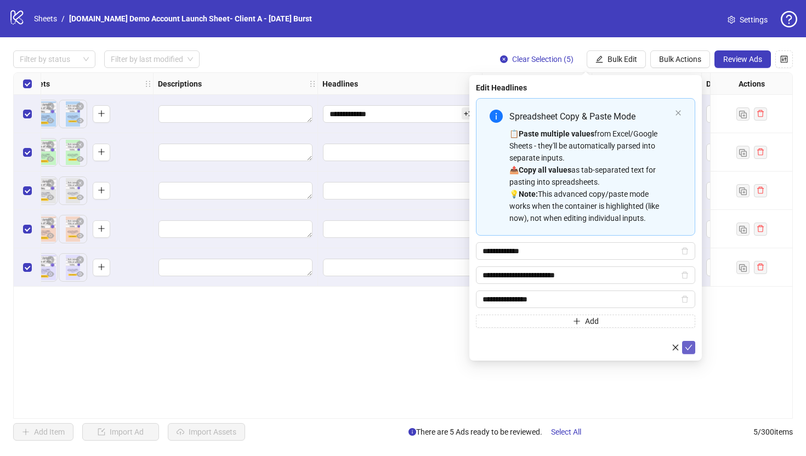
click at [689, 347] on icon "check" at bounding box center [689, 348] width 8 height 8
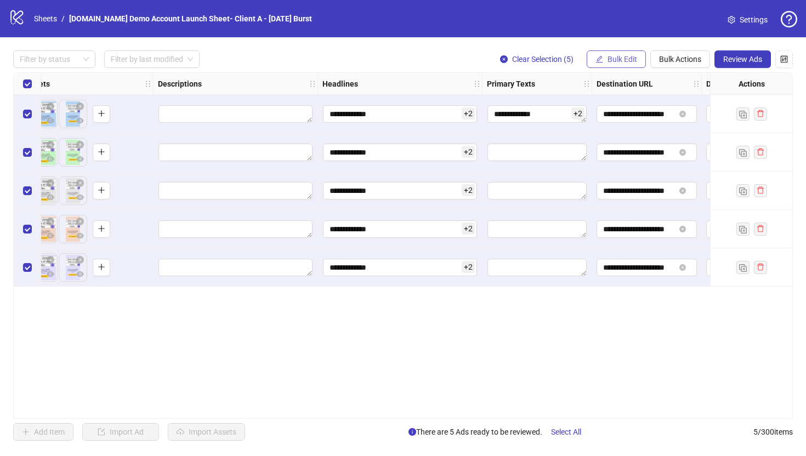
click at [622, 67] on button "Bulk Edit" at bounding box center [616, 59] width 59 height 18
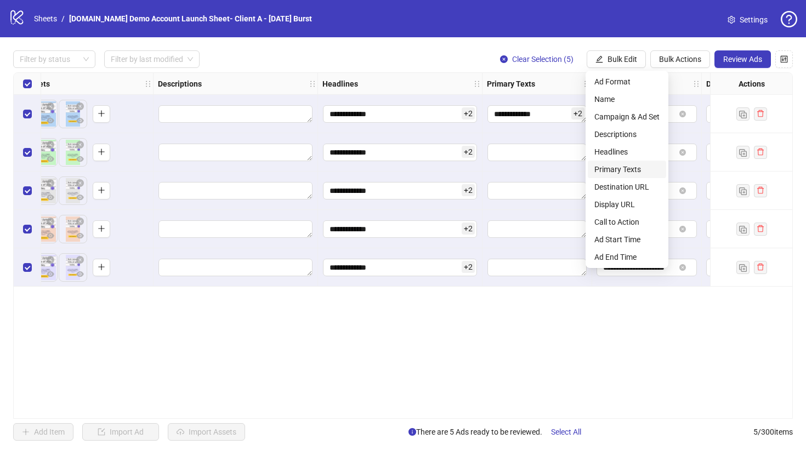
click at [607, 173] on span "Primary Texts" at bounding box center [626, 169] width 65 height 12
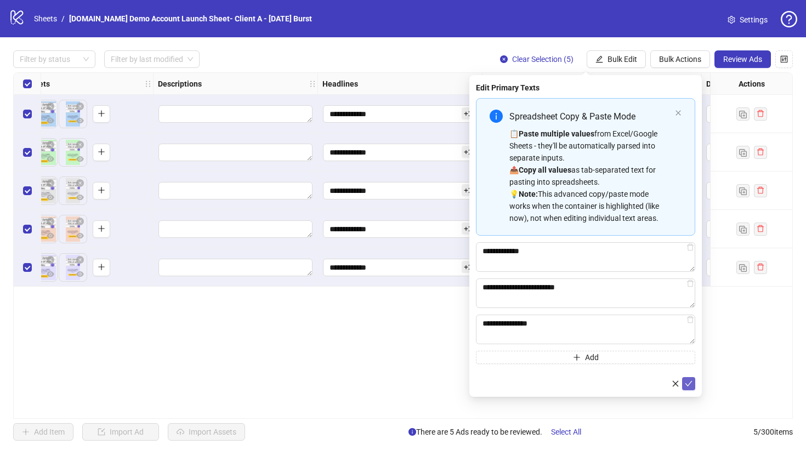
click at [689, 386] on icon "check" at bounding box center [689, 384] width 8 height 8
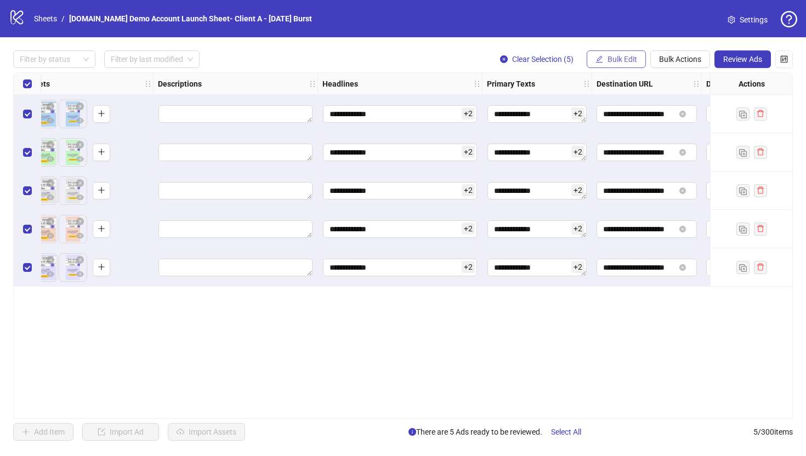
click at [611, 63] on span "Bulk Edit" at bounding box center [622, 59] width 30 height 9
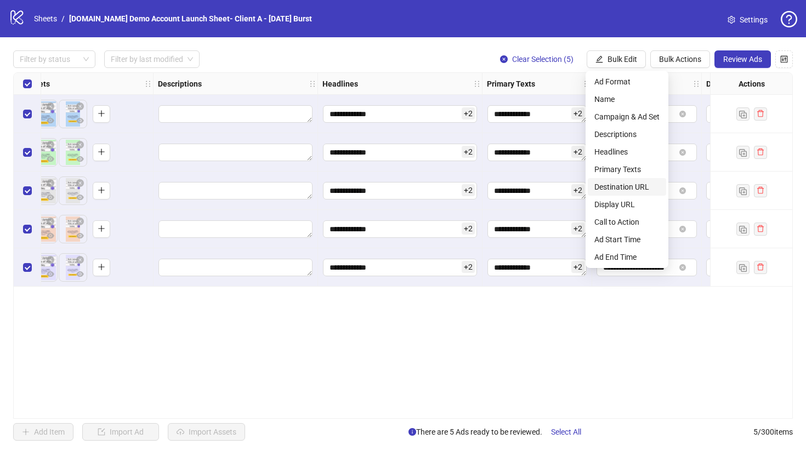
click at [606, 189] on span "Destination URL" at bounding box center [626, 187] width 65 height 12
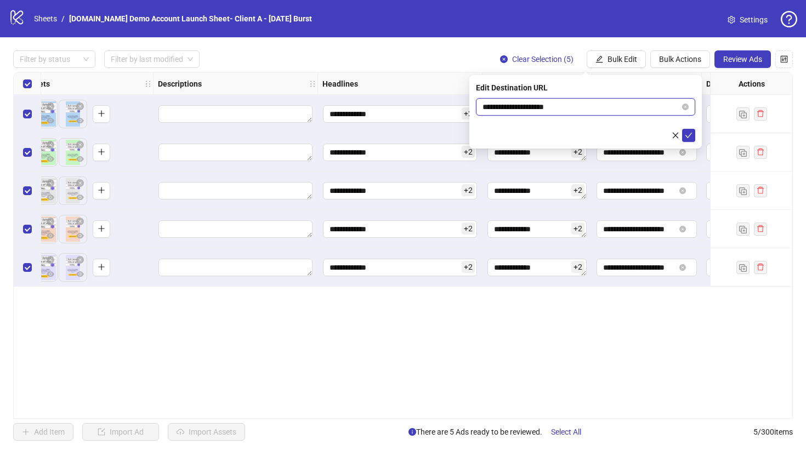
click at [562, 101] on input "**********" at bounding box center [580, 107] width 197 height 12
click at [607, 59] on span "Bulk Edit" at bounding box center [622, 59] width 30 height 9
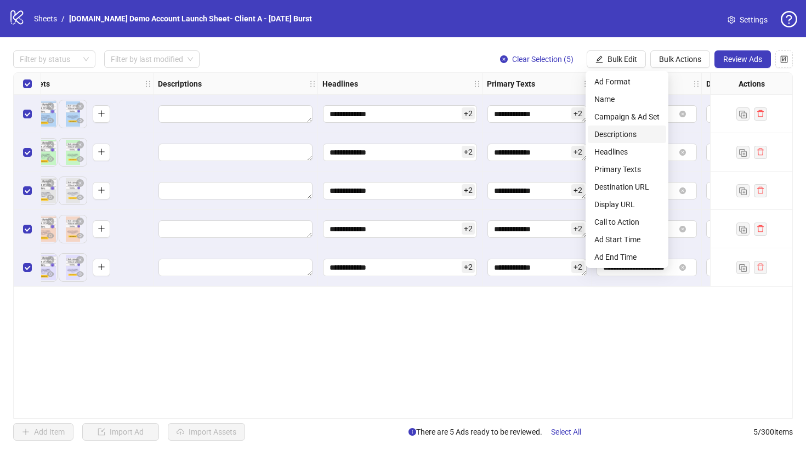
click at [612, 133] on span "Descriptions" at bounding box center [626, 134] width 65 height 12
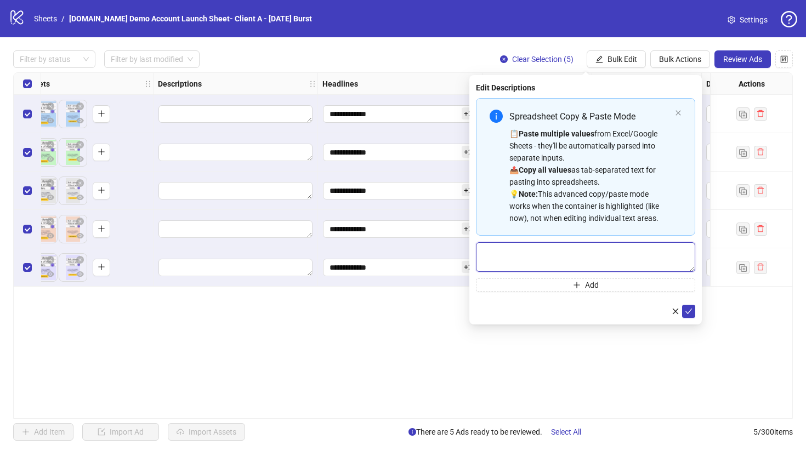
click at [523, 247] on textarea "Multi-text input container - paste or copy values" at bounding box center [585, 257] width 219 height 30
type textarea "**********"
click at [685, 309] on icon "check" at bounding box center [689, 312] width 8 height 8
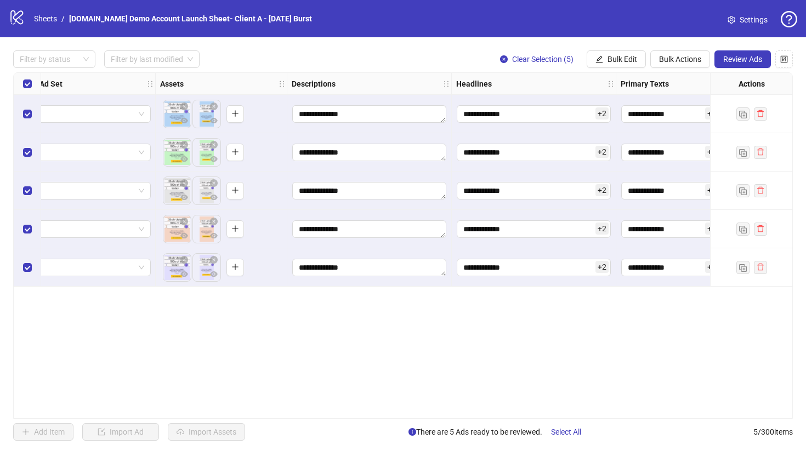
scroll to position [0, 363]
click at [379, 155] on textarea "**********" at bounding box center [368, 153] width 154 height 18
click at [516, 152] on input "**********" at bounding box center [533, 153] width 154 height 18
click at [366, 396] on div "**********" at bounding box center [403, 245] width 780 height 347
click at [530, 154] on input "**********" at bounding box center [533, 153] width 154 height 18
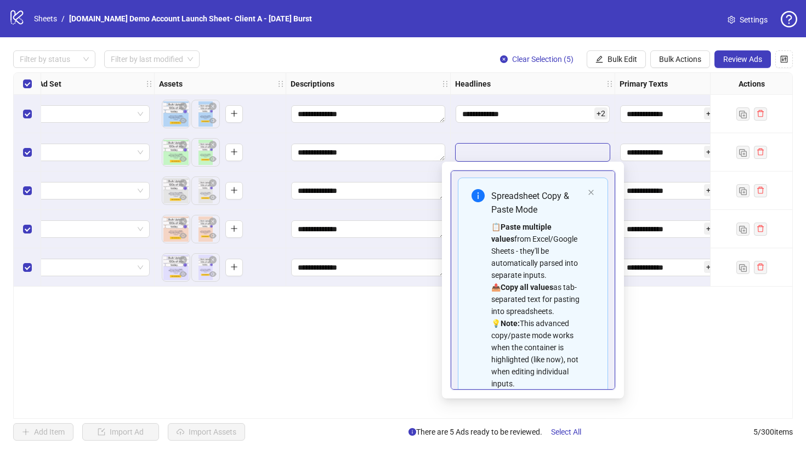
scroll to position [111, 0]
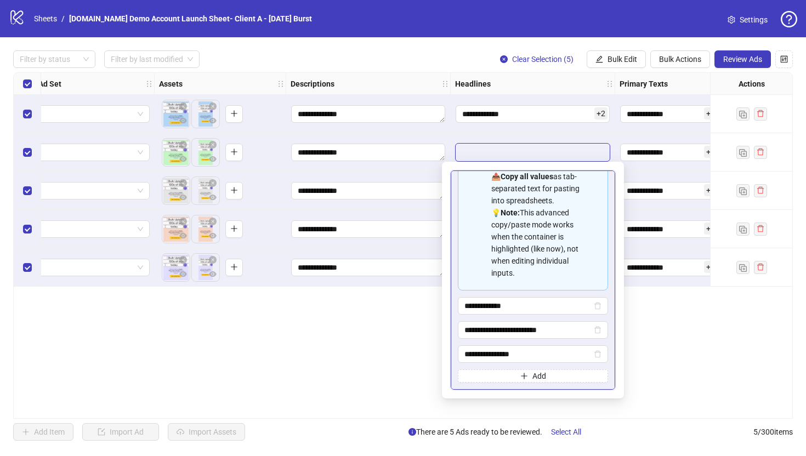
type input "********"
type input "**********"
click at [692, 345] on div "**********" at bounding box center [403, 245] width 780 height 347
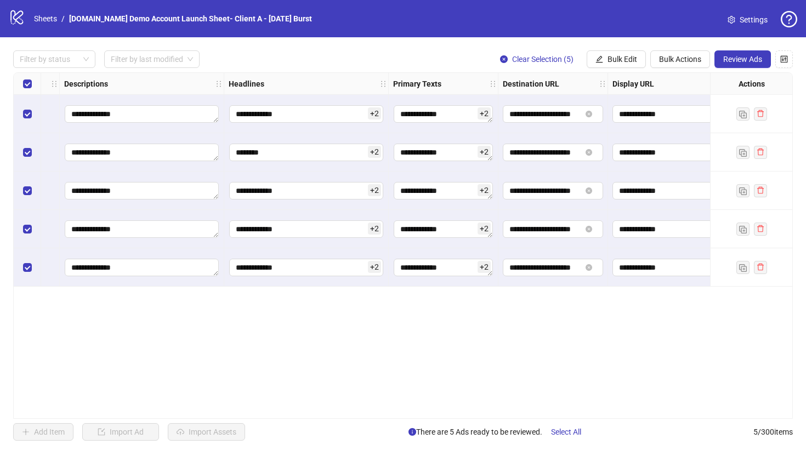
scroll to position [0, 576]
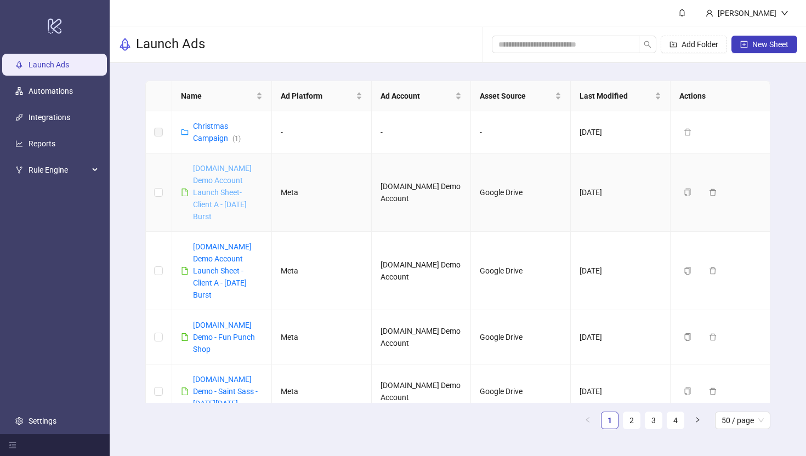
click at [215, 179] on link "[DOMAIN_NAME] Demo Account Launch Sheet- Client A - [DATE] Burst" at bounding box center [222, 192] width 59 height 57
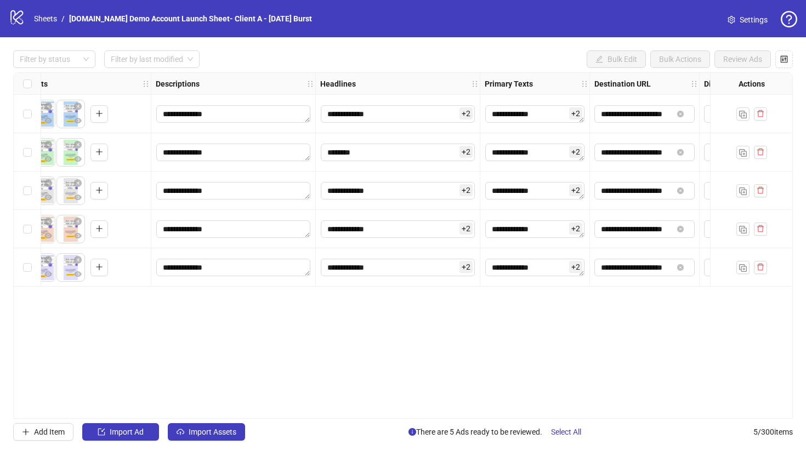
scroll to position [0, 563]
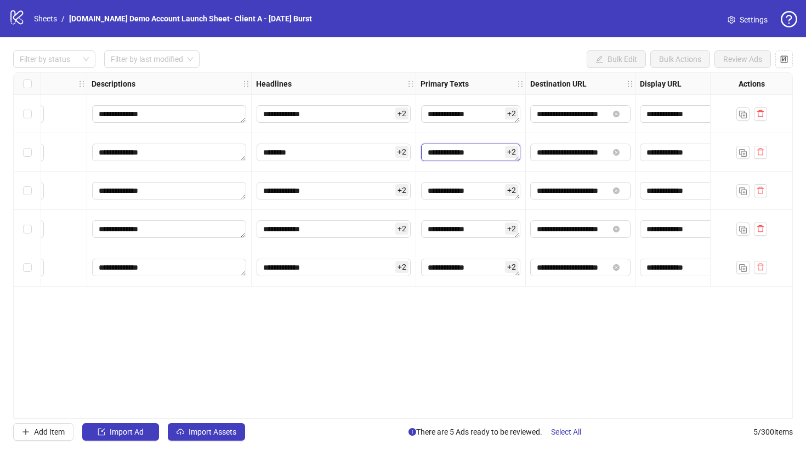
click at [486, 154] on textarea "**********" at bounding box center [470, 153] width 99 height 18
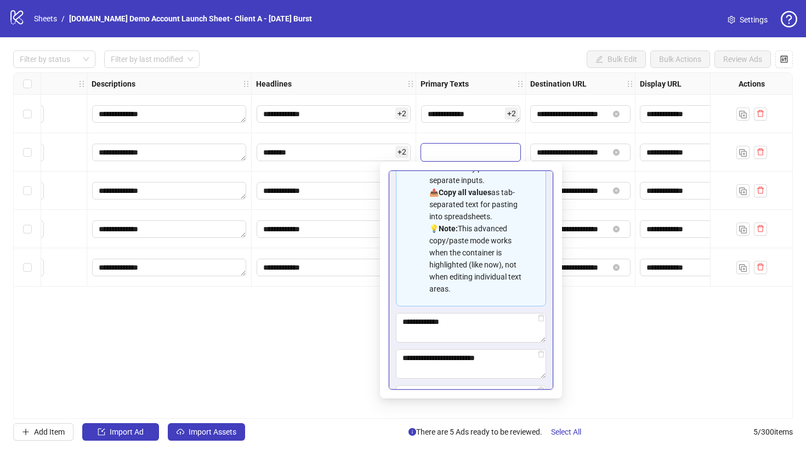
scroll to position [96, 0]
click at [605, 343] on div "**********" at bounding box center [403, 245] width 780 height 347
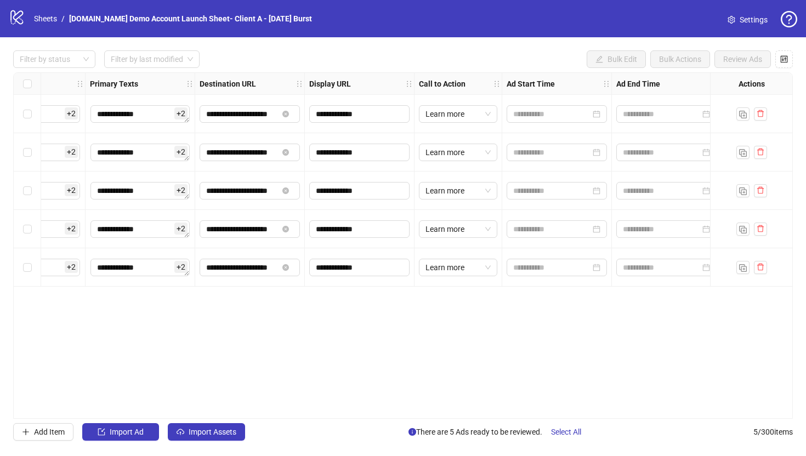
scroll to position [0, 905]
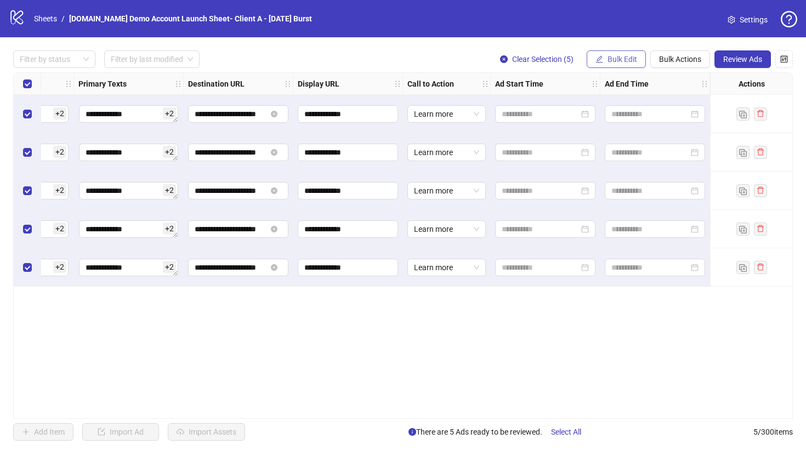
click at [620, 57] on span "Bulk Edit" at bounding box center [622, 59] width 30 height 9
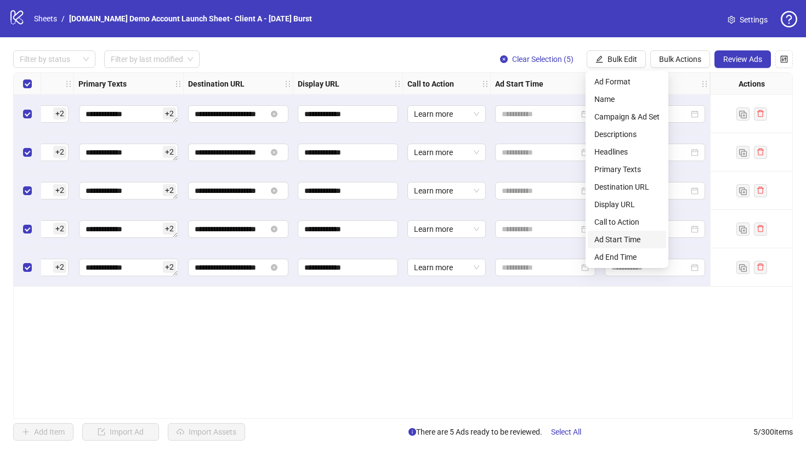
click at [606, 243] on span "Ad Start Time" at bounding box center [626, 240] width 65 height 12
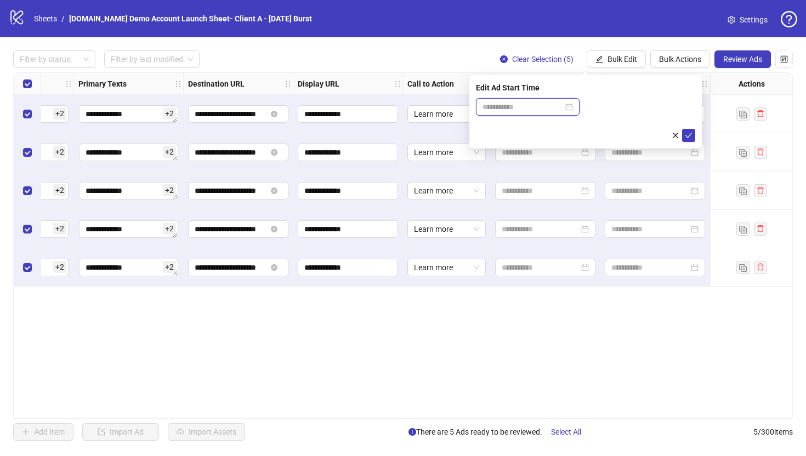
click at [505, 108] on input at bounding box center [522, 107] width 81 height 12
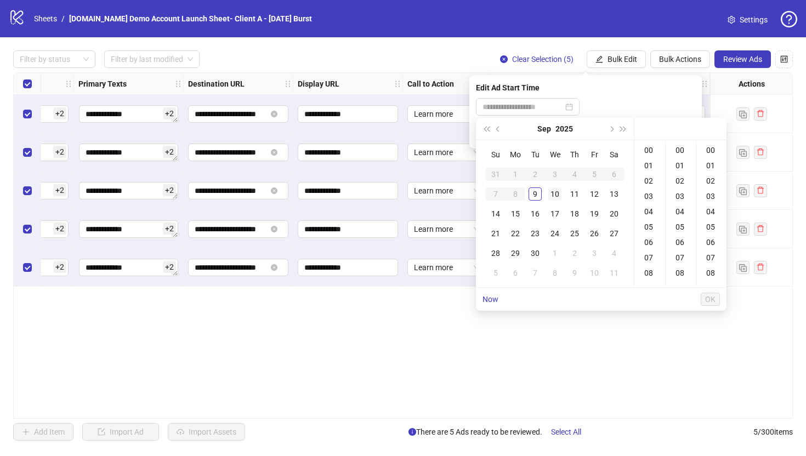
click at [552, 187] on td "10" at bounding box center [555, 194] width 20 height 20
click at [648, 251] on div "09" at bounding box center [650, 252] width 26 height 15
type input "**********"
click at [713, 302] on span "OK" at bounding box center [710, 299] width 10 height 9
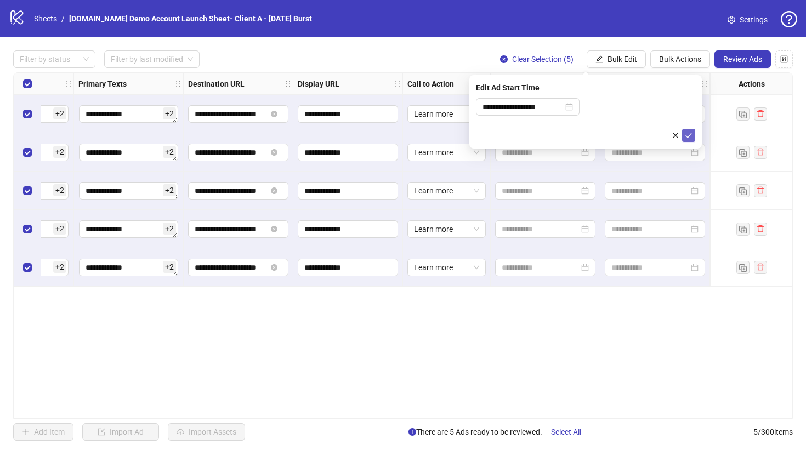
click at [689, 139] on span "submit" at bounding box center [689, 135] width 8 height 9
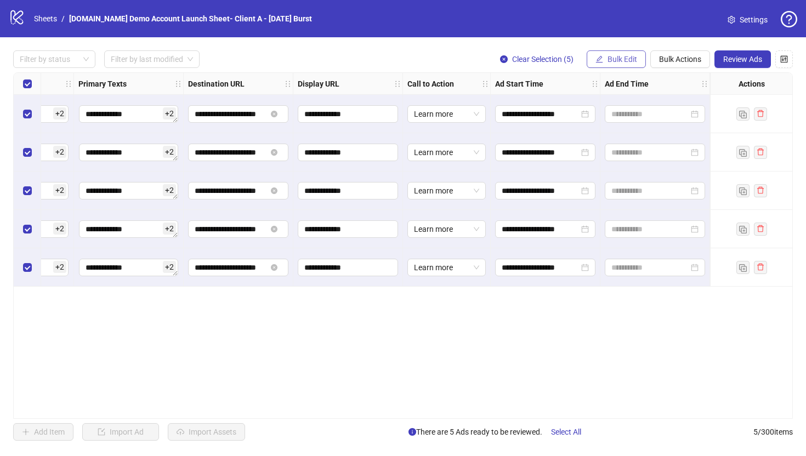
click at [608, 62] on span "Bulk Edit" at bounding box center [622, 59] width 30 height 9
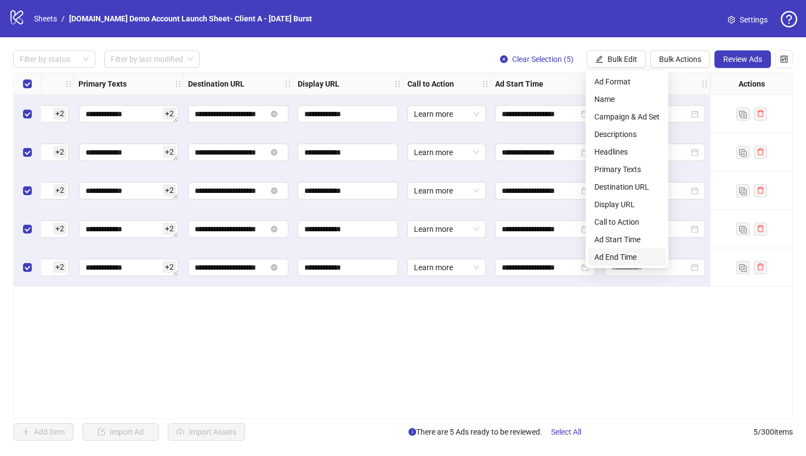
click at [614, 254] on span "Ad End Time" at bounding box center [626, 257] width 65 height 12
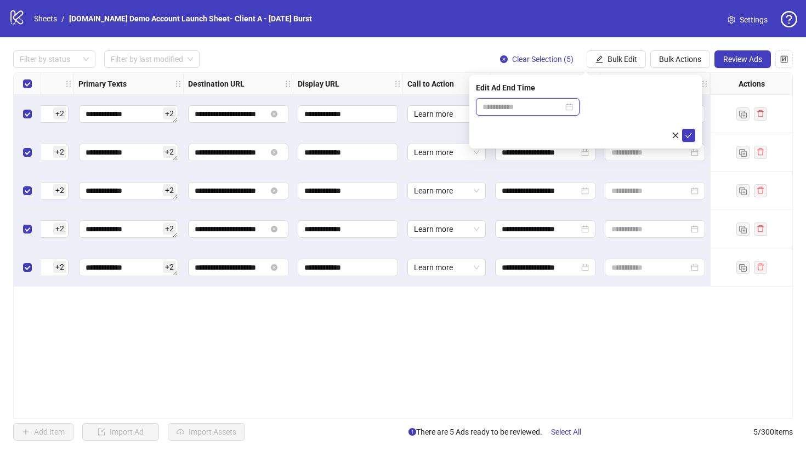
click at [531, 112] on input at bounding box center [522, 107] width 81 height 12
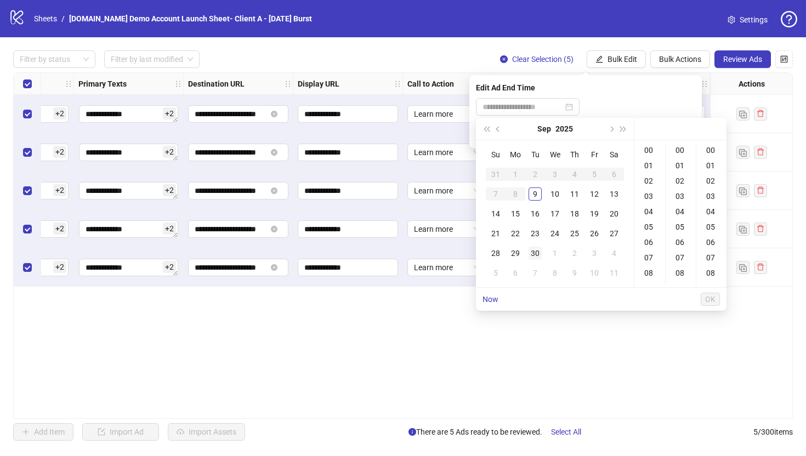
click at [532, 256] on div "30" at bounding box center [535, 253] width 13 height 13
click at [649, 264] on div "17" at bounding box center [650, 258] width 26 height 15
type input "**********"
click at [707, 300] on span "OK" at bounding box center [710, 299] width 10 height 9
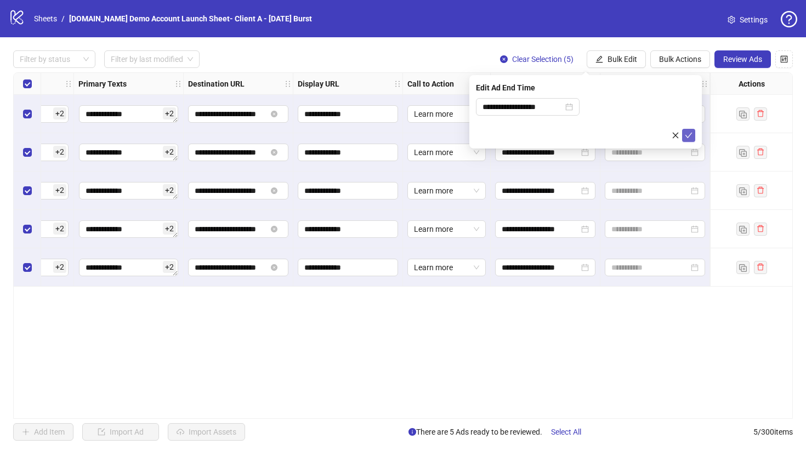
click at [688, 134] on icon "check" at bounding box center [689, 136] width 8 height 8
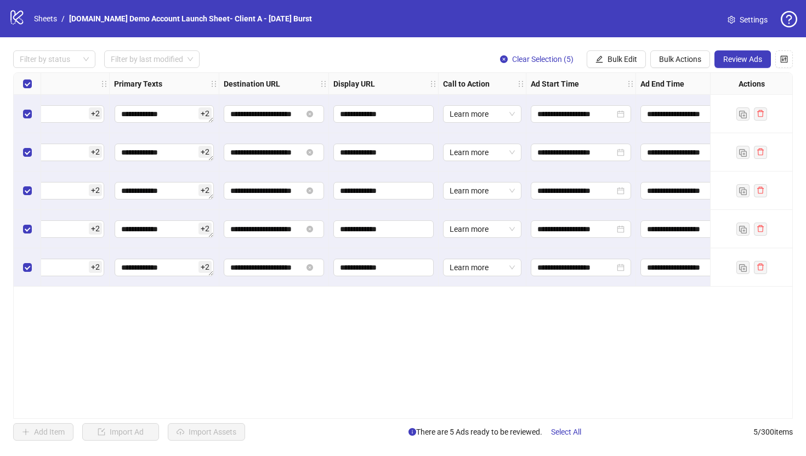
scroll to position [0, 905]
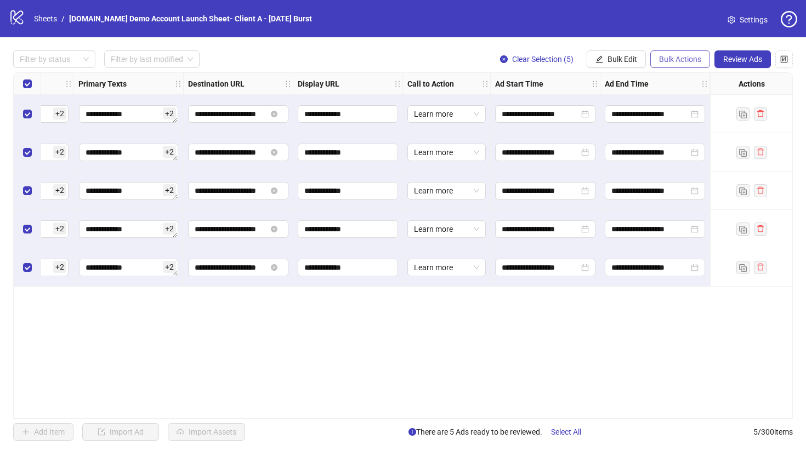
click at [672, 62] on span "Bulk Actions" at bounding box center [680, 59] width 42 height 9
click at [674, 118] on span "Duplicate with assets" at bounding box center [695, 117] width 75 height 12
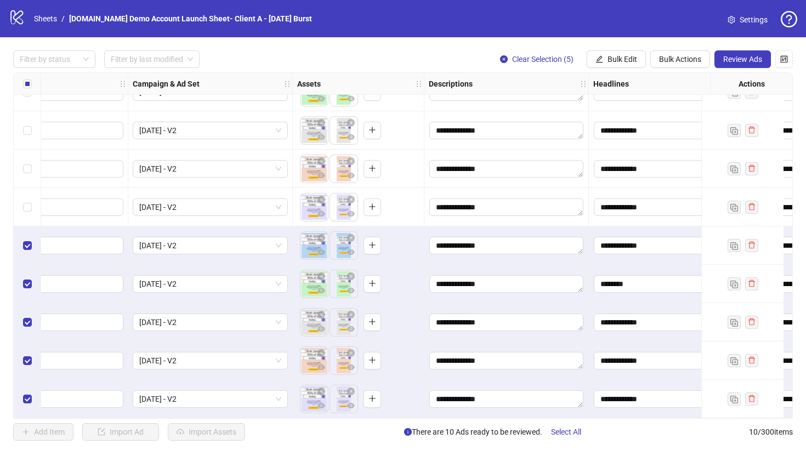
scroll to position [65, 220]
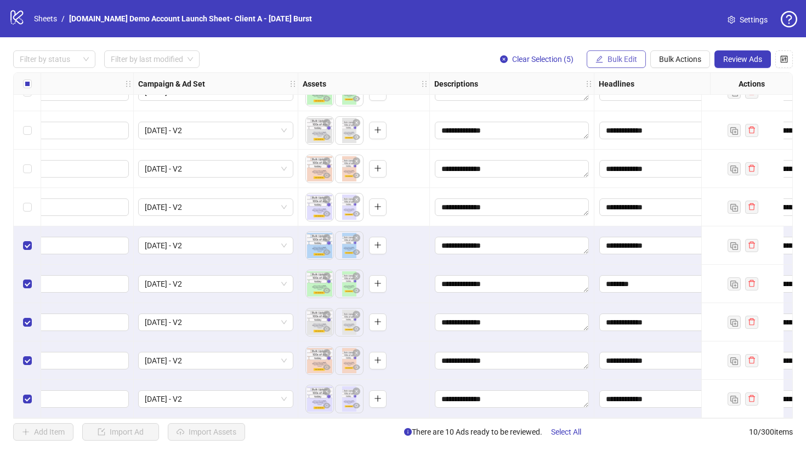
click at [609, 57] on span "Bulk Edit" at bounding box center [622, 59] width 30 height 9
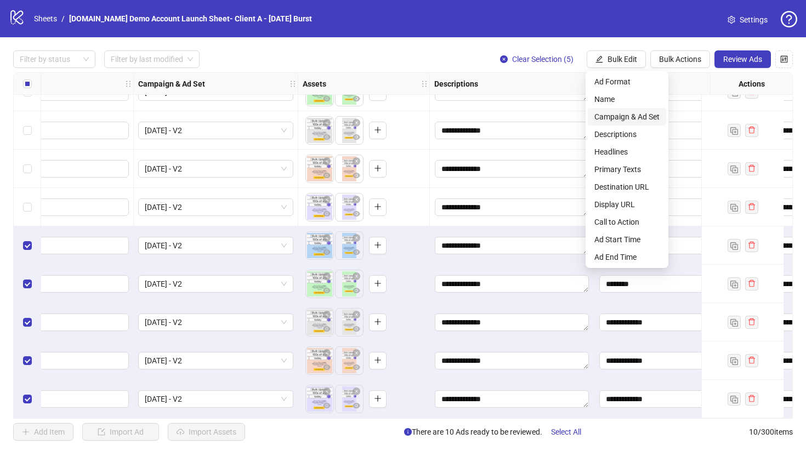
click at [609, 114] on span "Campaign & Ad Set" at bounding box center [626, 117] width 65 height 12
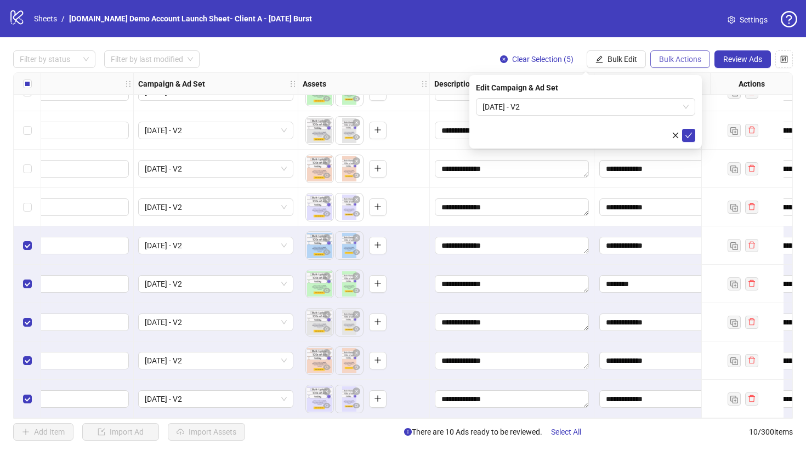
click at [675, 56] on span "Bulk Actions" at bounding box center [680, 59] width 42 height 9
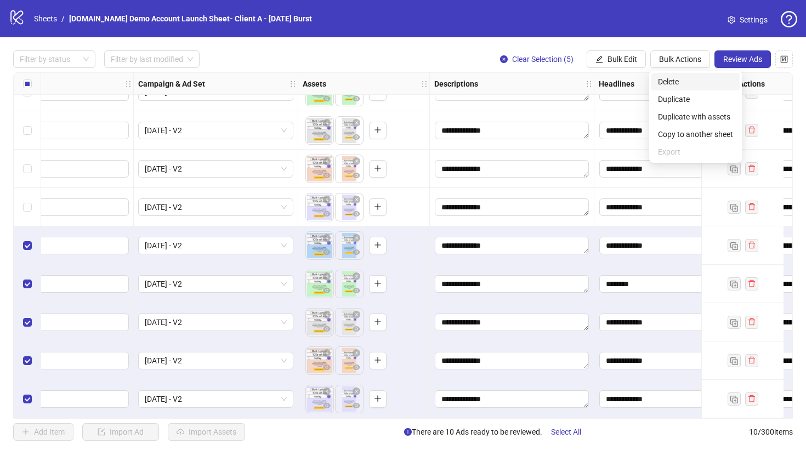
click at [669, 81] on span "Delete" at bounding box center [695, 82] width 75 height 12
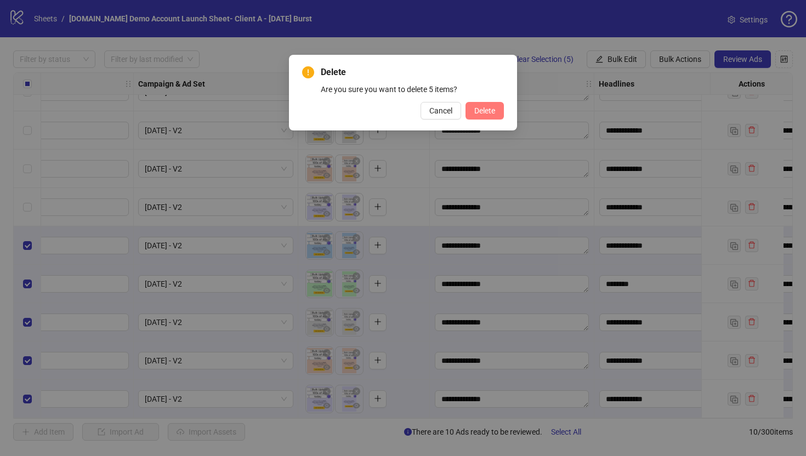
click at [477, 113] on span "Delete" at bounding box center [484, 110] width 21 height 9
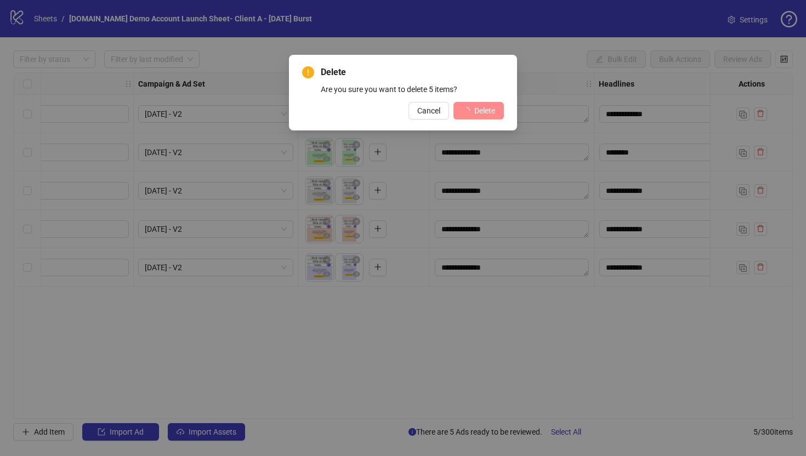
scroll to position [0, 220]
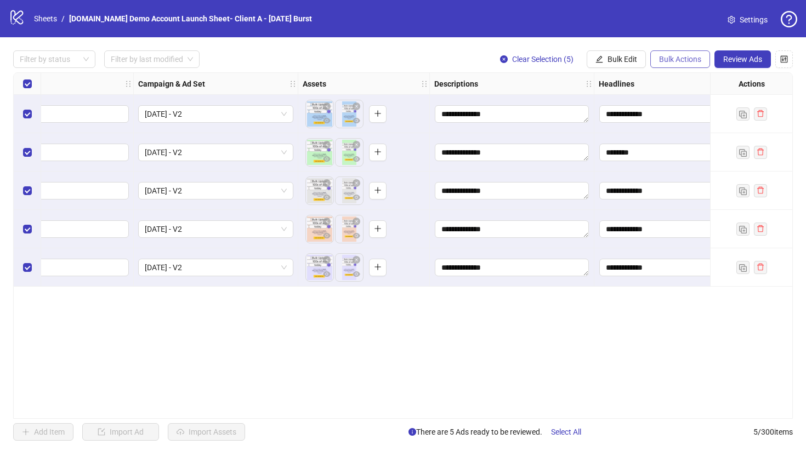
click at [671, 53] on button "Bulk Actions" at bounding box center [680, 59] width 60 height 18
click at [665, 103] on span "Duplicate" at bounding box center [695, 99] width 75 height 12
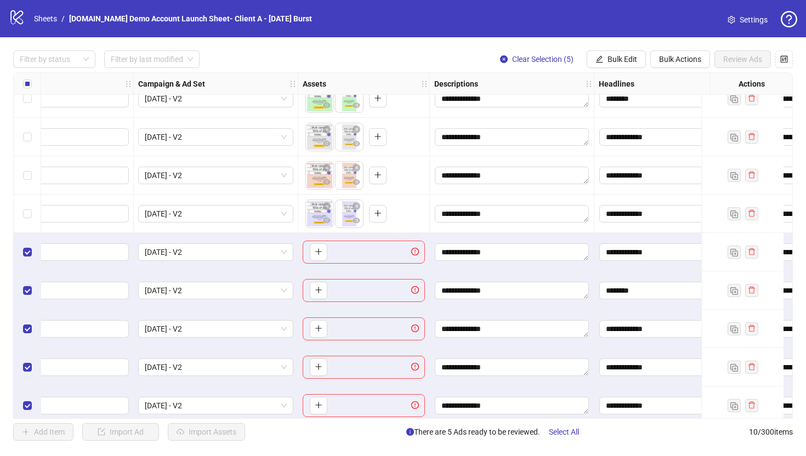
scroll to position [65, 220]
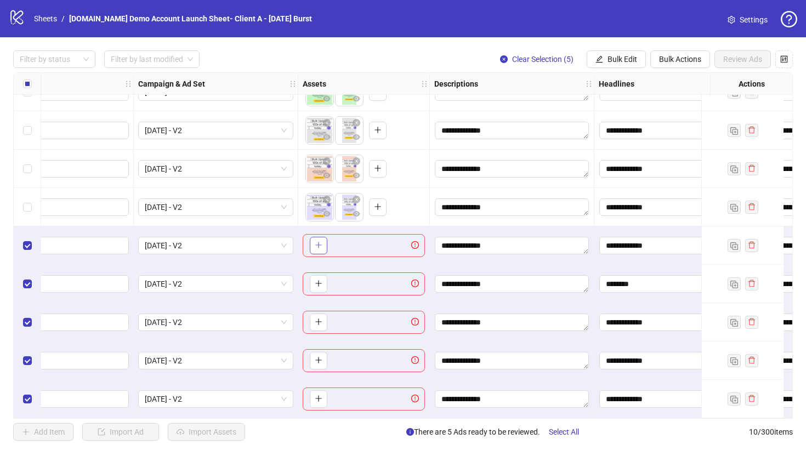
click at [315, 245] on span "button" at bounding box center [319, 245] width 8 height 9
click at [683, 59] on span "Bulk Actions" at bounding box center [680, 59] width 42 height 9
click at [668, 84] on span "Delete" at bounding box center [695, 82] width 75 height 12
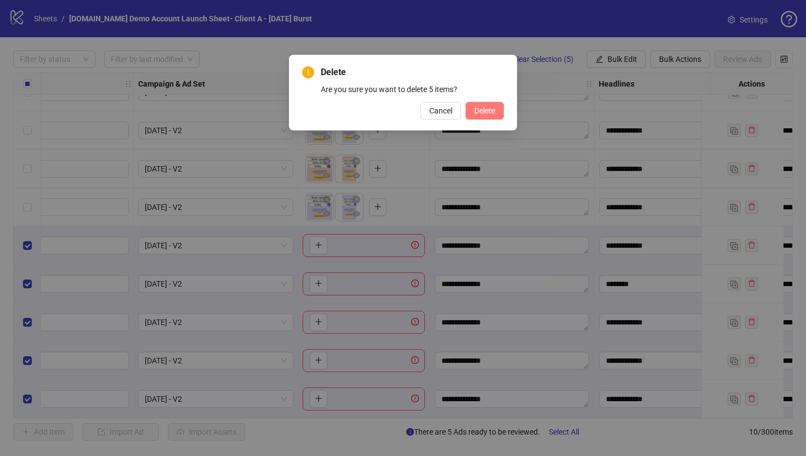
click at [492, 117] on button "Delete" at bounding box center [484, 111] width 38 height 18
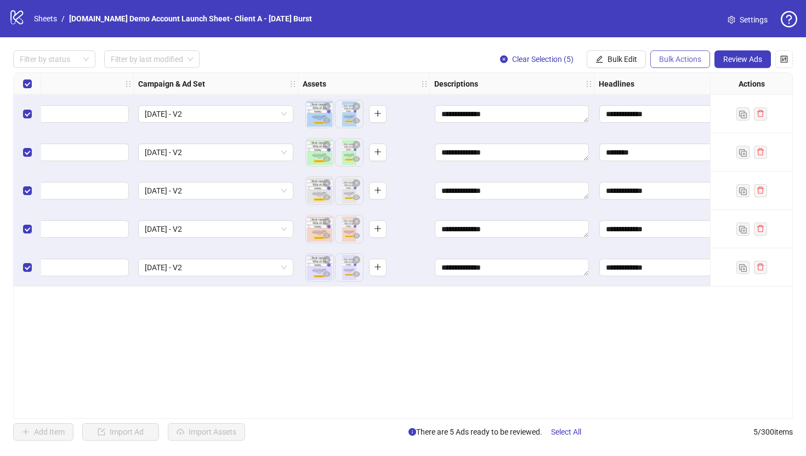
click at [682, 61] on span "Bulk Actions" at bounding box center [680, 59] width 42 height 9
click at [693, 133] on span "Copy to another sheet" at bounding box center [695, 134] width 75 height 12
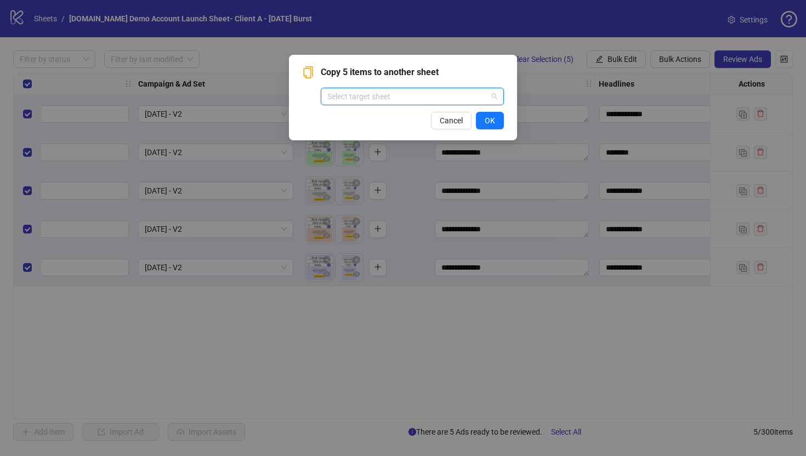
click at [366, 92] on input "search" at bounding box center [407, 96] width 160 height 16
click at [374, 331] on div "Copy 5 items to another sheet Select target sheet Cancel OK" at bounding box center [403, 228] width 806 height 456
click at [446, 129] on button "Cancel" at bounding box center [451, 121] width 41 height 18
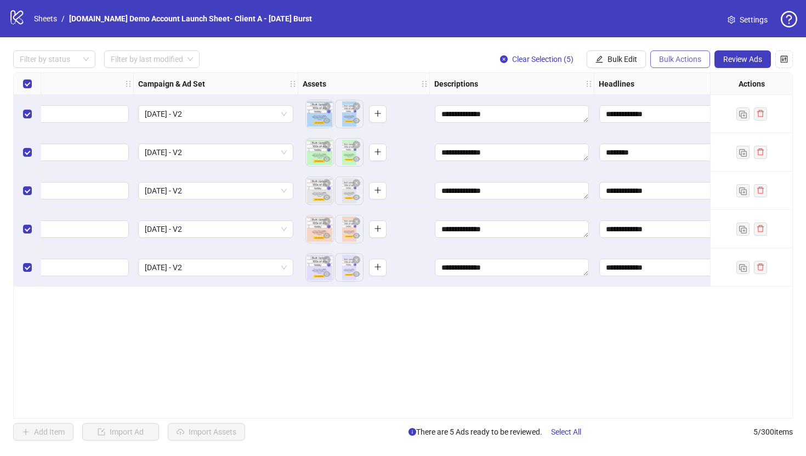
click at [680, 58] on span "Bulk Actions" at bounding box center [680, 59] width 42 height 9
click at [516, 338] on div "**********" at bounding box center [403, 245] width 780 height 347
click at [21, 86] on div "Select all rows" at bounding box center [27, 84] width 27 height 22
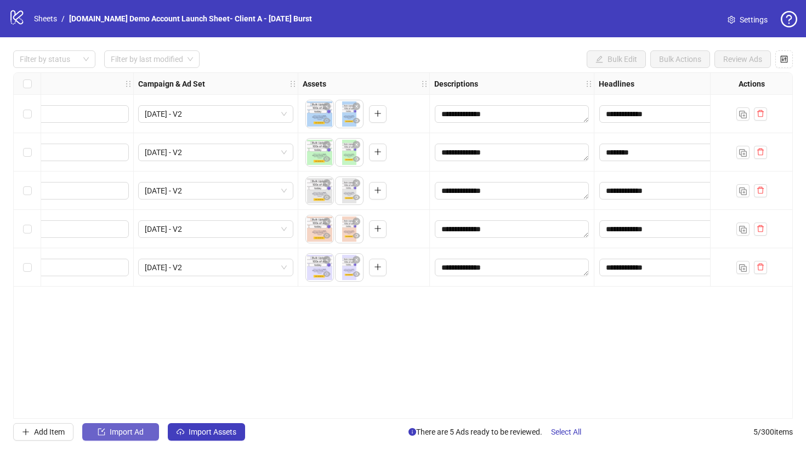
click at [118, 429] on span "Import Ad" at bounding box center [127, 432] width 34 height 9
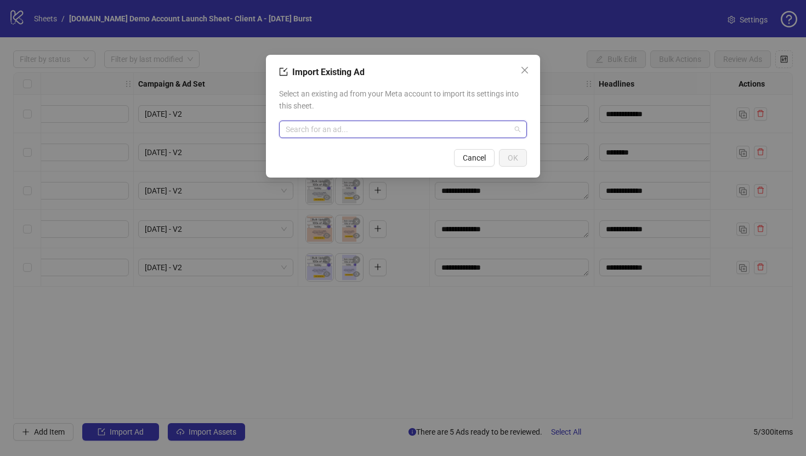
click at [319, 127] on input "search" at bounding box center [398, 129] width 225 height 16
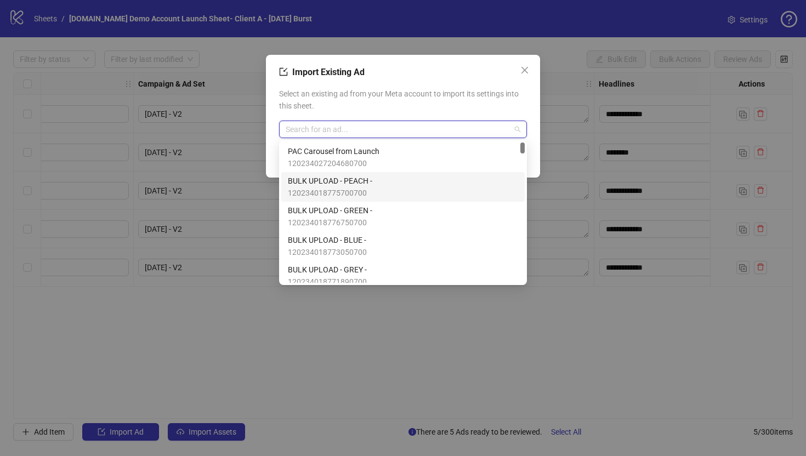
click at [333, 185] on span "BULK UPLOAD - PEACH -" at bounding box center [330, 181] width 84 height 12
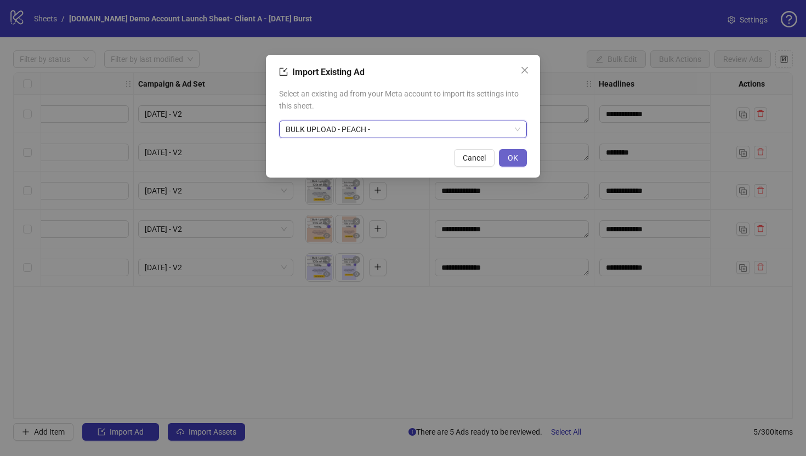
click at [514, 154] on span "OK" at bounding box center [513, 158] width 10 height 9
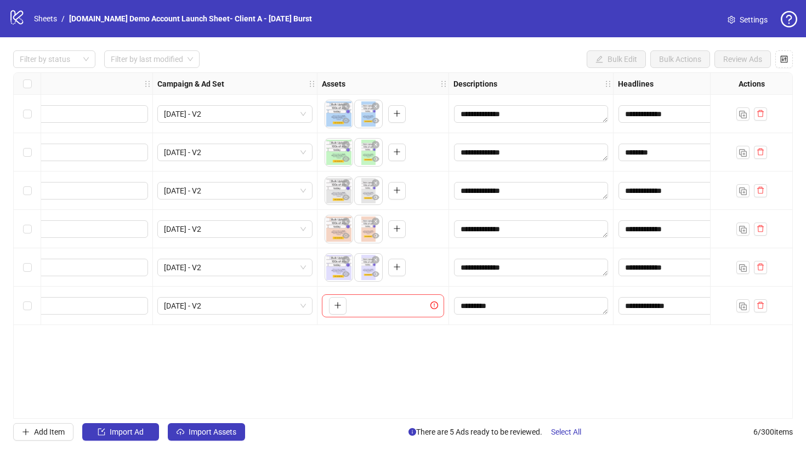
scroll to position [0, 145]
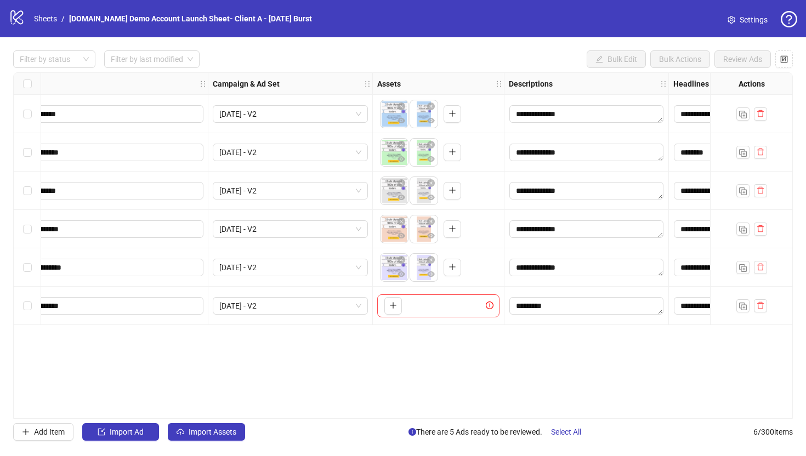
click at [22, 302] on div "Select row 6" at bounding box center [27, 306] width 27 height 38
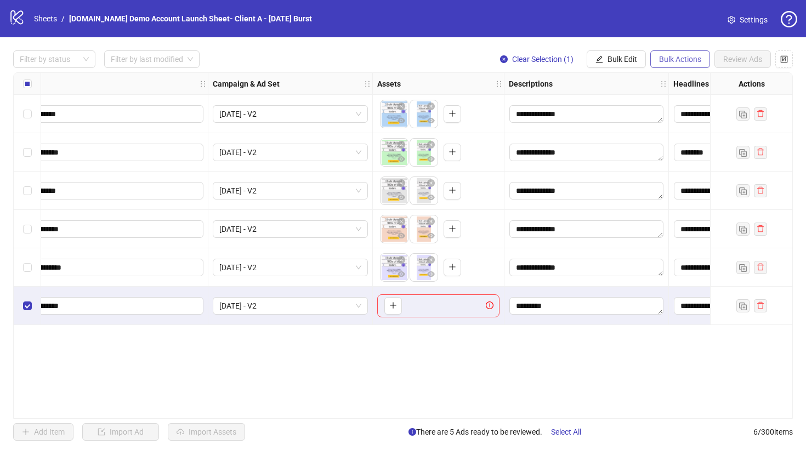
click at [677, 56] on span "Bulk Actions" at bounding box center [680, 59] width 42 height 9
click at [668, 81] on span "Delete" at bounding box center [695, 82] width 75 height 12
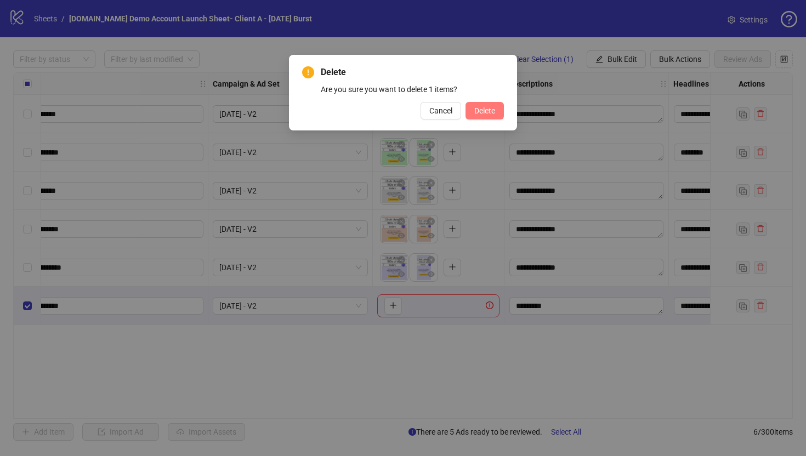
click at [492, 109] on span "Delete" at bounding box center [484, 110] width 21 height 9
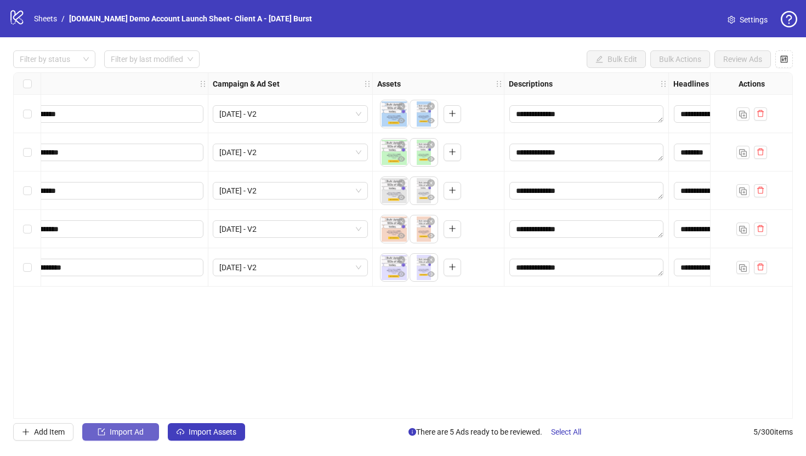
click at [111, 434] on span "Import Ad" at bounding box center [127, 432] width 34 height 9
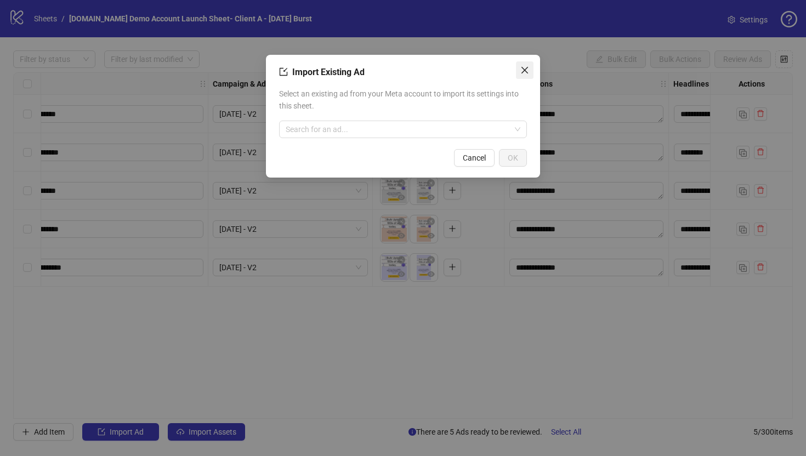
click at [525, 66] on icon "close" at bounding box center [524, 70] width 9 height 9
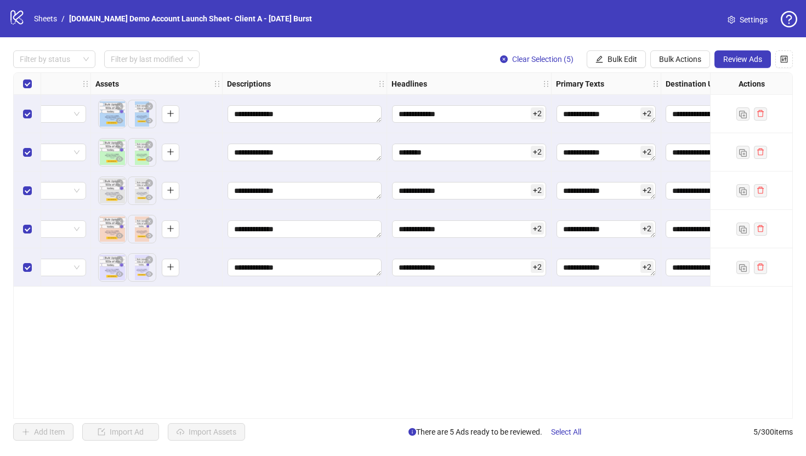
scroll to position [0, 433]
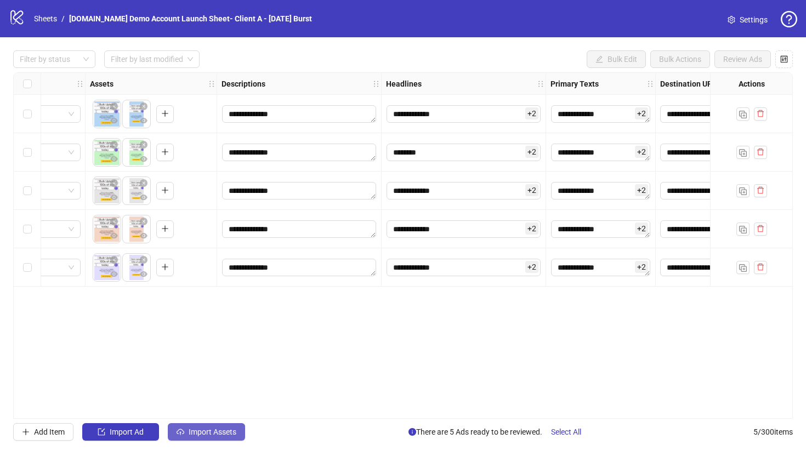
click at [196, 435] on span "Import Assets" at bounding box center [213, 432] width 48 height 9
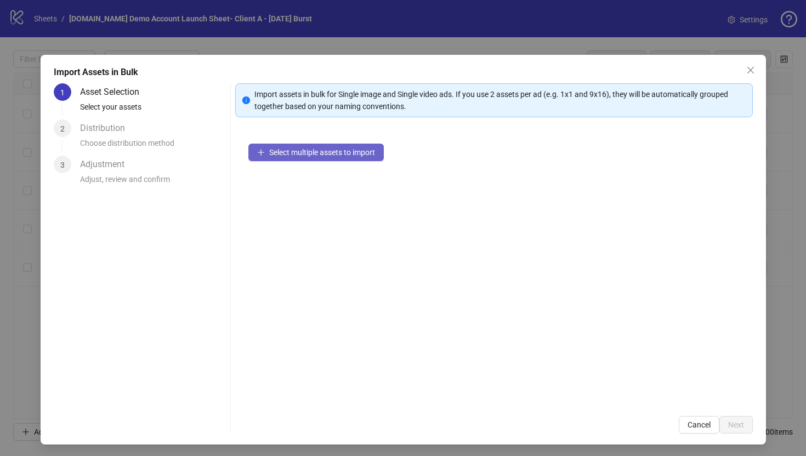
click at [287, 160] on button "Select multiple assets to import" at bounding box center [315, 153] width 135 height 18
click at [751, 67] on icon "close" at bounding box center [750, 70] width 9 height 9
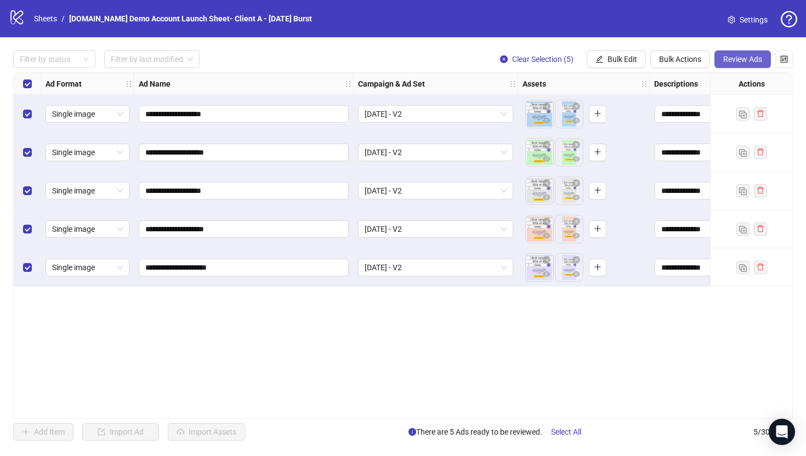
click at [734, 60] on span "Review Ads" at bounding box center [742, 59] width 39 height 9
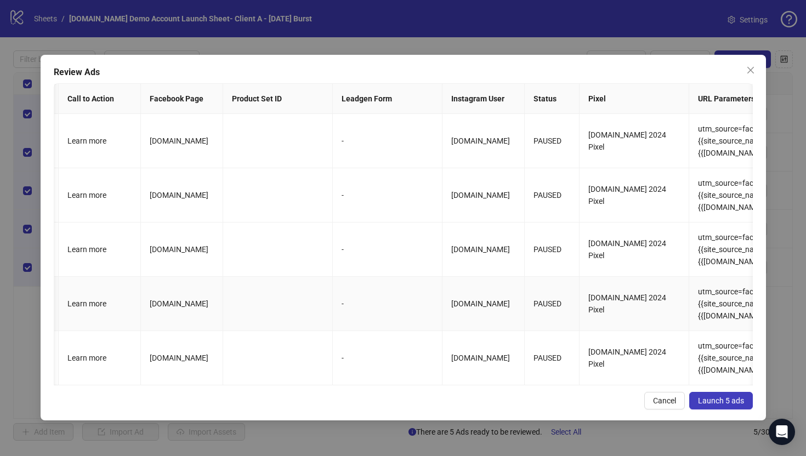
scroll to position [56, 969]
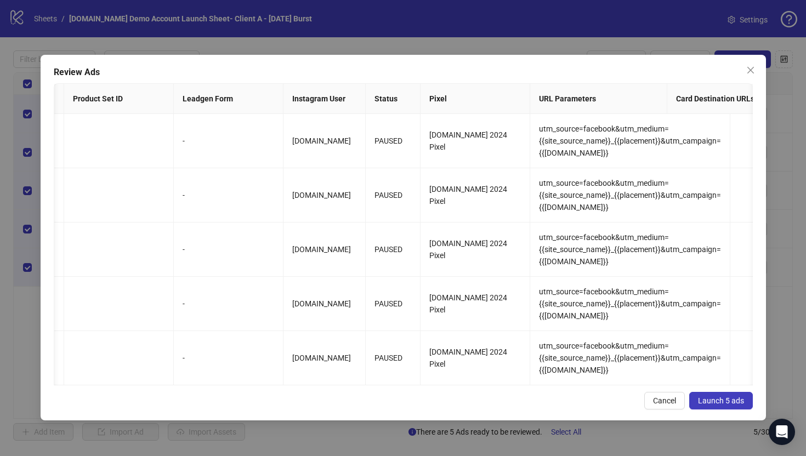
click at [710, 405] on span "Launch 5 ads" at bounding box center [721, 400] width 46 height 9
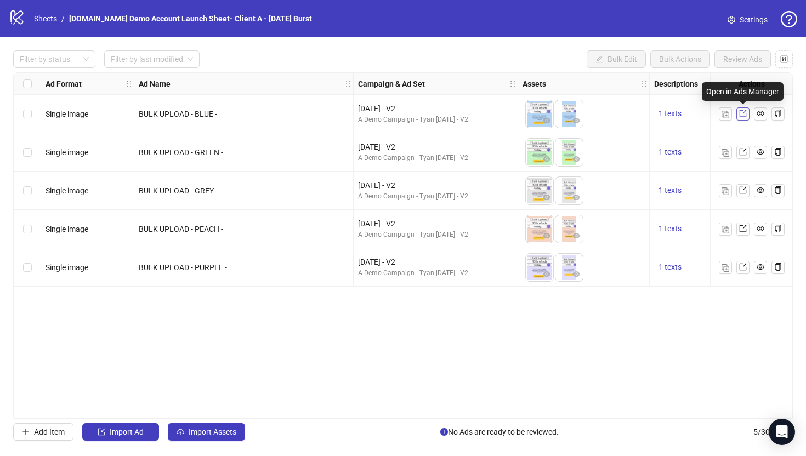
click at [741, 115] on icon "export" at bounding box center [743, 114] width 8 height 8
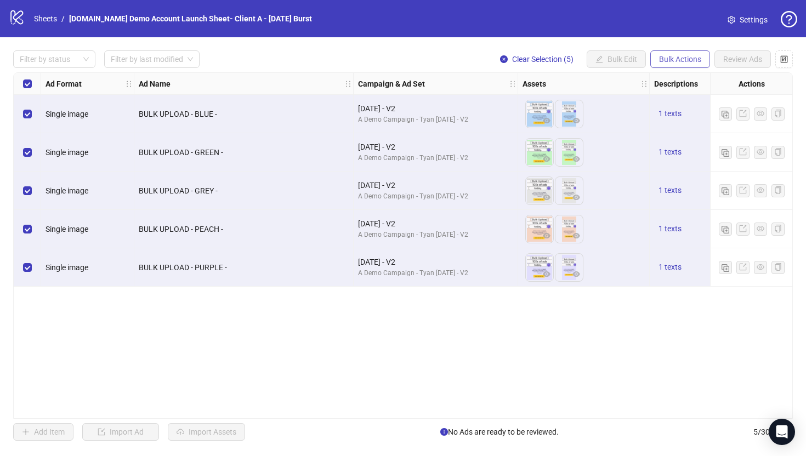
click at [678, 60] on span "Bulk Actions" at bounding box center [680, 59] width 42 height 9
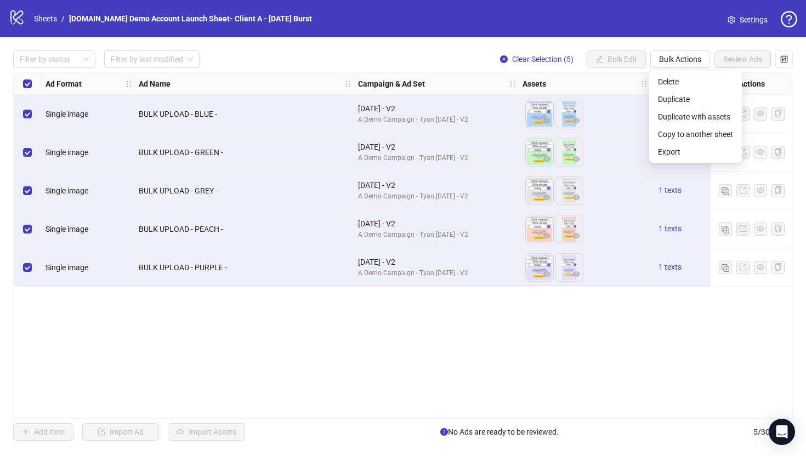
click at [468, 354] on div "Ad Format Ad Name Campaign & Ad Set Assets Descriptions Headlines Primary Texts…" at bounding box center [403, 245] width 780 height 347
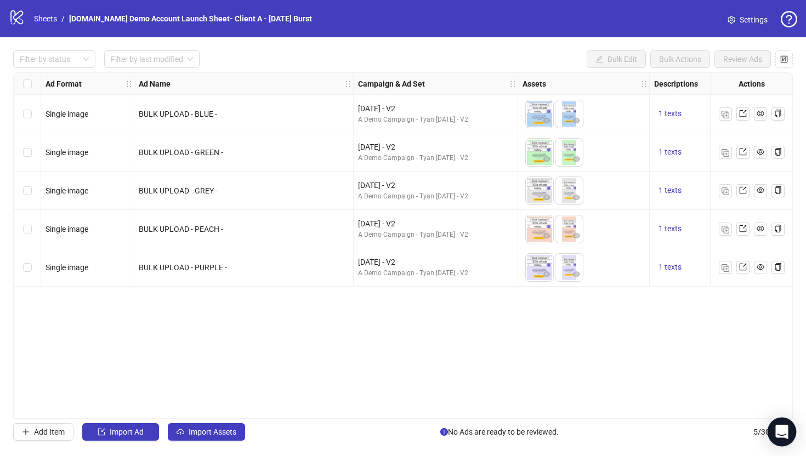
click at [780, 432] on icon "Open Intercom Messenger" at bounding box center [781, 432] width 13 height 14
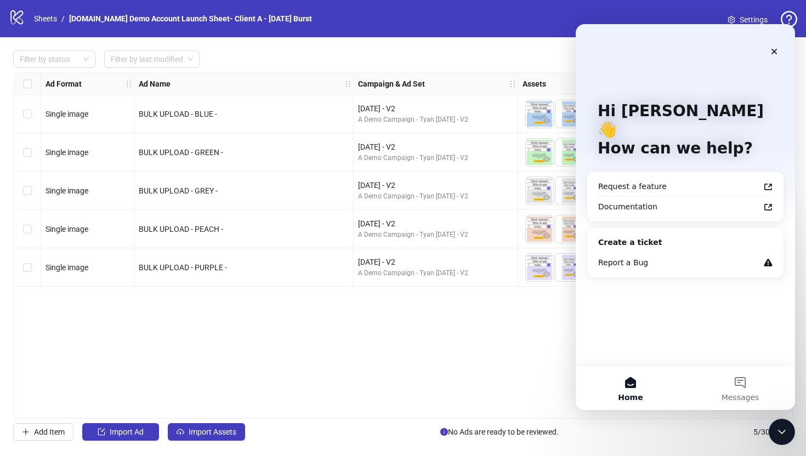
scroll to position [0, 0]
click at [608, 201] on div "Documentation" at bounding box center [678, 207] width 161 height 12
click at [624, 181] on div "Request a feature" at bounding box center [678, 187] width 161 height 12
click at [776, 52] on icon "Close" at bounding box center [774, 51] width 9 height 9
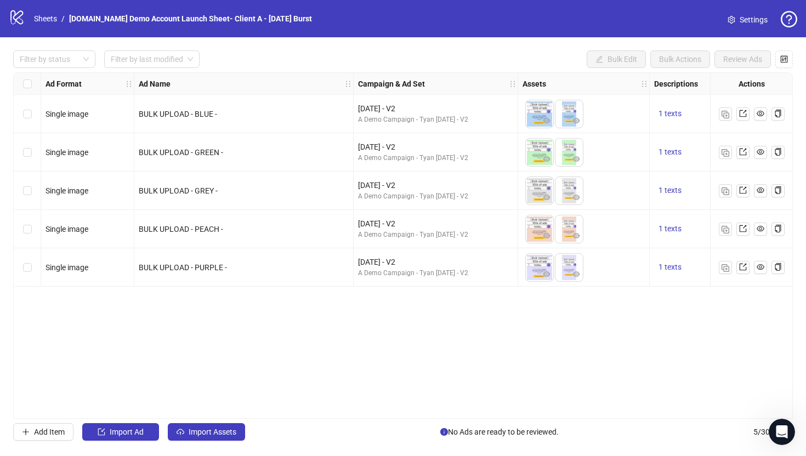
click at [356, 333] on div "Ad Format Ad Name Campaign & Ad Set Assets Descriptions Headlines Primary Texts…" at bounding box center [403, 245] width 780 height 347
click at [370, 341] on div "Ad Format Ad Name Campaign & Ad Set Assets Descriptions Headlines Primary Texts…" at bounding box center [403, 245] width 780 height 347
